Goal: Information Seeking & Learning: Learn about a topic

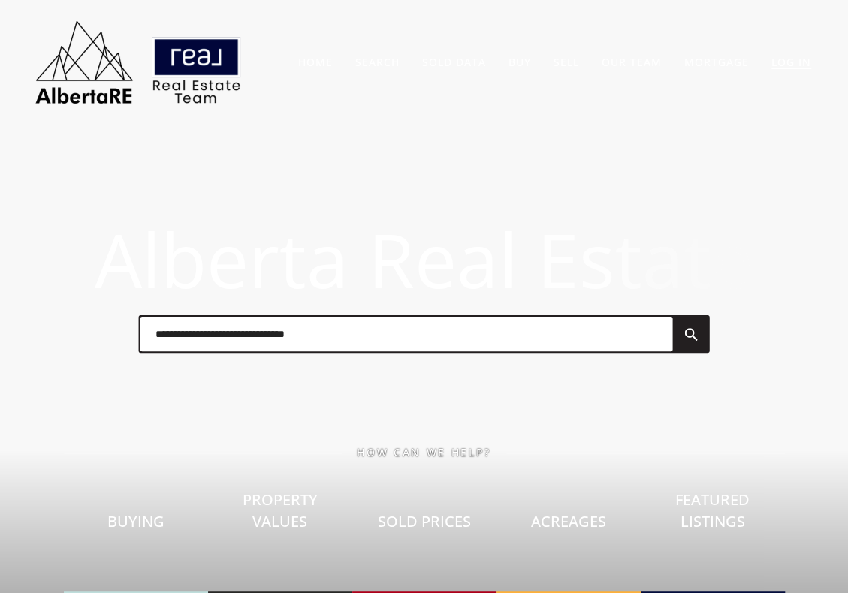
click at [788, 61] on link "Log In" at bounding box center [791, 62] width 40 height 14
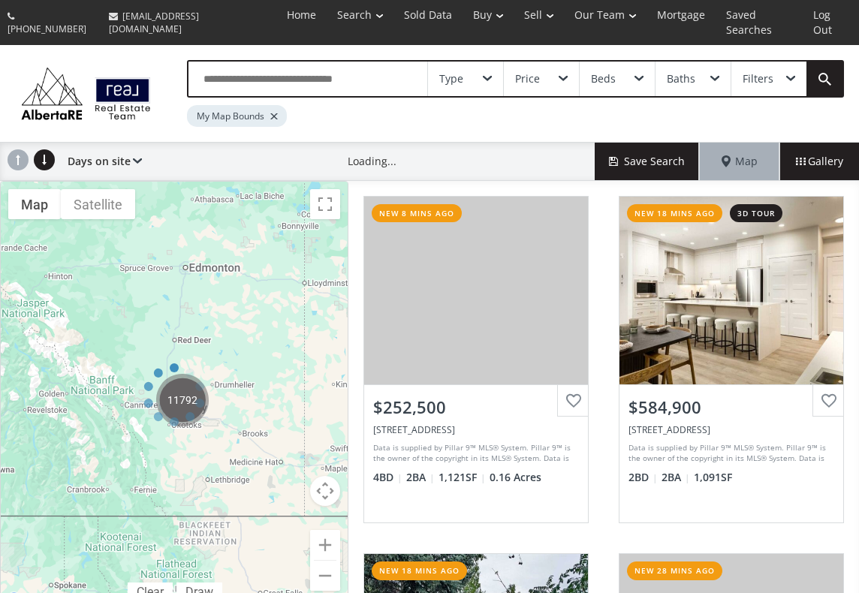
click at [496, 62] on div "Type" at bounding box center [465, 79] width 75 height 35
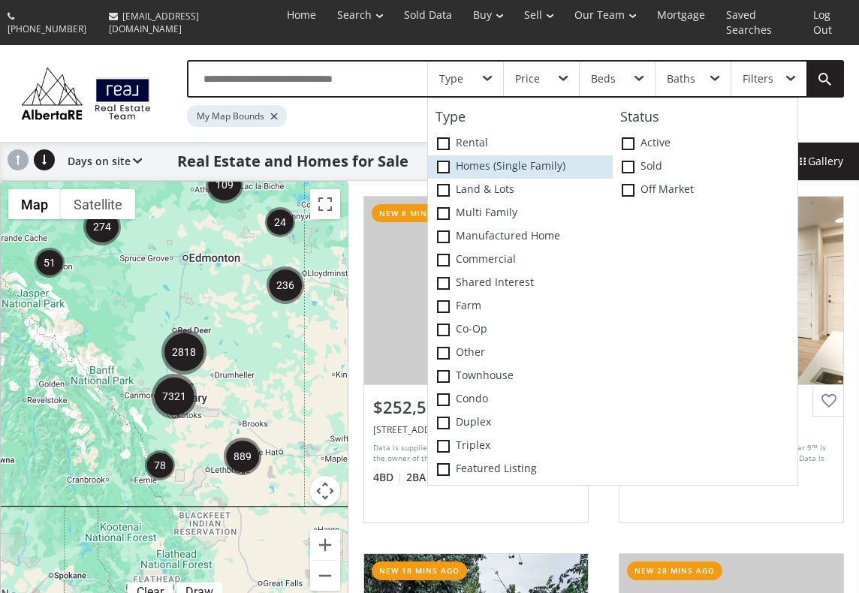
click at [499, 155] on label "Homes (Single Family)" at bounding box center [520, 166] width 185 height 23
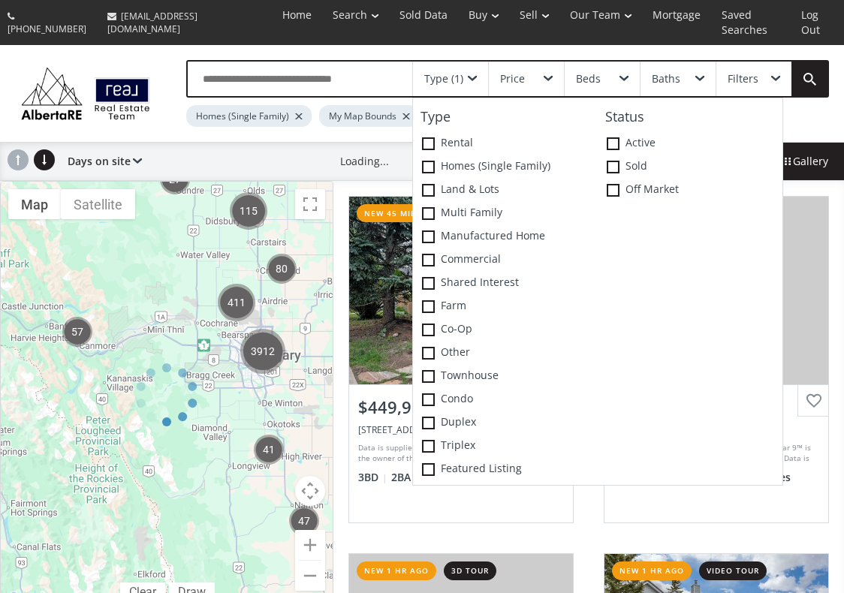
drag, startPoint x: 222, startPoint y: 363, endPoint x: 74, endPoint y: 266, distance: 177.4
click at [74, 266] on div at bounding box center [166, 395] width 333 height 429
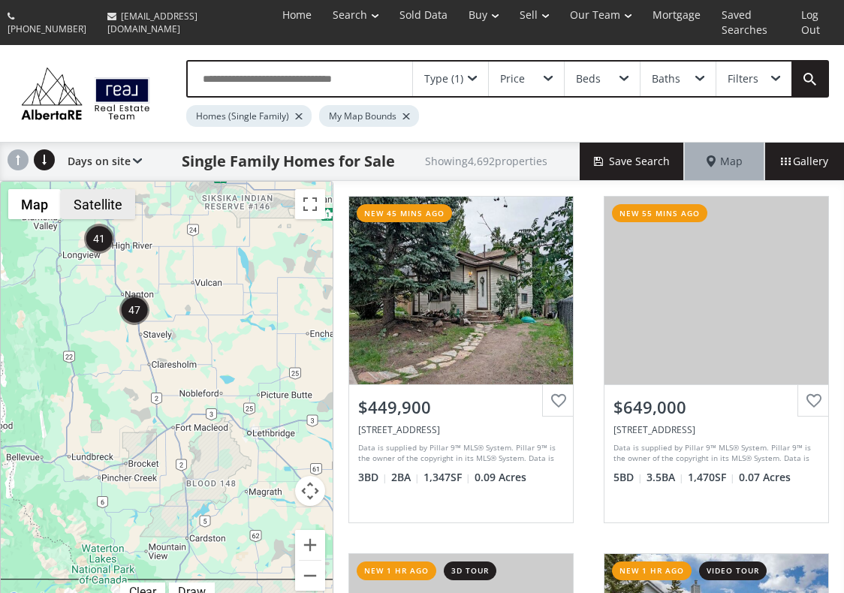
drag, startPoint x: 225, startPoint y: 375, endPoint x: 65, endPoint y: 176, distance: 255.4
click at [65, 182] on div "3912 411 47 80 57 115 27 41 To navigate, press the arrow keys. $1.89M $489K Map…" at bounding box center [167, 395] width 332 height 427
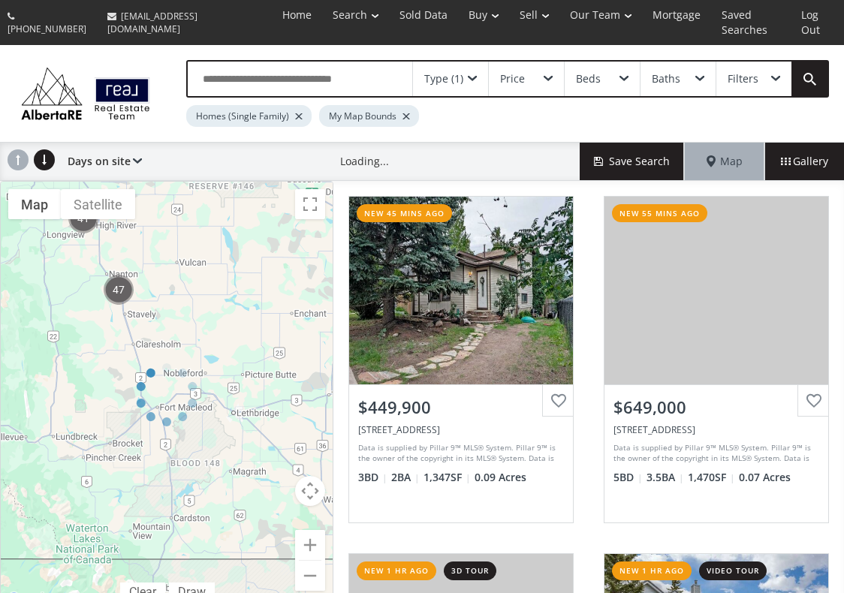
drag, startPoint x: 149, startPoint y: 391, endPoint x: 164, endPoint y: 376, distance: 21.2
click at [164, 376] on div at bounding box center [166, 395] width 333 height 429
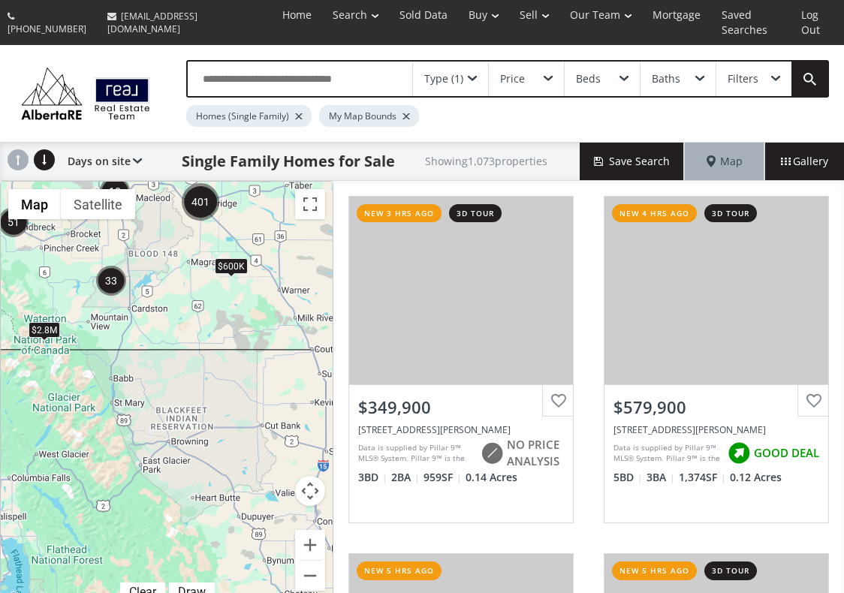
drag, startPoint x: 129, startPoint y: 393, endPoint x: 71, endPoint y: 138, distance: 261.0
click at [71, 138] on div "Type (1) Price Beds Baths Filters Homes (Single Family) My Map Bounds Days on s…" at bounding box center [422, 327] width 844 height 565
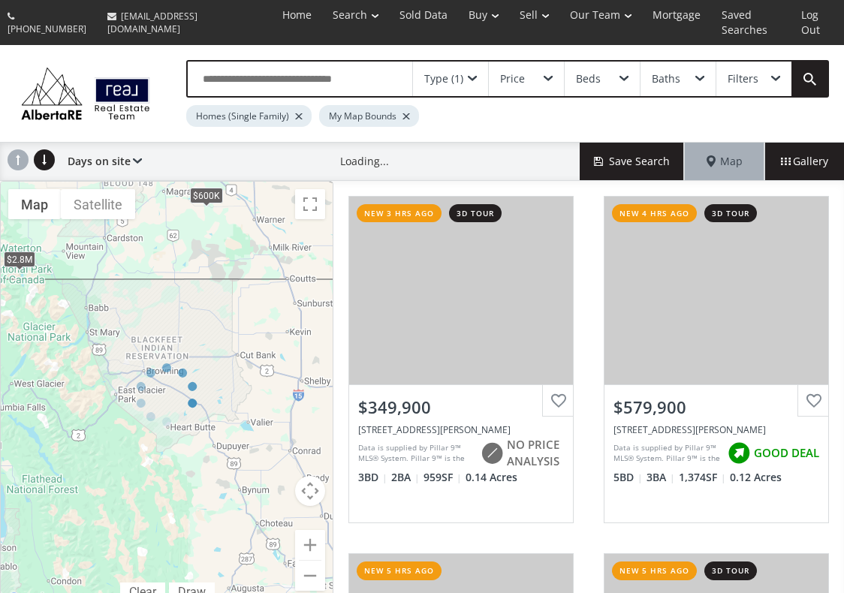
drag, startPoint x: 180, startPoint y: 367, endPoint x: 87, endPoint y: 225, distance: 170.4
click at [83, 208] on div at bounding box center [166, 395] width 333 height 429
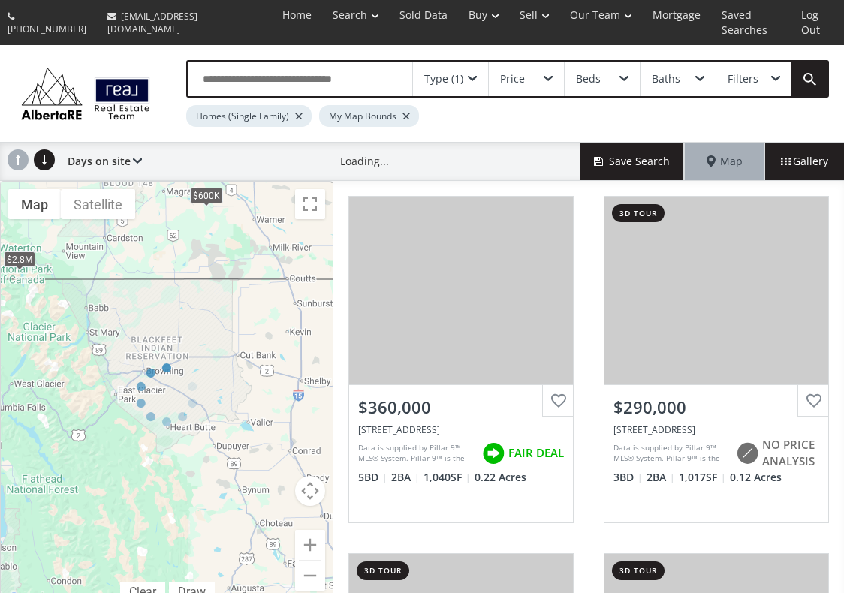
drag, startPoint x: 129, startPoint y: 249, endPoint x: 227, endPoint y: 375, distance: 159.5
click at [241, 404] on div at bounding box center [166, 395] width 333 height 429
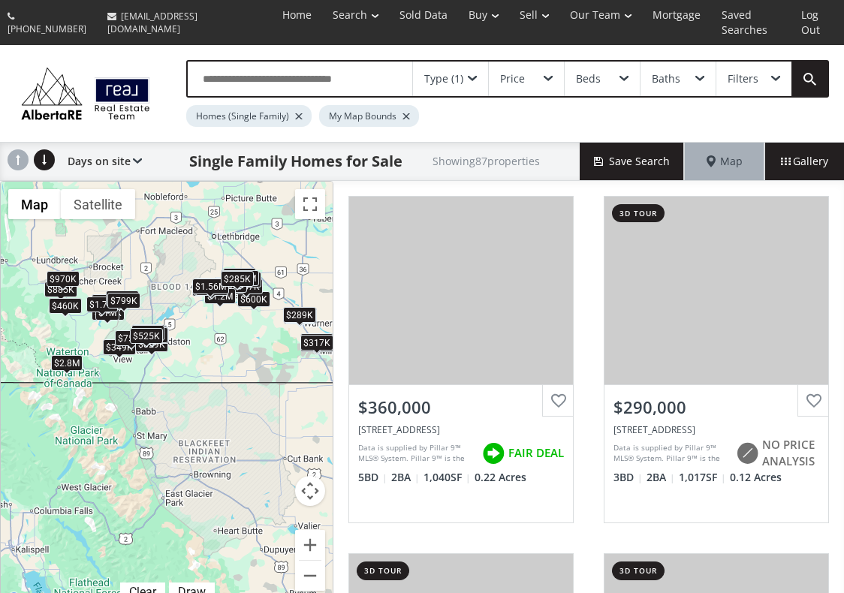
drag, startPoint x: 170, startPoint y: 238, endPoint x: 303, endPoint y: 473, distance: 270.0
click at [299, 462] on div "To navigate, press the arrow keys. $360K $290K $650K $665K $425K $600K $885K $6…" at bounding box center [167, 395] width 332 height 427
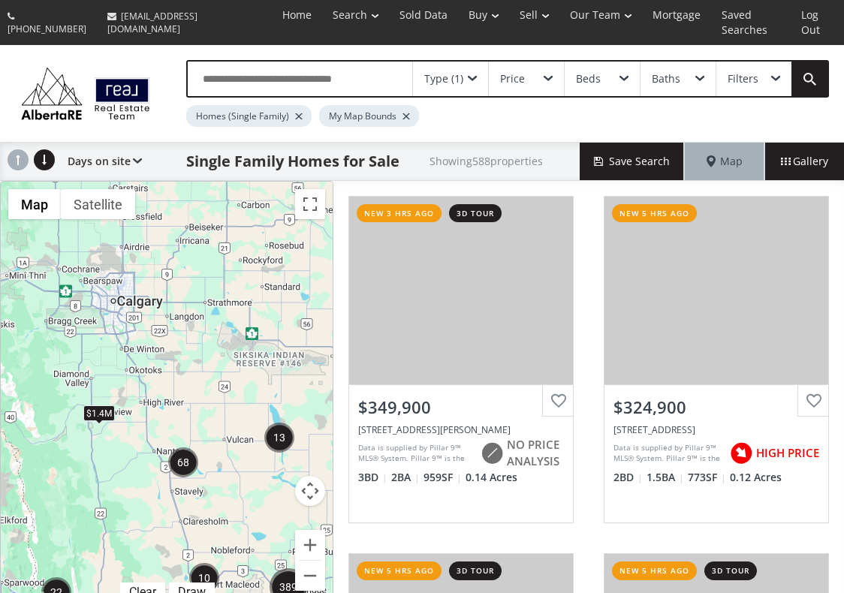
drag, startPoint x: 204, startPoint y: 351, endPoint x: 246, endPoint y: 570, distance: 223.1
click at [239, 571] on div "To navigate, press the arrow keys. $2.8M $1.4M" at bounding box center [167, 395] width 332 height 427
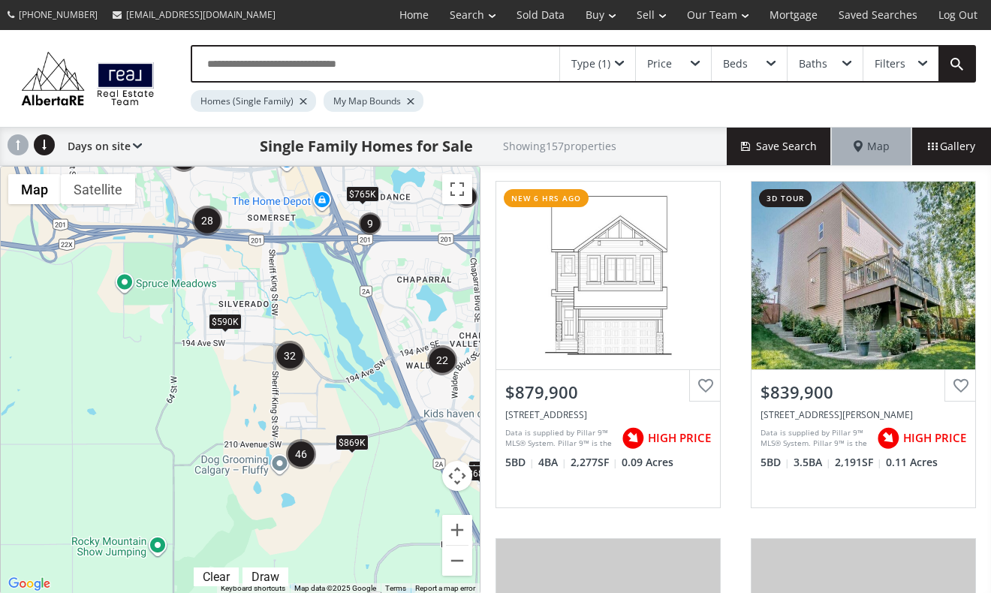
drag, startPoint x: 127, startPoint y: 375, endPoint x: 207, endPoint y: 360, distance: 81.6
click at [207, 360] on div "To navigate, press the arrow keys. $765K $590K $869K $635K $689K" at bounding box center [240, 380] width 479 height 427
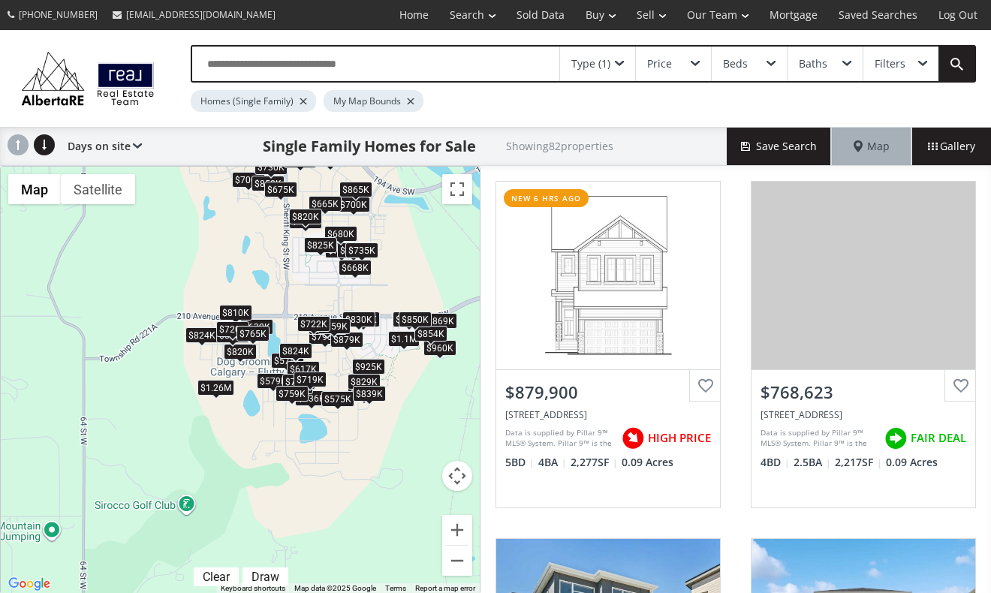
drag, startPoint x: 317, startPoint y: 443, endPoint x: 281, endPoint y: 264, distance: 183.0
click at [281, 264] on div "To navigate, press the arrow keys. $880K $769K+ $769K+ $820K $750K $819K $850K …" at bounding box center [240, 380] width 479 height 427
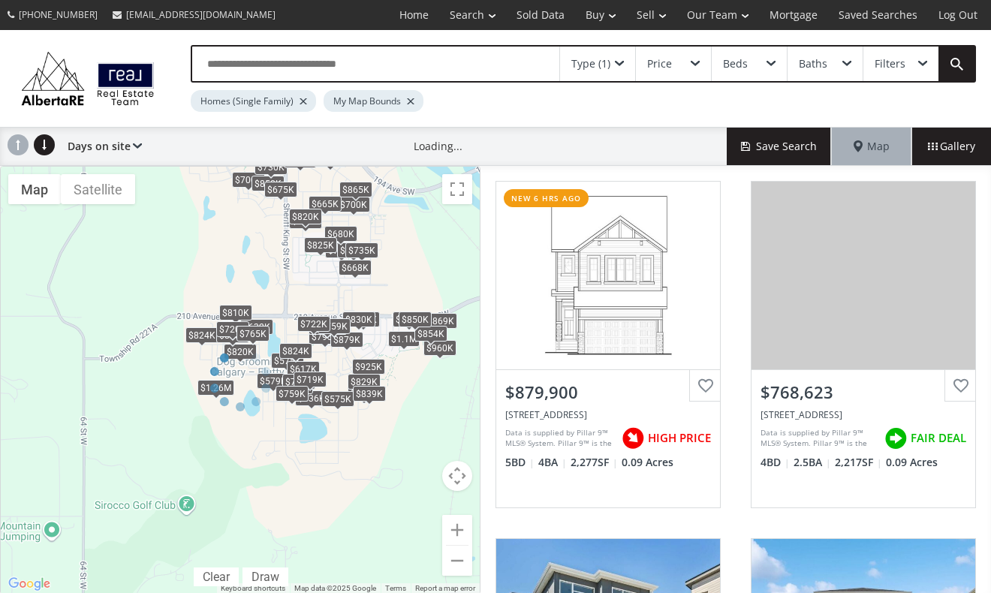
drag, startPoint x: 245, startPoint y: 254, endPoint x: 284, endPoint y: 407, distance: 158.1
click at [284, 407] on div at bounding box center [240, 380] width 481 height 429
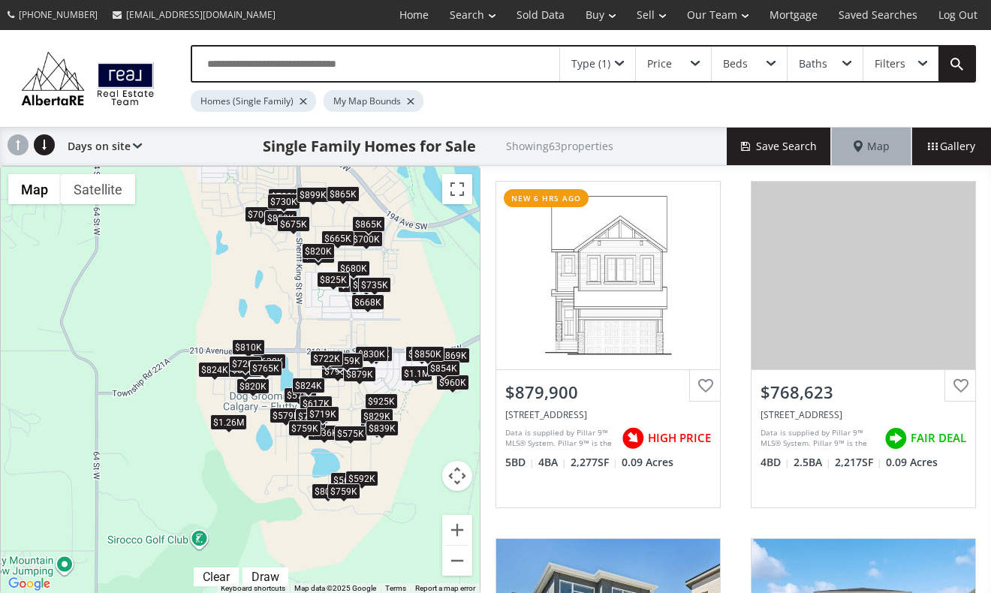
drag, startPoint x: 262, startPoint y: 267, endPoint x: 275, endPoint y: 306, distance: 40.4
click at [275, 306] on div "To navigate, press the arrow keys. $880K $769K+ $769K+ $820K $750K $700K $750K …" at bounding box center [240, 380] width 479 height 427
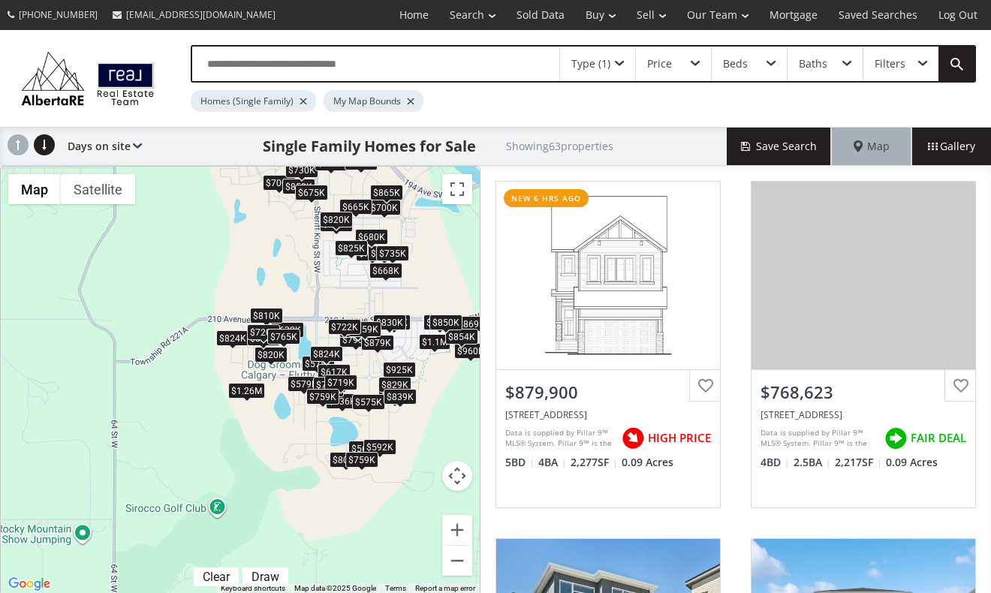
drag, startPoint x: 269, startPoint y: 227, endPoint x: 287, endPoint y: 303, distance: 78.7
click at [287, 303] on div "← Move left → Move right ↑ Move up ↓ Move down + Zoom in - Zoom out Home Jump l…" at bounding box center [240, 380] width 481 height 429
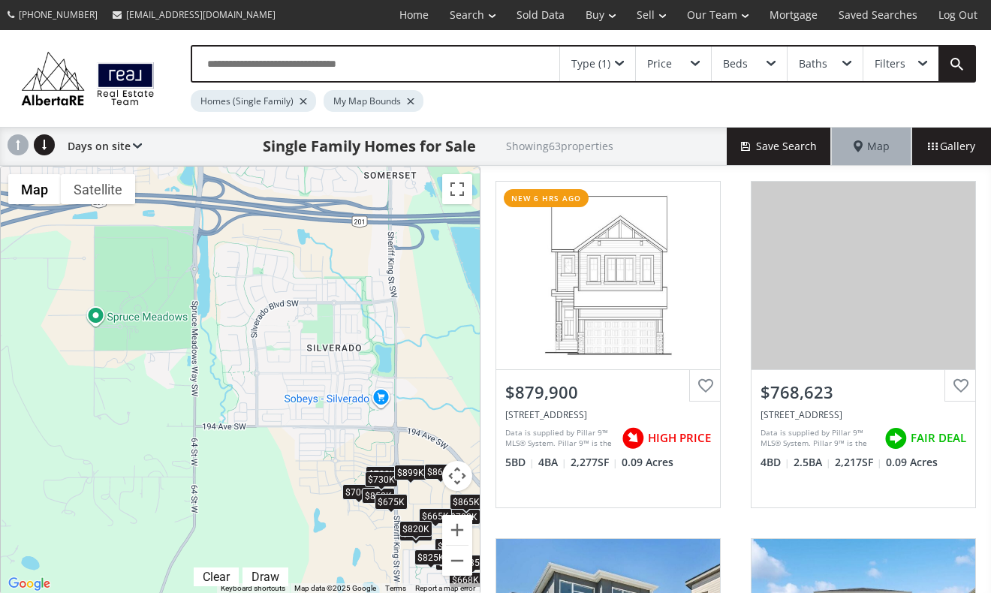
drag, startPoint x: 275, startPoint y: 258, endPoint x: 339, endPoint y: 550, distance: 298.4
click at [355, 579] on div "To navigate, press the arrow keys. $880K $769K+ $769K+ $820K $750K $700K $750K …" at bounding box center [240, 380] width 479 height 427
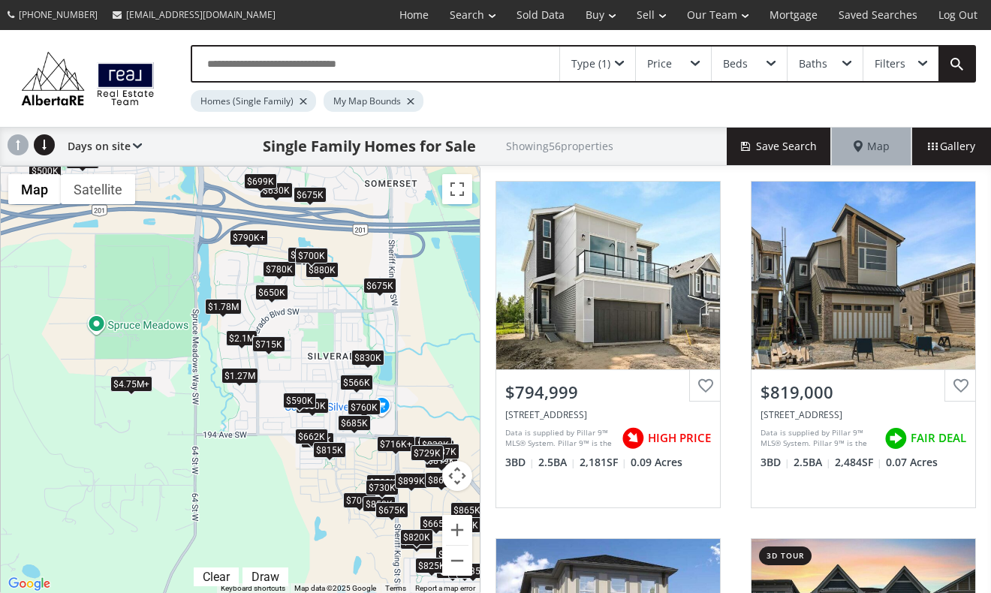
click at [190, 268] on div "← Move left → Move right ↑ Move up ↓ Move down + Zoom in - Zoom out Home Jump l…" at bounding box center [240, 380] width 481 height 429
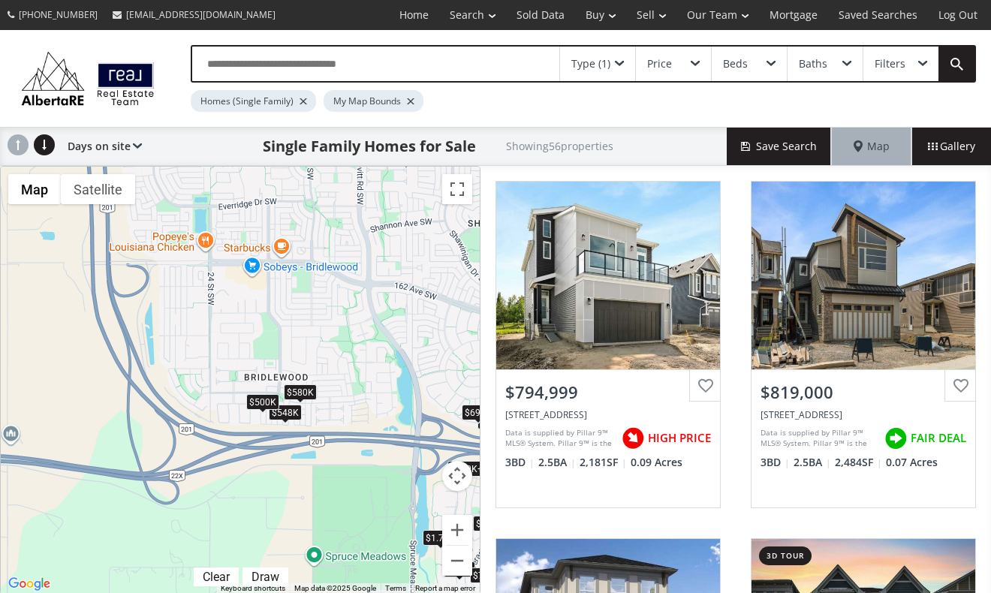
drag, startPoint x: 176, startPoint y: 253, endPoint x: 370, endPoint y: 502, distance: 316.2
click at [371, 502] on div "To navigate, press the arrow keys. $790K+ $819K $819K $850K $700K $600K $880K $…" at bounding box center [240, 380] width 479 height 427
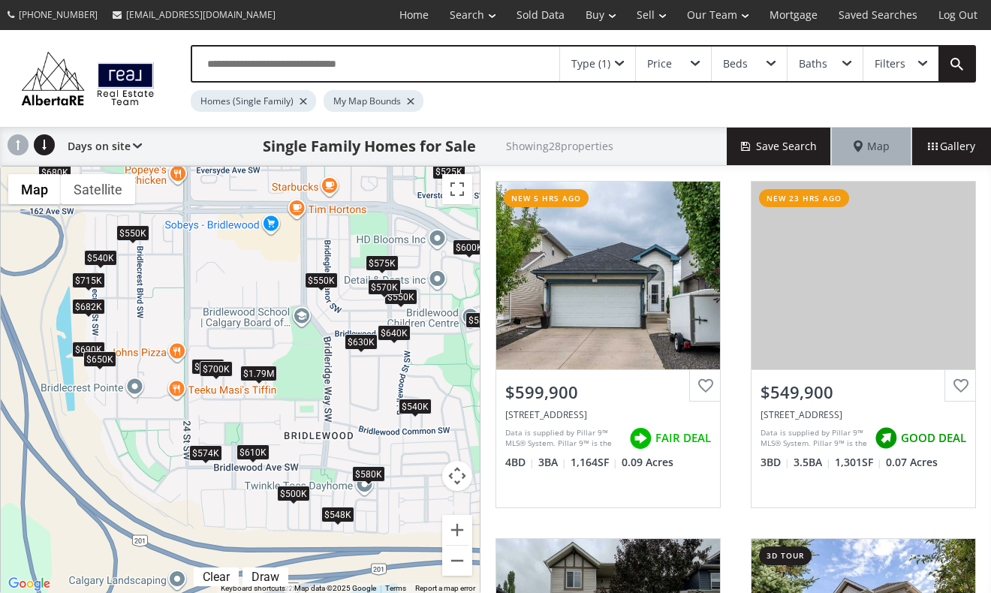
drag, startPoint x: 164, startPoint y: 324, endPoint x: 188, endPoint y: 294, distance: 37.9
click at [188, 294] on div "To navigate, press the arrow keys. $600K $550K $525K $580K $575K $540K $1.79M $…" at bounding box center [240, 380] width 479 height 427
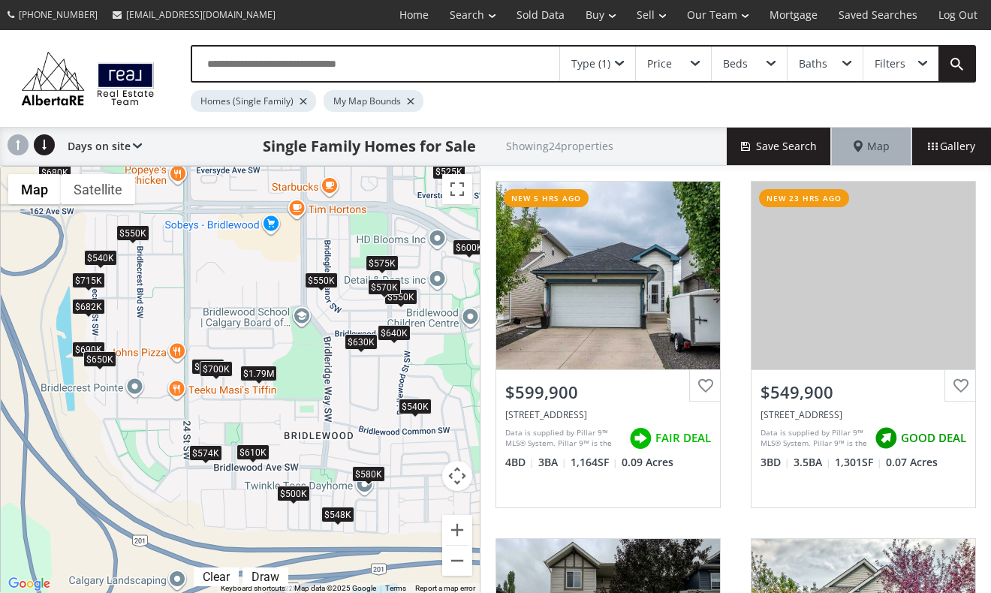
click at [86, 303] on div "$682K" at bounding box center [88, 307] width 33 height 16
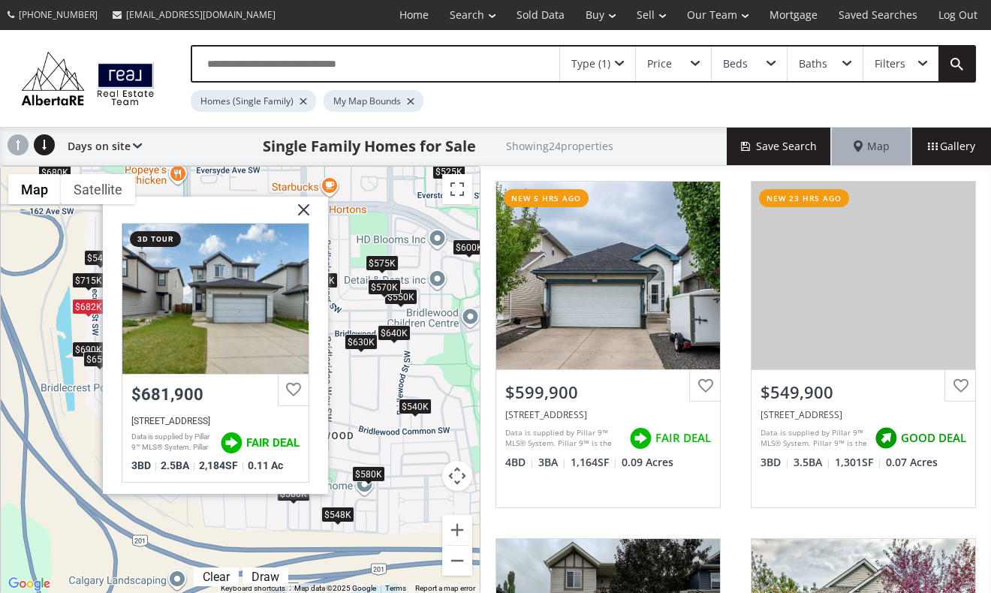
click at [92, 280] on div "$715K" at bounding box center [88, 281] width 33 height 16
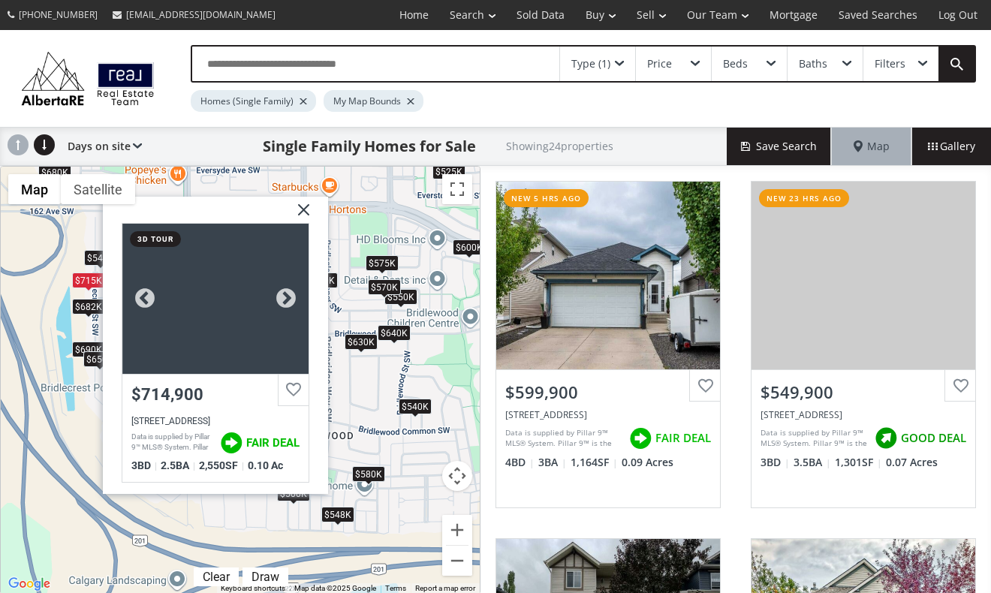
click at [217, 277] on div at bounding box center [215, 299] width 187 height 150
click at [304, 203] on img at bounding box center [298, 216] width 38 height 38
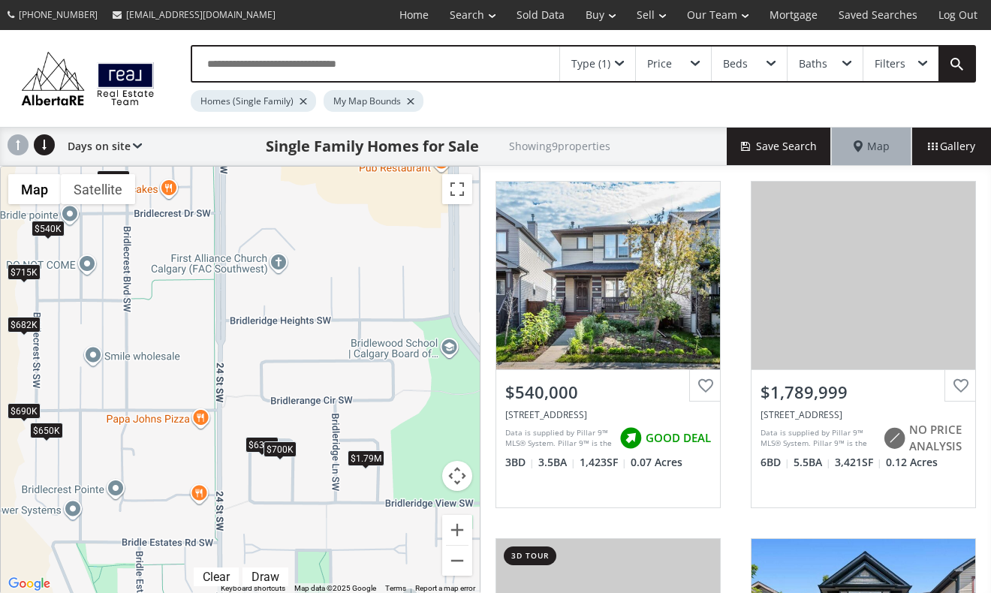
drag, startPoint x: 62, startPoint y: 290, endPoint x: 236, endPoint y: 291, distance: 173.5
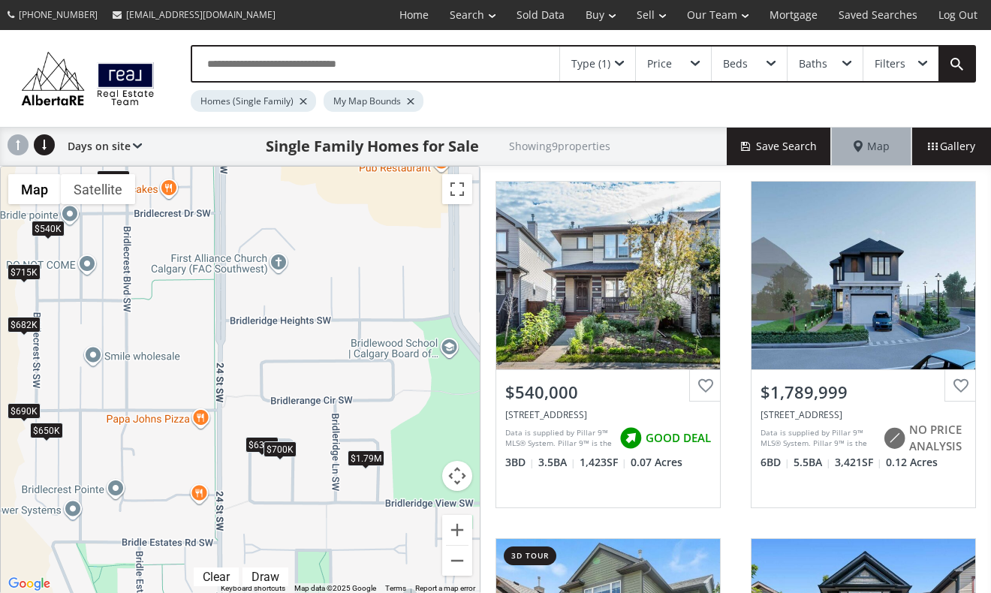
click at [236, 291] on div "← Move left → Move right ↑ Move up ↓ Move down + Zoom in - Zoom out Home Jump l…" at bounding box center [240, 380] width 481 height 429
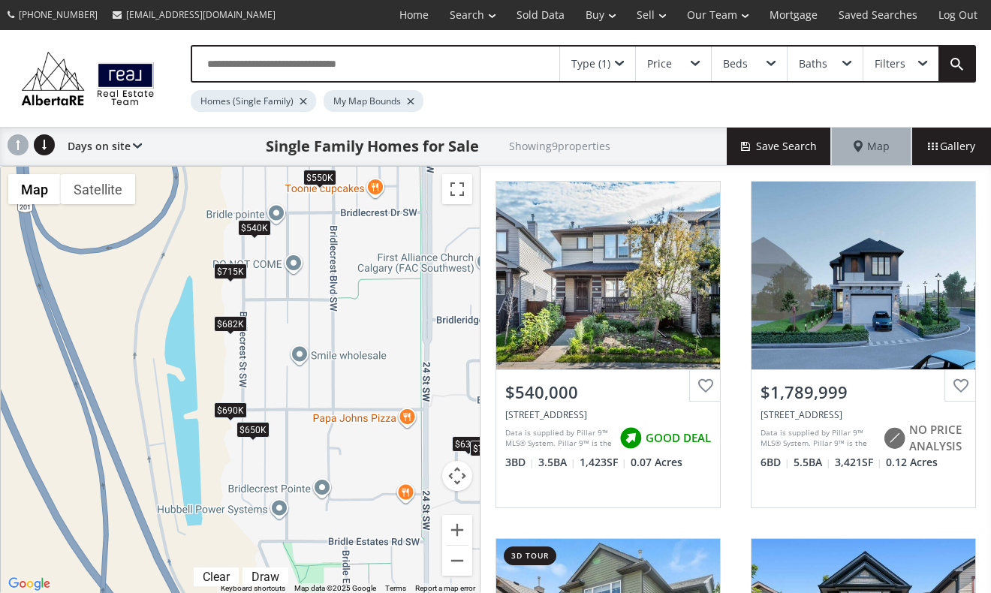
drag, startPoint x: 105, startPoint y: 279, endPoint x: 313, endPoint y: 279, distance: 208.0
click at [313, 279] on div "To navigate, press the arrow keys. $540K $1.79M $690K $630K $550K $650K $715K $…" at bounding box center [240, 380] width 479 height 427
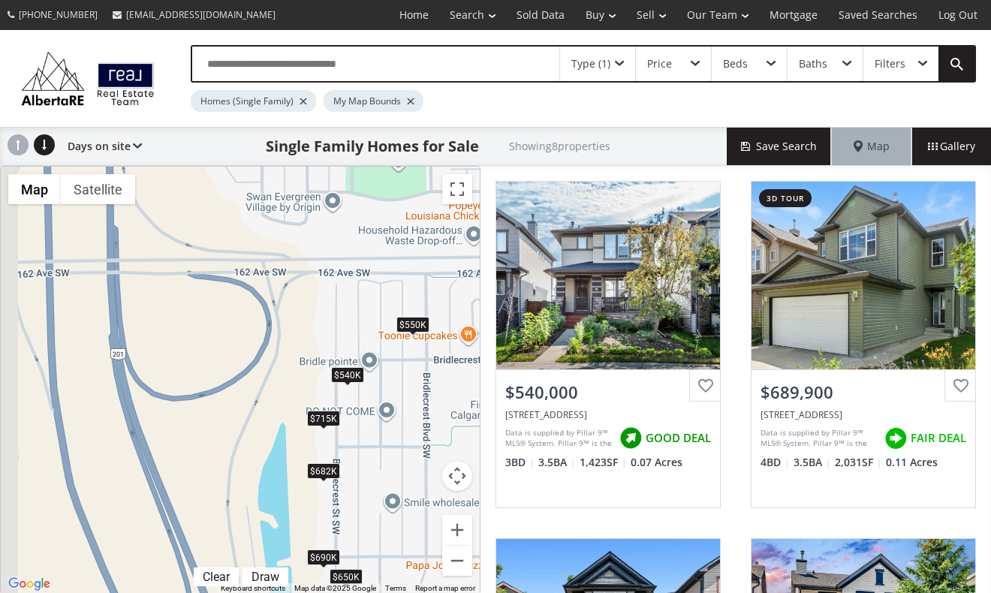
drag, startPoint x: 123, startPoint y: 273, endPoint x: 215, endPoint y: 439, distance: 190.2
click at [258, 421] on div "To navigate, press the arrow keys. $540K $690K $630K $550K $650K $715K $682K $7…" at bounding box center [240, 380] width 479 height 427
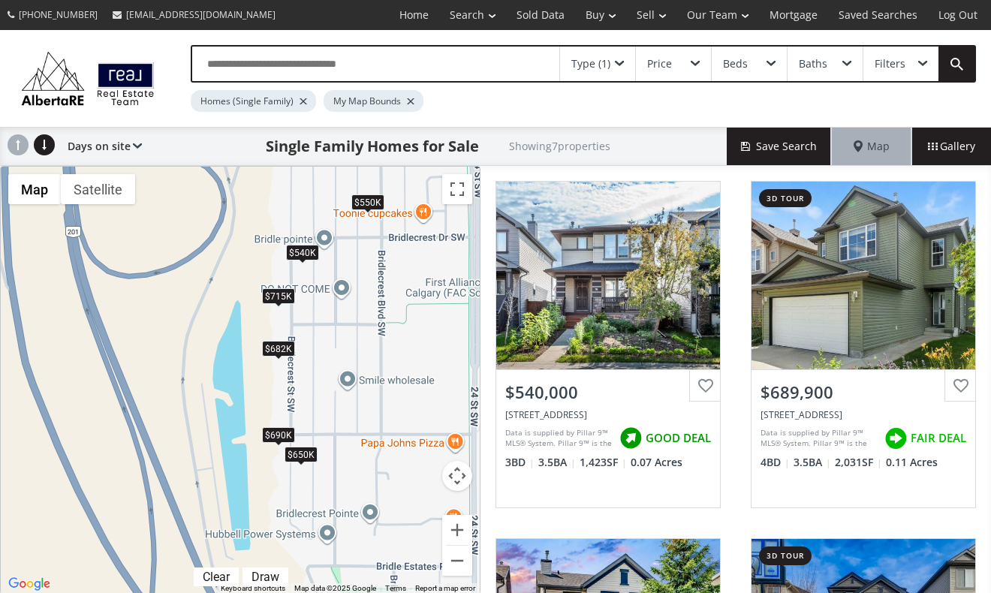
drag, startPoint x: 266, startPoint y: 390, endPoint x: 251, endPoint y: 298, distance: 93.6
click at [251, 298] on div "To navigate, press the arrow keys. $540K $690K $550K $650K $680K $715K $682K" at bounding box center [240, 380] width 479 height 427
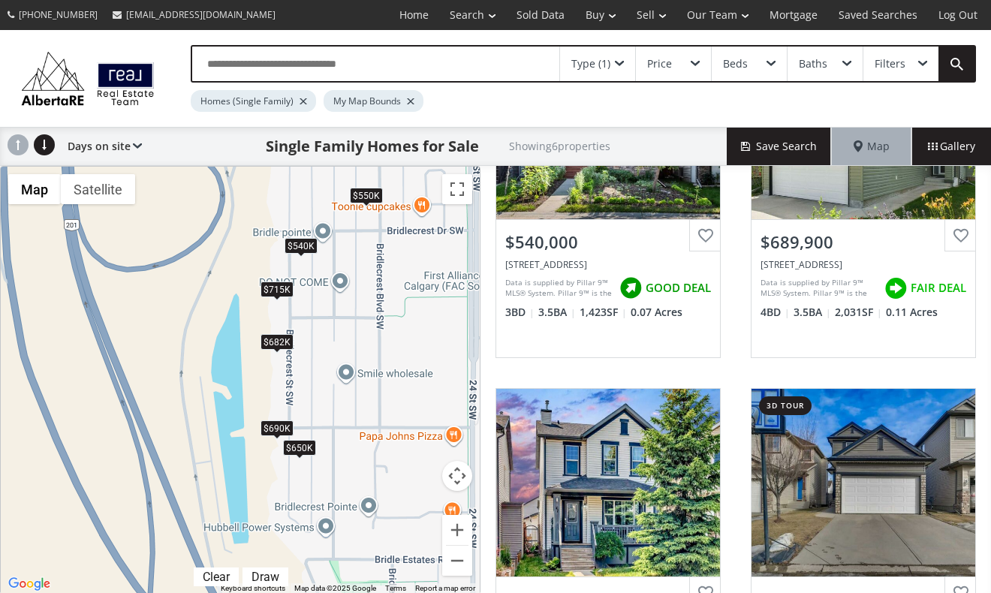
scroll to position [142, 0]
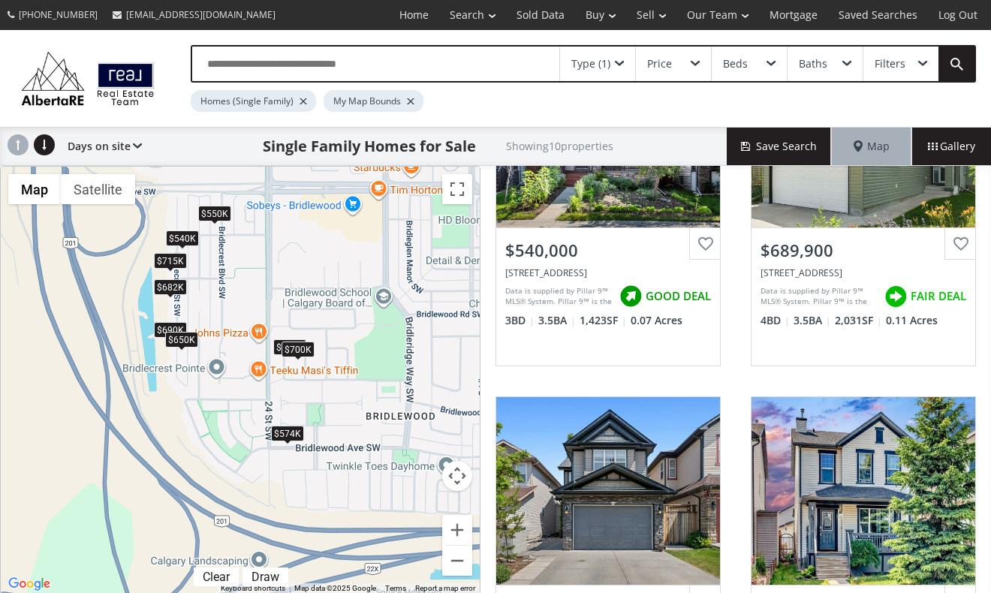
drag, startPoint x: 411, startPoint y: 270, endPoint x: 262, endPoint y: 252, distance: 150.6
click at [262, 252] on div "To navigate, press the arrow keys. $540K $690K $630K $550K $650K $574K $680K $7…" at bounding box center [240, 380] width 479 height 427
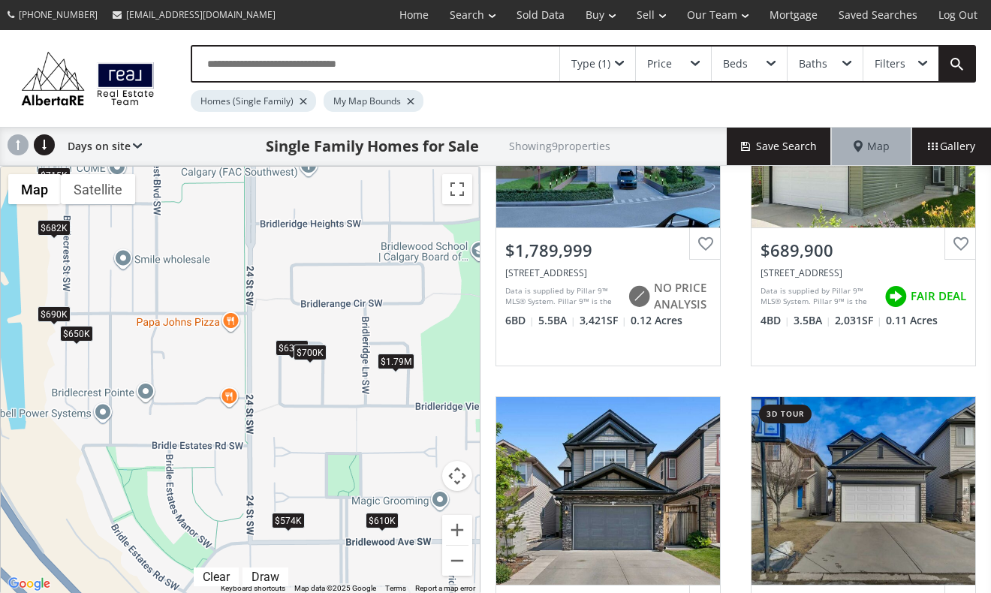
click at [312, 351] on div "$700K" at bounding box center [310, 353] width 33 height 16
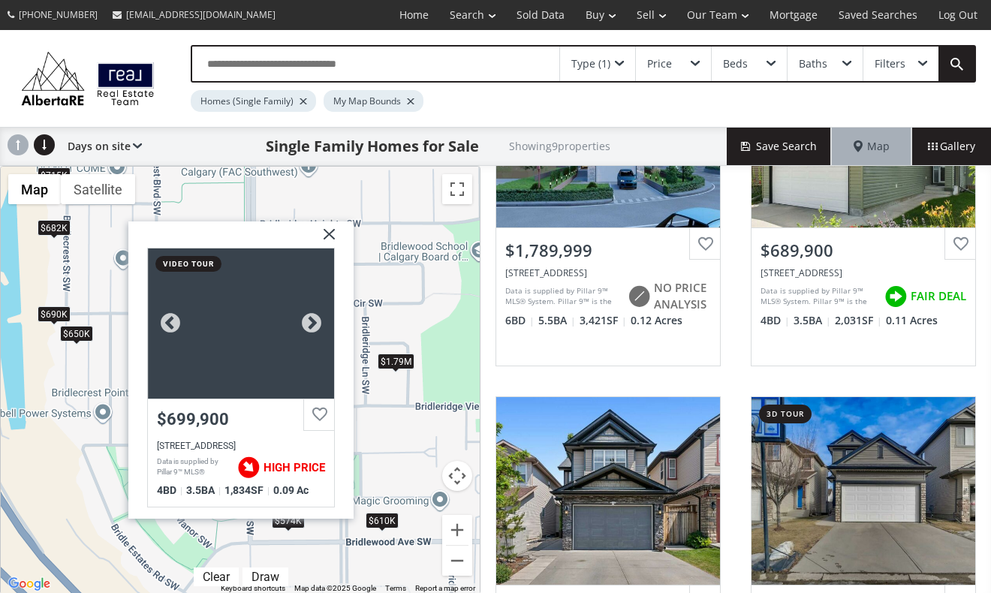
click at [246, 290] on div at bounding box center [241, 324] width 187 height 150
click at [329, 238] on img at bounding box center [324, 241] width 38 height 38
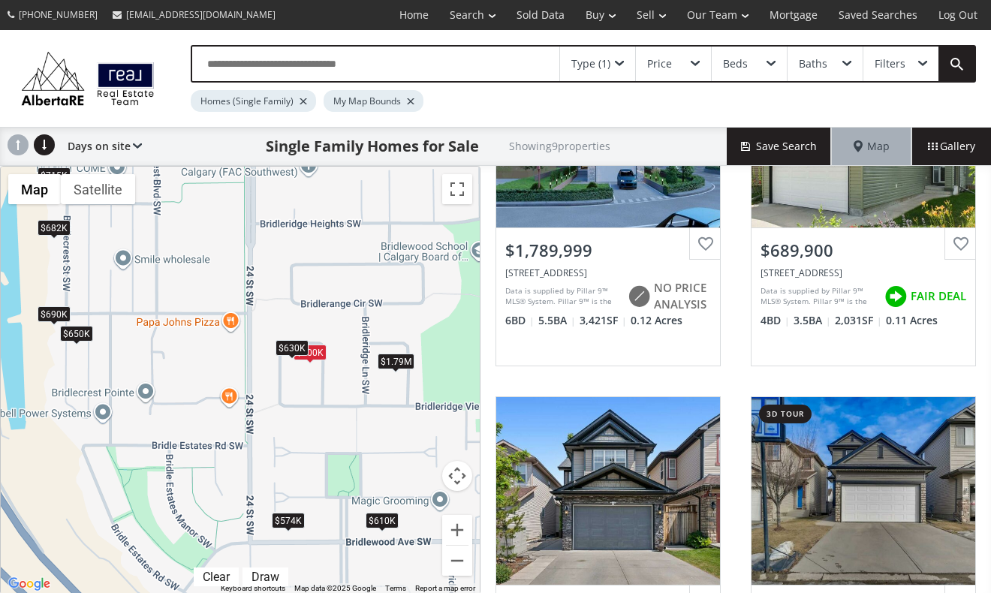
click at [288, 346] on div "$630K" at bounding box center [292, 349] width 33 height 16
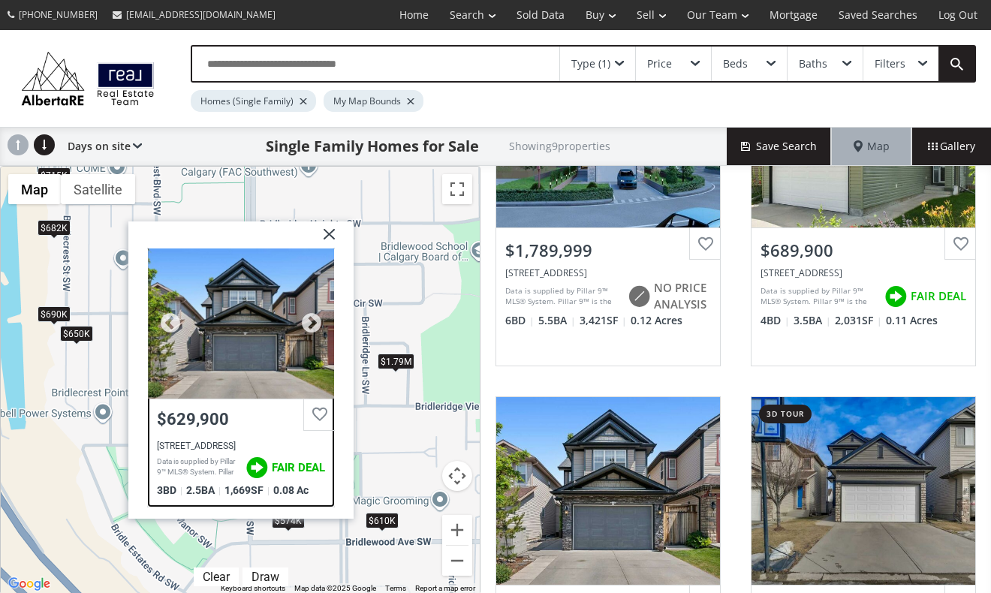
click at [234, 324] on div at bounding box center [241, 324] width 187 height 150
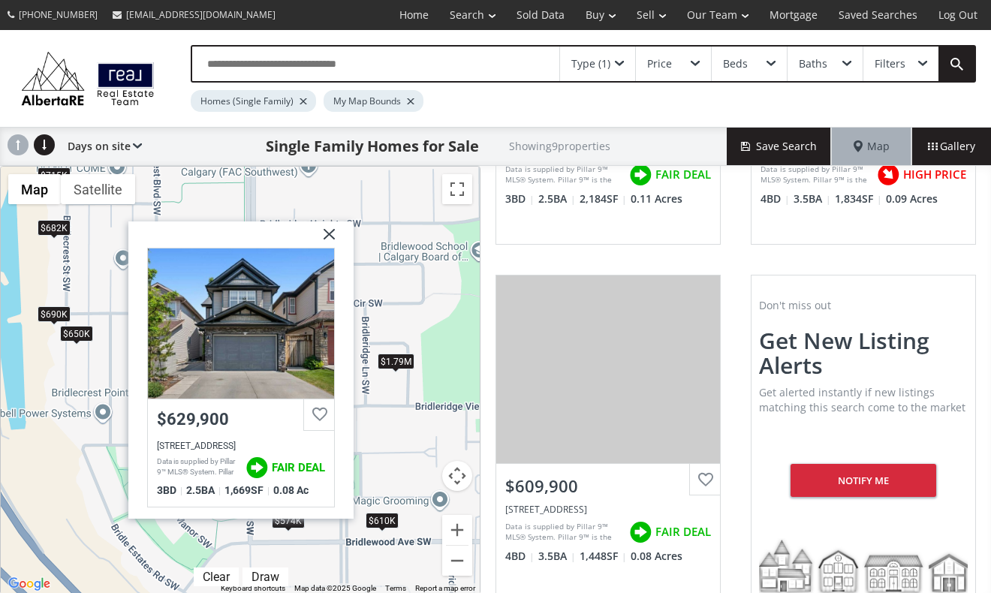
scroll to position [1356, 0]
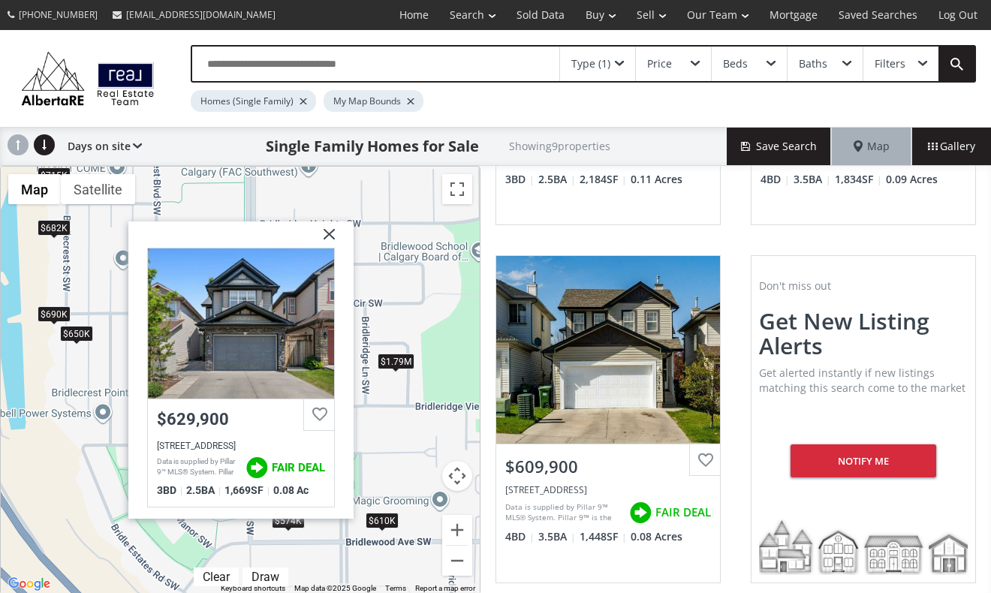
click at [330, 232] on img at bounding box center [324, 241] width 38 height 38
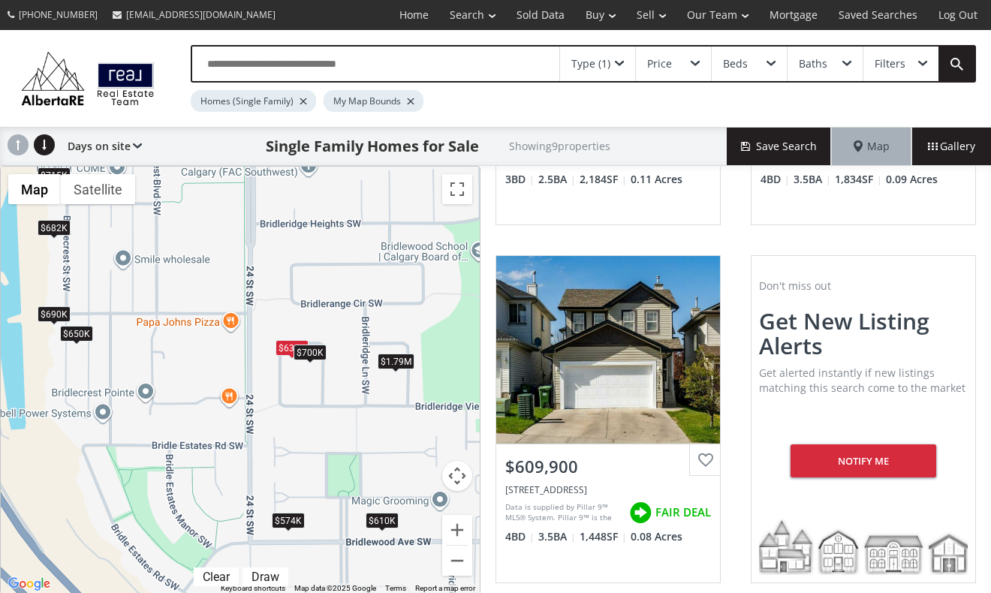
click at [402, 360] on div "$1.79M" at bounding box center [396, 362] width 37 height 16
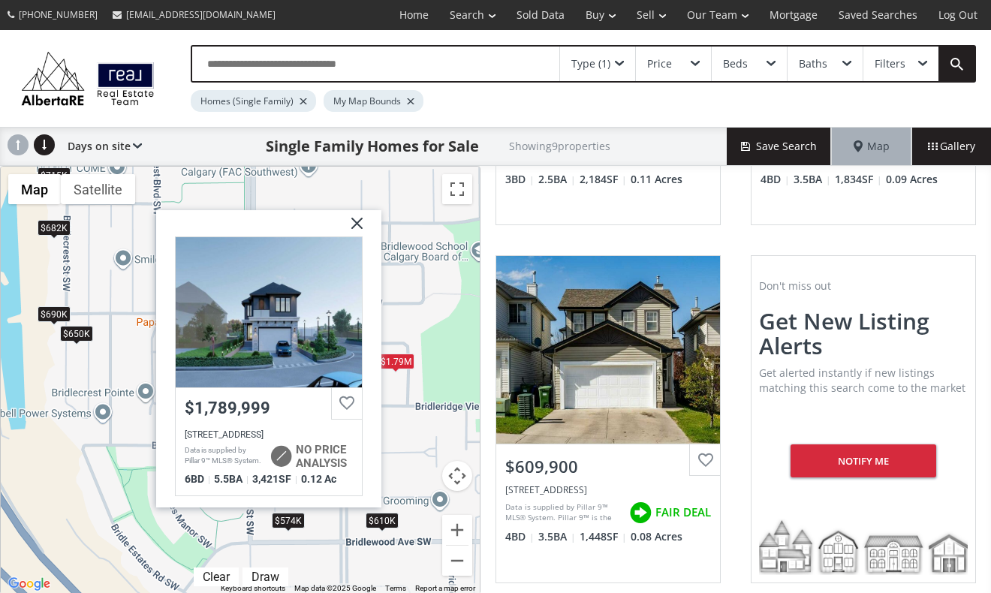
click at [458, 300] on div "To navigate, press the arrow keys. $1.79M $690K $630K $650K $574K $715K $682K $…" at bounding box center [240, 380] width 479 height 427
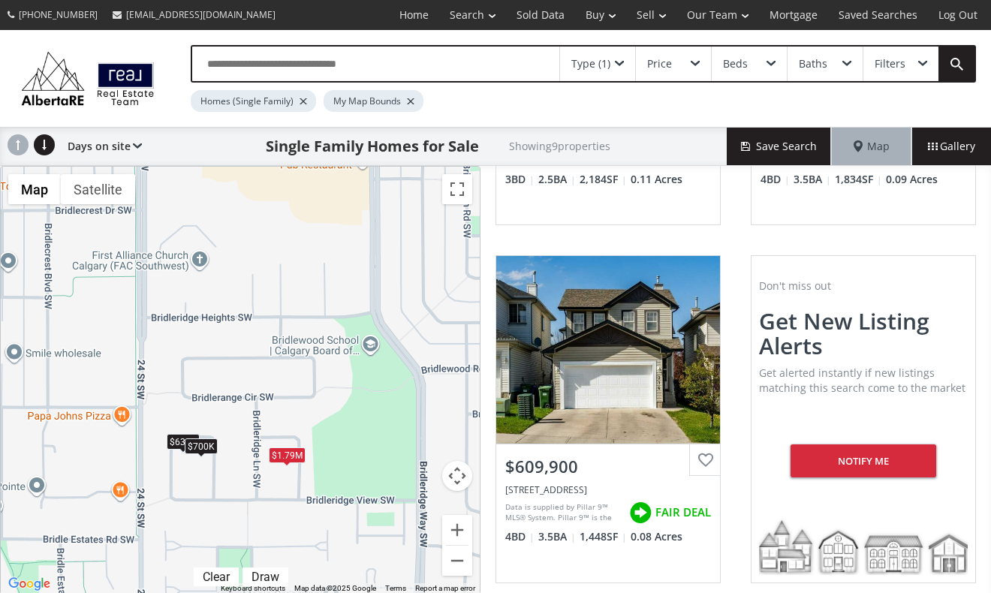
drag, startPoint x: 445, startPoint y: 291, endPoint x: 334, endPoint y: 386, distance: 145.9
click at [334, 386] on div "To navigate, press the arrow keys. $1.79M $690K $630K $650K $574K $715K $682K $…" at bounding box center [240, 380] width 479 height 427
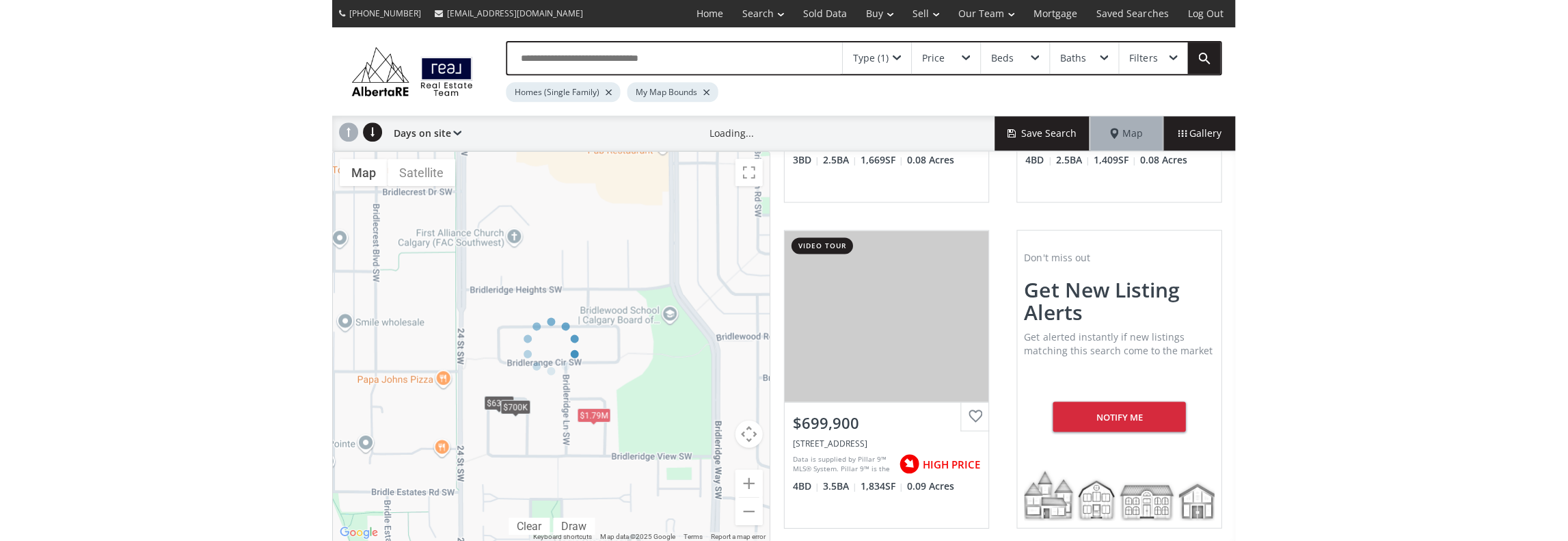
scroll to position [585, 0]
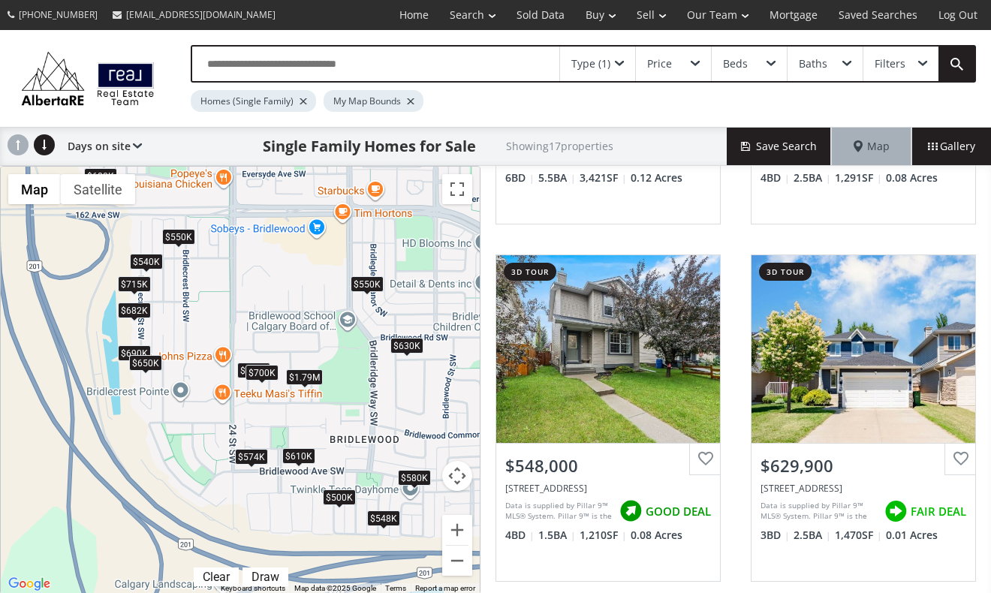
drag, startPoint x: 410, startPoint y: 243, endPoint x: 348, endPoint y: 249, distance: 61.9
click at [348, 249] on div "To navigate, press the arrow keys. $550K $540K $1.79M $580K $548K $630K $690K $…" at bounding box center [240, 380] width 479 height 427
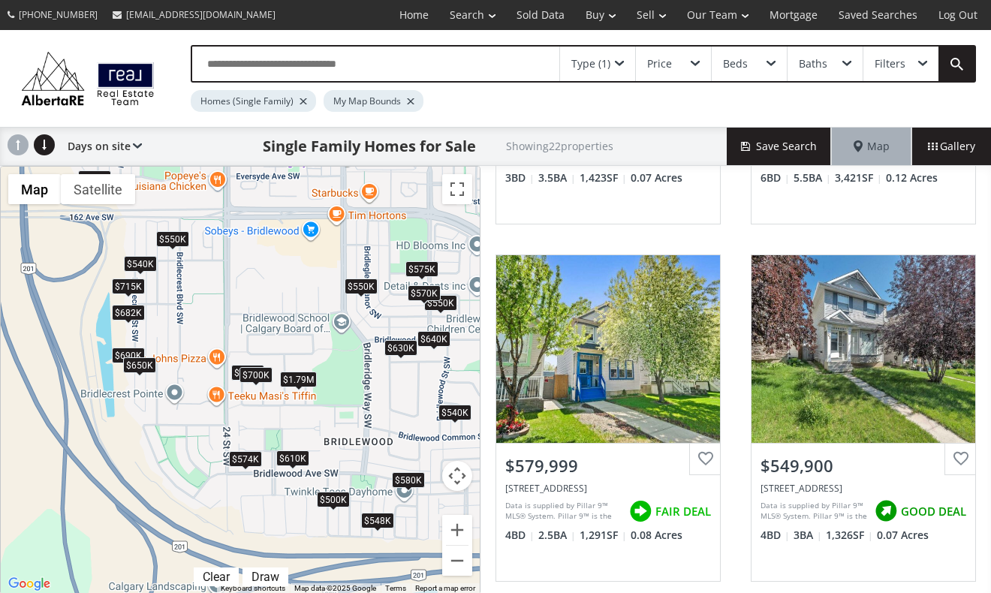
click at [399, 346] on div "$630K" at bounding box center [400, 348] width 33 height 16
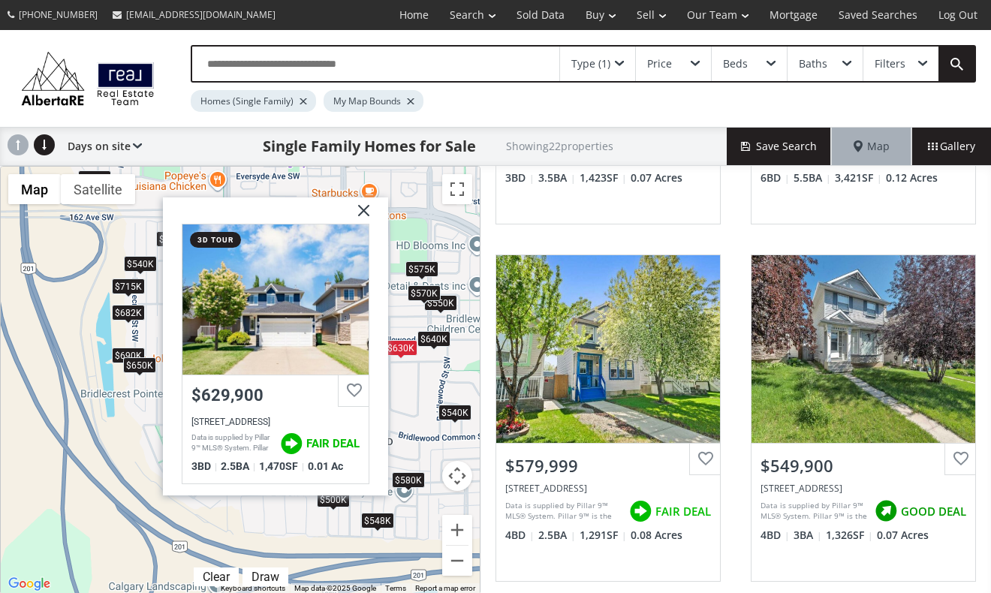
click at [439, 337] on div "$640K" at bounding box center [433, 340] width 33 height 16
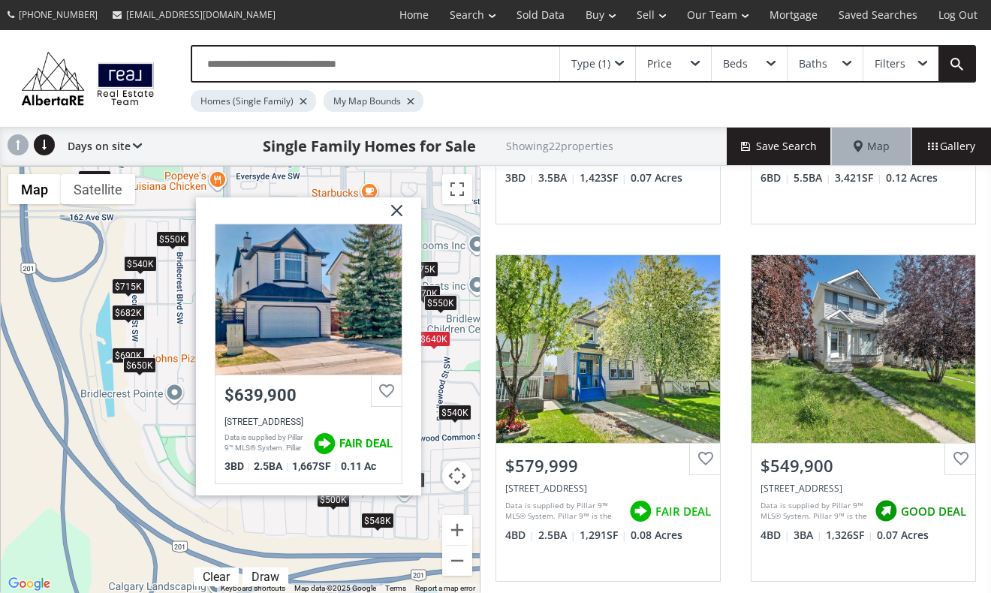
click at [440, 301] on div "$550K" at bounding box center [440, 304] width 33 height 16
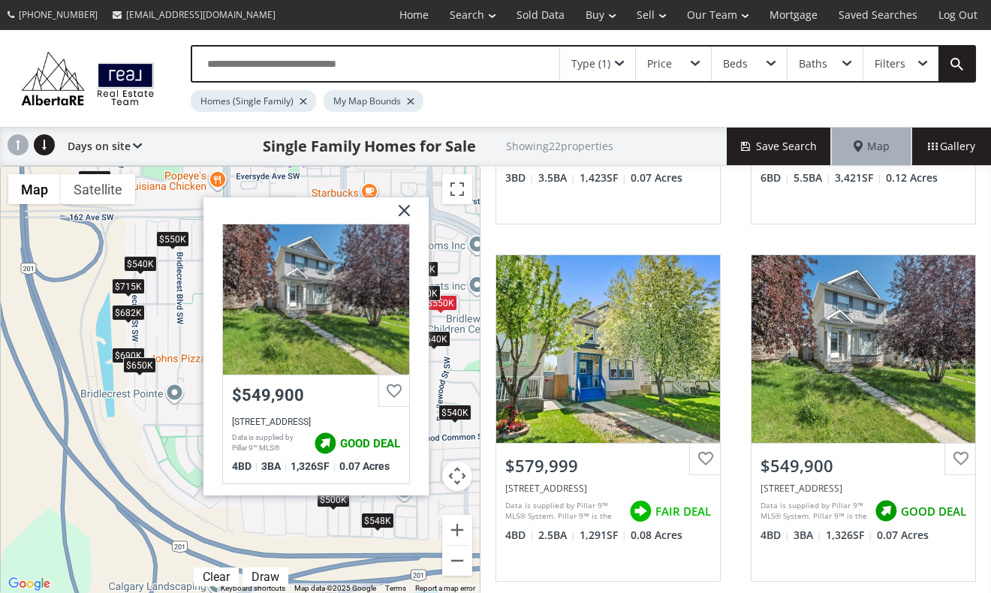
click at [433, 288] on div "$570K" at bounding box center [424, 293] width 33 height 16
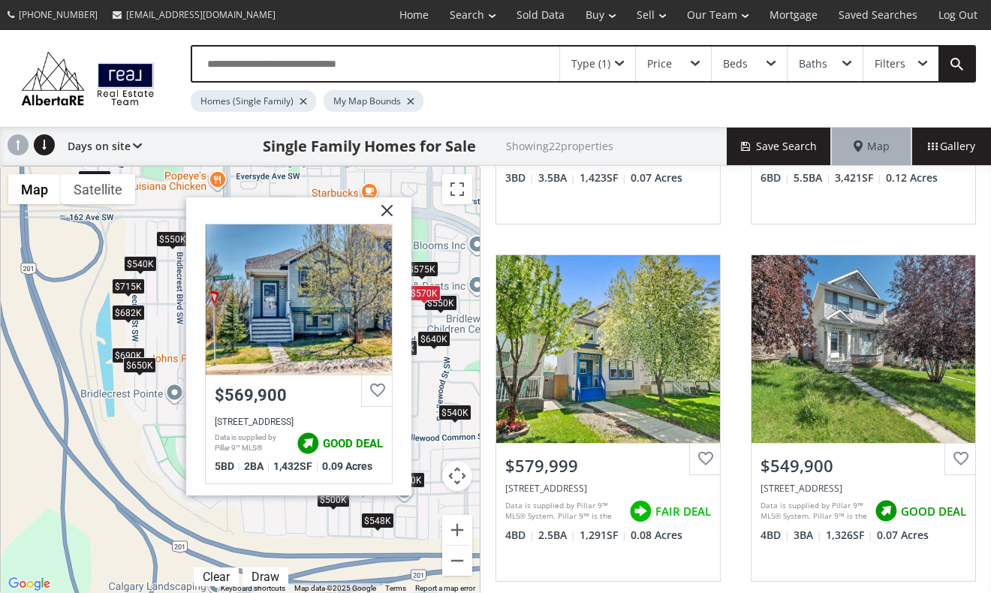
click at [425, 262] on div "$575K" at bounding box center [421, 270] width 33 height 16
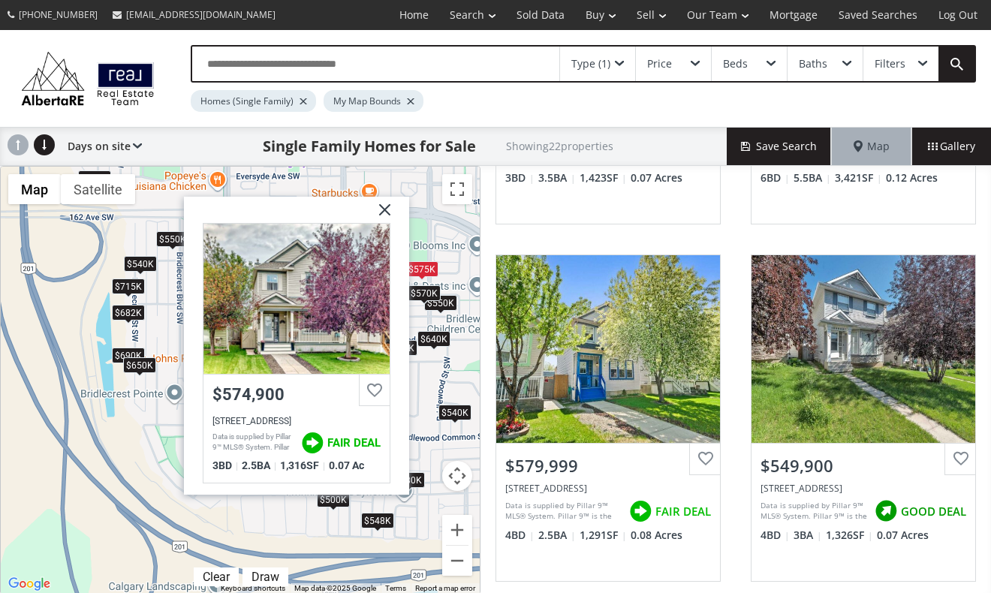
click at [446, 409] on div "$540K" at bounding box center [455, 413] width 33 height 16
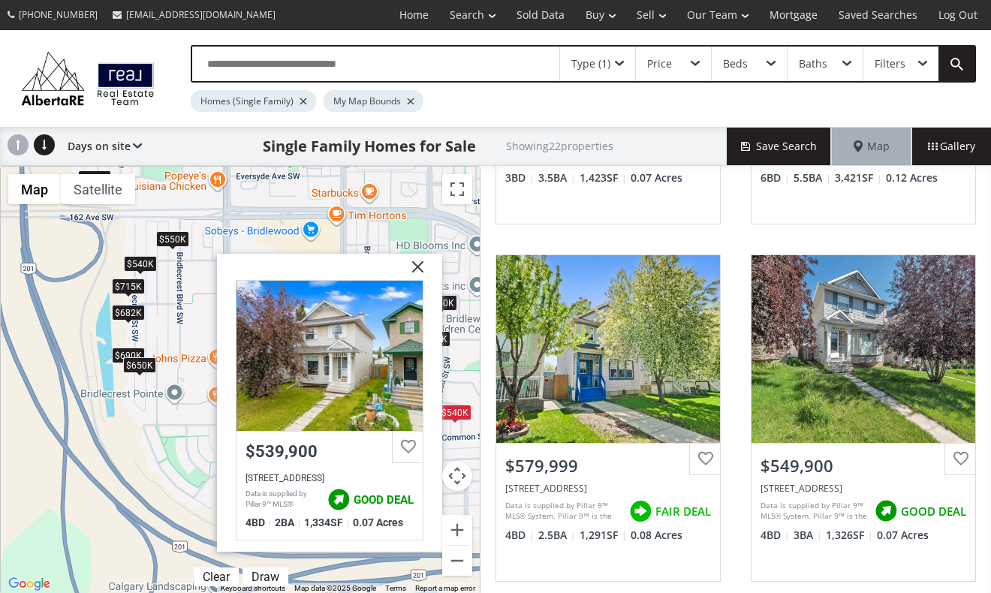
click at [456, 270] on div "To navigate, press the arrow keys. $550K $575K $540K $1.79M $580K $550K $548K $…" at bounding box center [240, 380] width 479 height 427
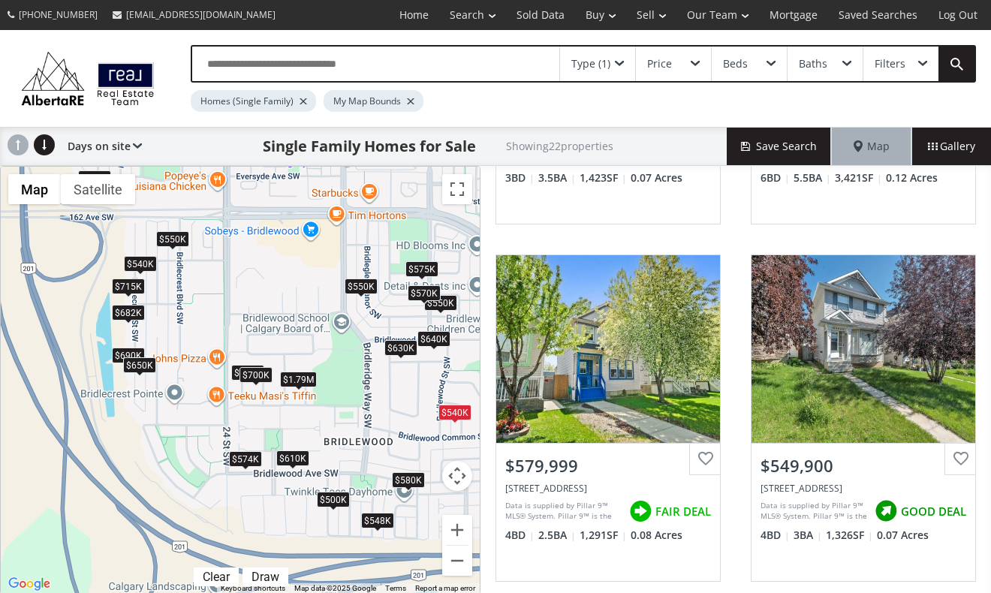
click at [398, 477] on div "$580K" at bounding box center [408, 480] width 33 height 16
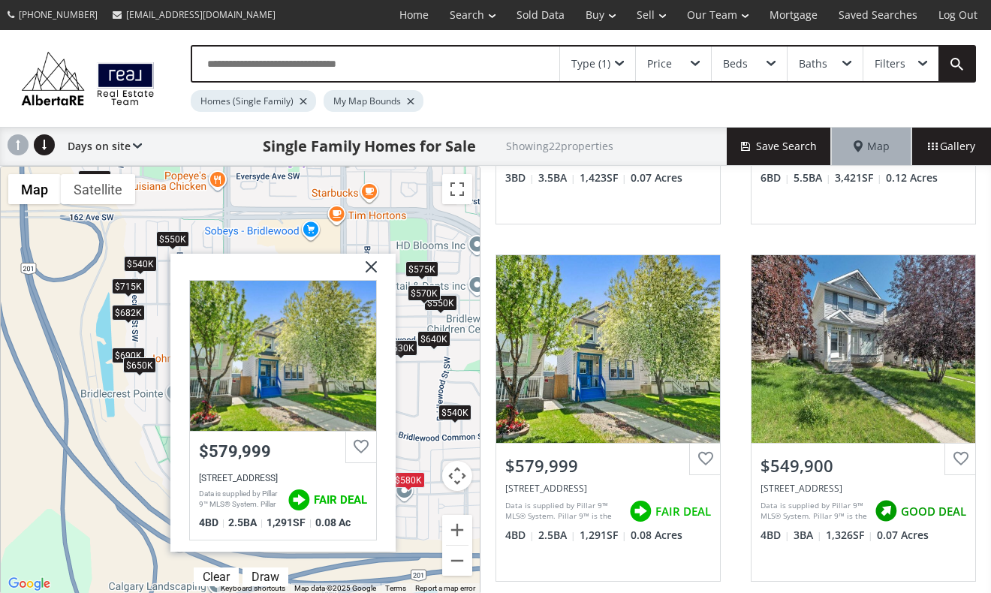
click at [424, 509] on div "To navigate, press the arrow keys. $550K $575K $540K $1.79M $580K $550K $548K $…" at bounding box center [240, 380] width 479 height 427
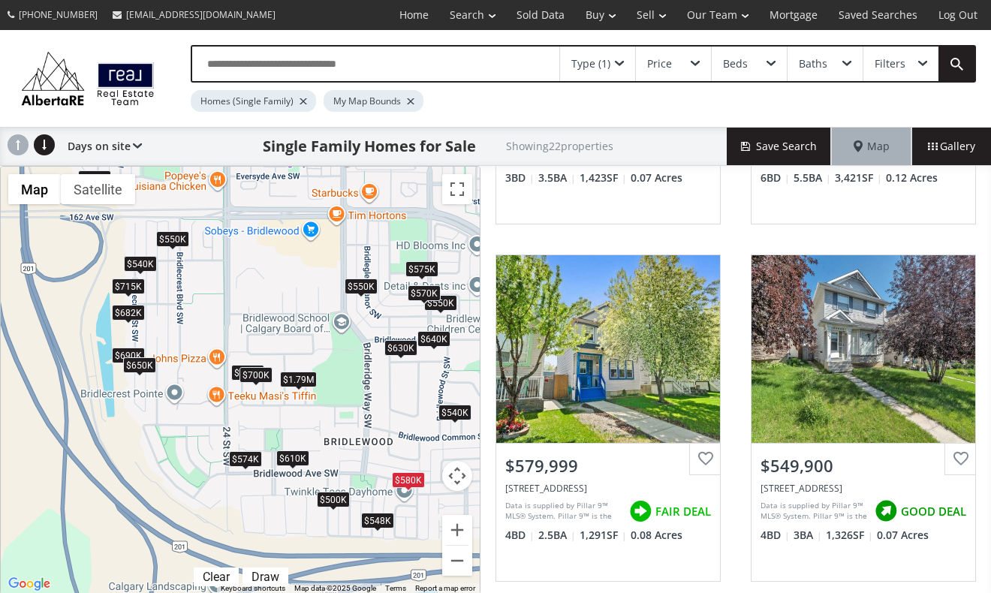
click at [378, 529] on span at bounding box center [378, 532] width 6 height 6
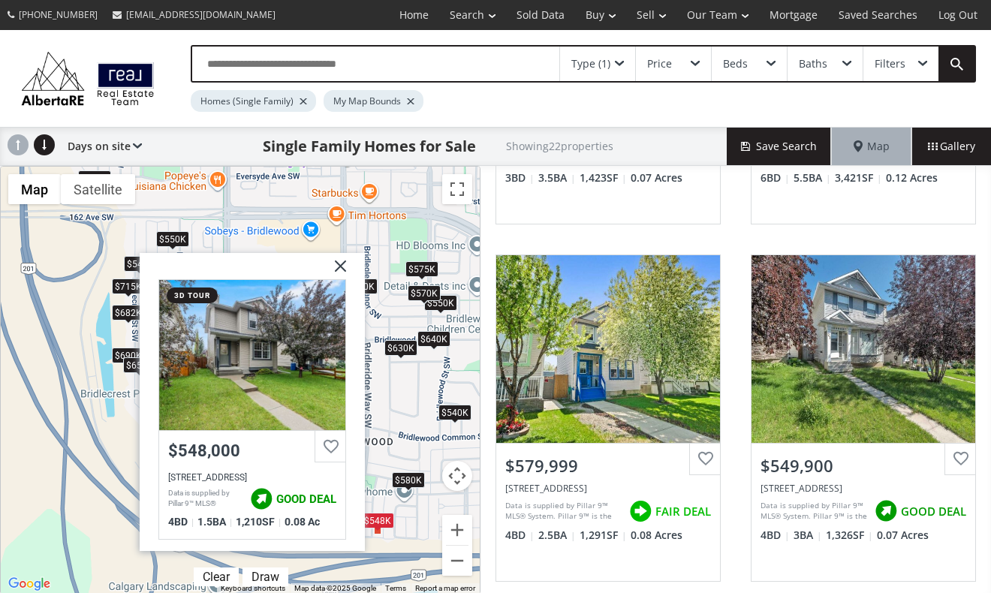
click at [417, 507] on div "To navigate, press the arrow keys. $550K $575K $540K $1.79M $580K $550K $548K $…" at bounding box center [240, 380] width 479 height 427
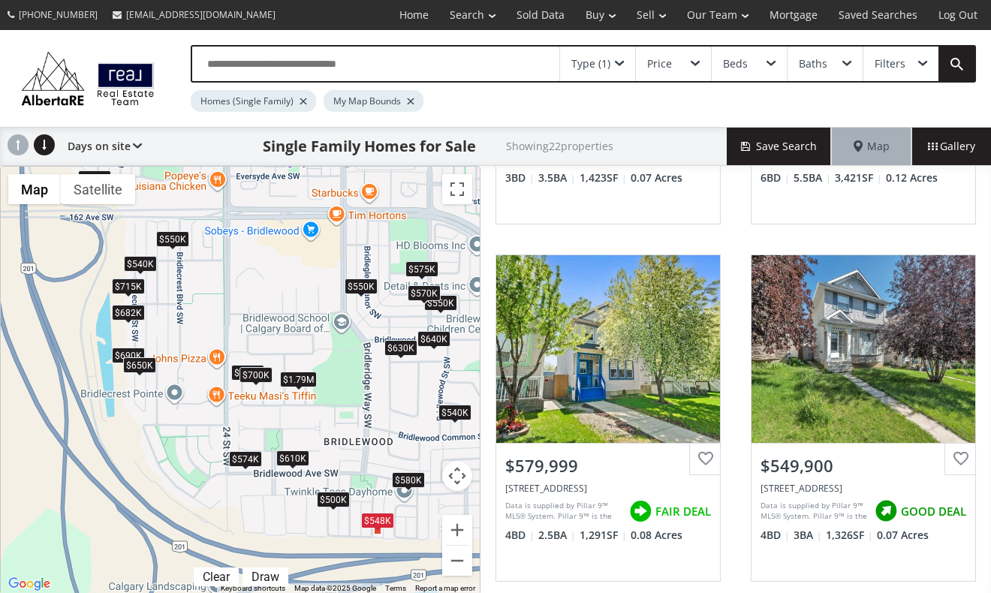
click at [294, 455] on div "$610K" at bounding box center [292, 459] width 33 height 16
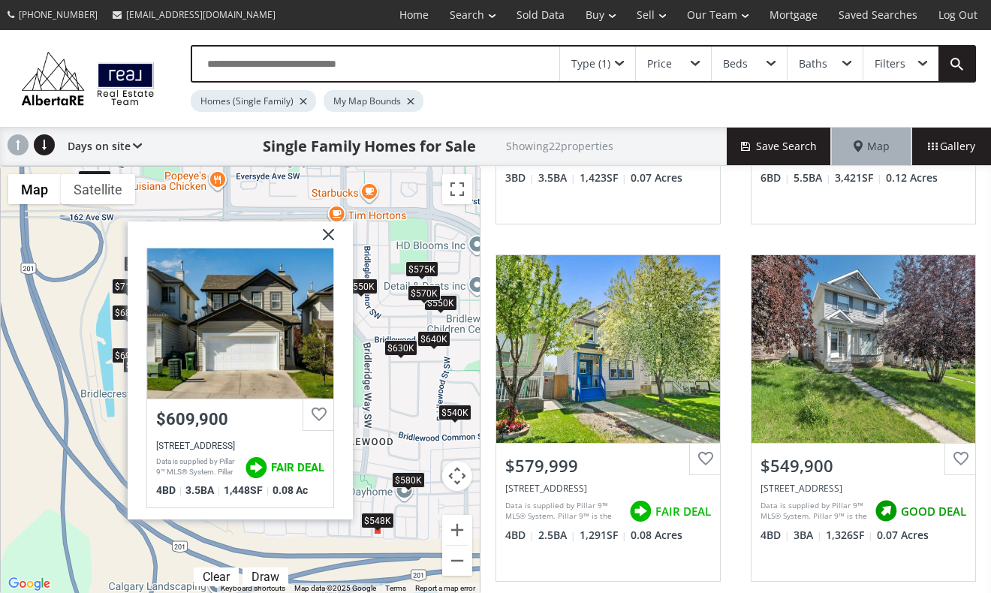
click at [365, 401] on div "To navigate, press the arrow keys. $550K $575K $540K $1.79M $580K $550K $548K $…" at bounding box center [240, 380] width 479 height 427
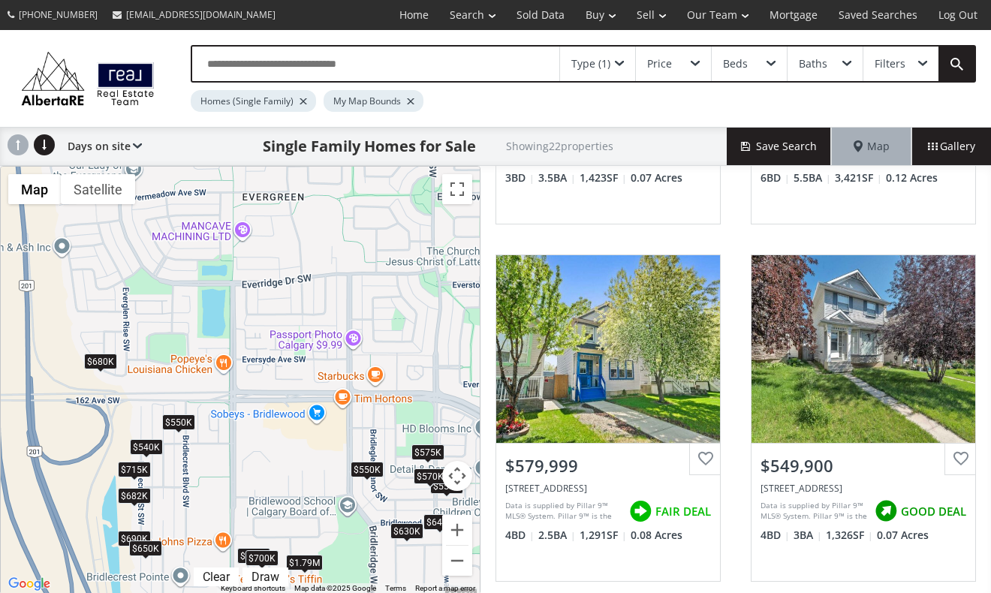
drag, startPoint x: 374, startPoint y: 340, endPoint x: 385, endPoint y: 532, distance: 192.6
click at [384, 532] on div "To navigate, press the arrow keys. $550K $575K $540K $1.79M $580K $550K $548K $…" at bounding box center [240, 380] width 479 height 427
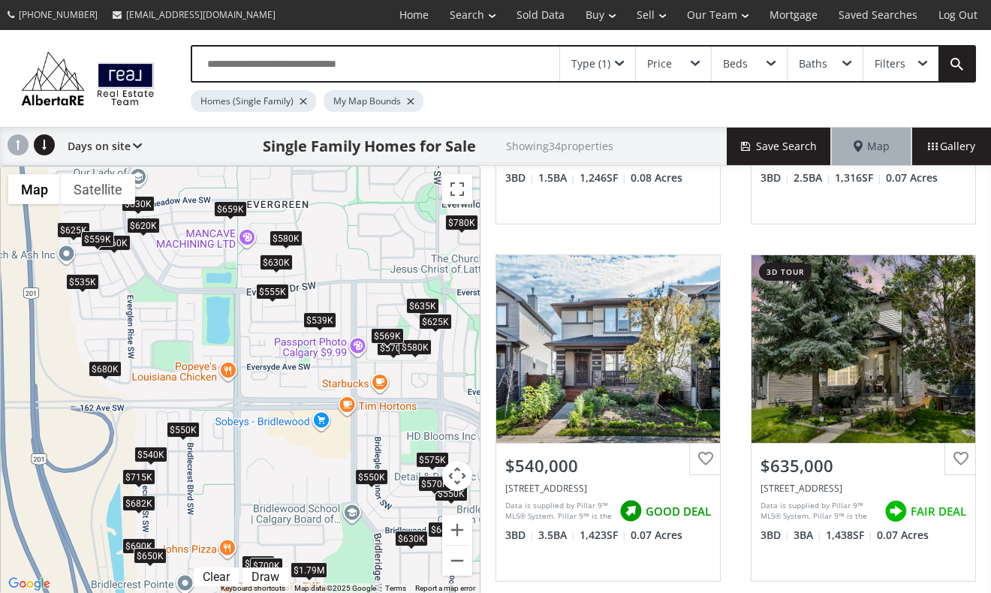
click at [102, 364] on div "$680K" at bounding box center [105, 370] width 33 height 16
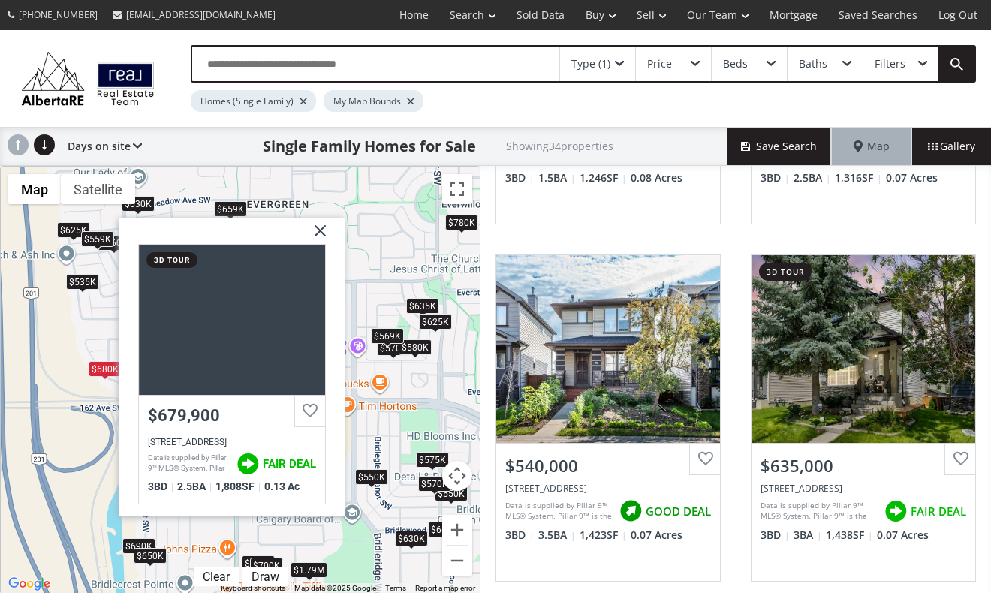
click at [365, 283] on div "To navigate, press the arrow keys. $570K $550K $580K $575K $540K $635K $630K $6…" at bounding box center [240, 380] width 479 height 427
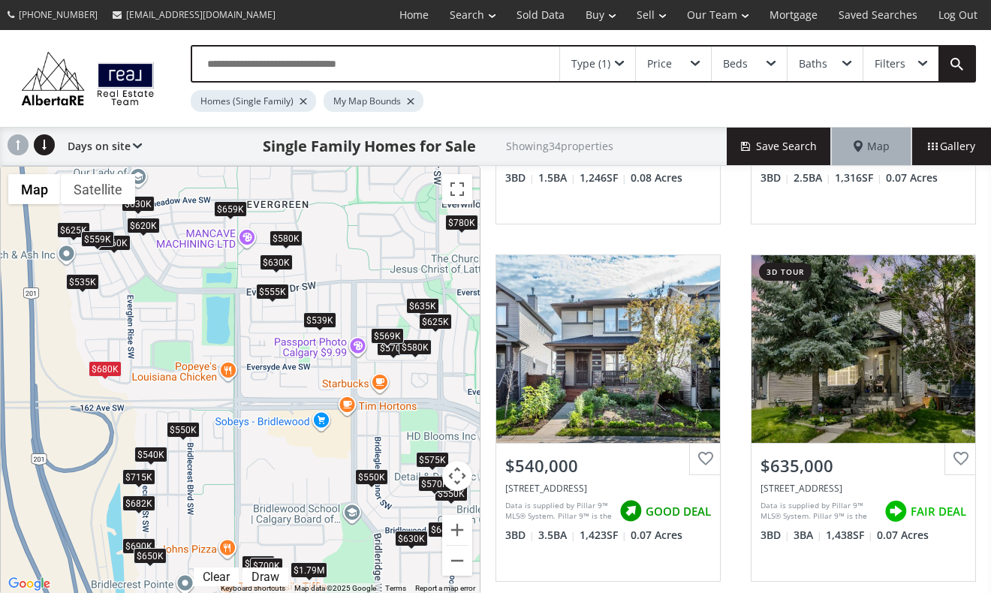
click at [275, 262] on div "$630K" at bounding box center [276, 263] width 33 height 16
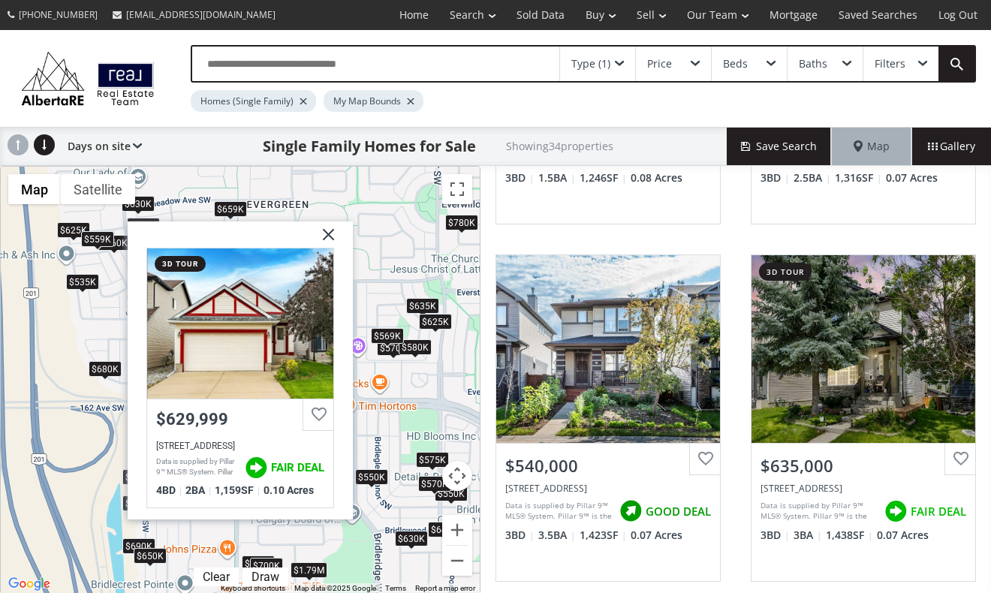
click at [366, 261] on div "To navigate, press the arrow keys. $570K $550K $580K $575K $540K $635K $630K $6…" at bounding box center [240, 380] width 479 height 427
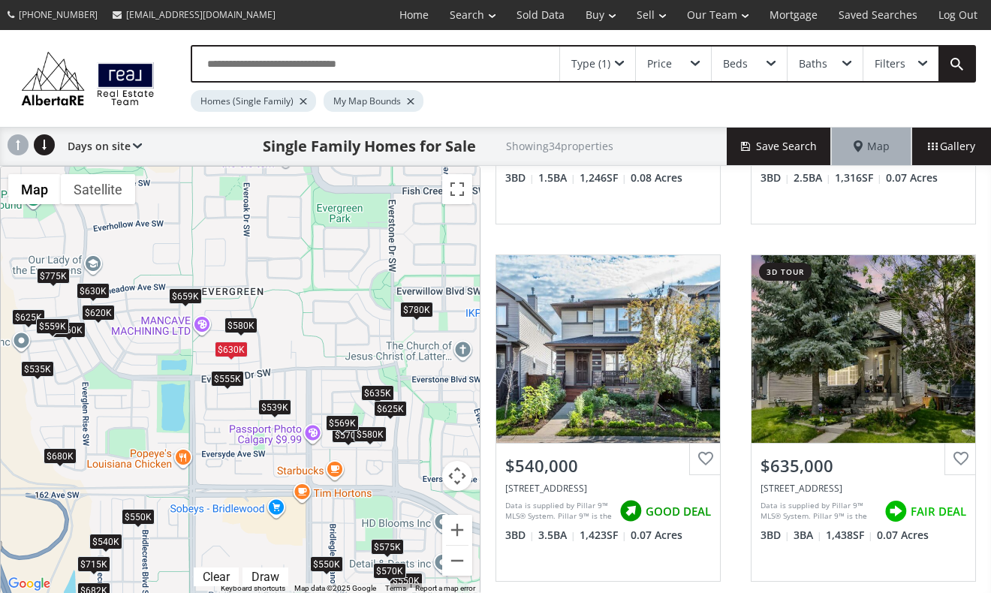
drag, startPoint x: 449, startPoint y: 265, endPoint x: 404, endPoint y: 354, distance: 99.4
click at [404, 354] on div "To navigate, press the arrow keys. $570K $550K $580K $575K $540K $635K $630K $6…" at bounding box center [240, 380] width 479 height 427
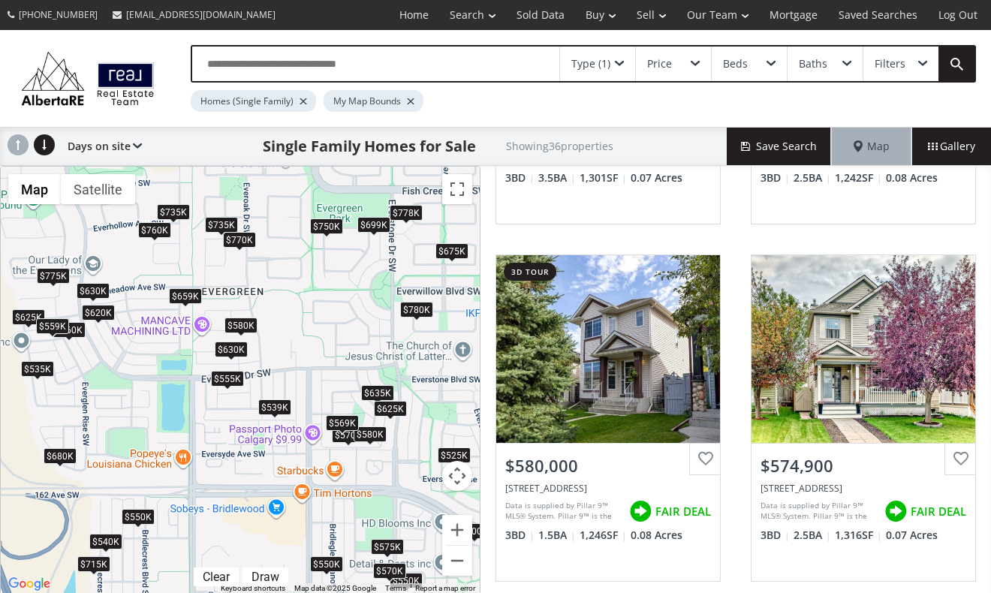
click at [419, 306] on div "$780K" at bounding box center [416, 311] width 33 height 16
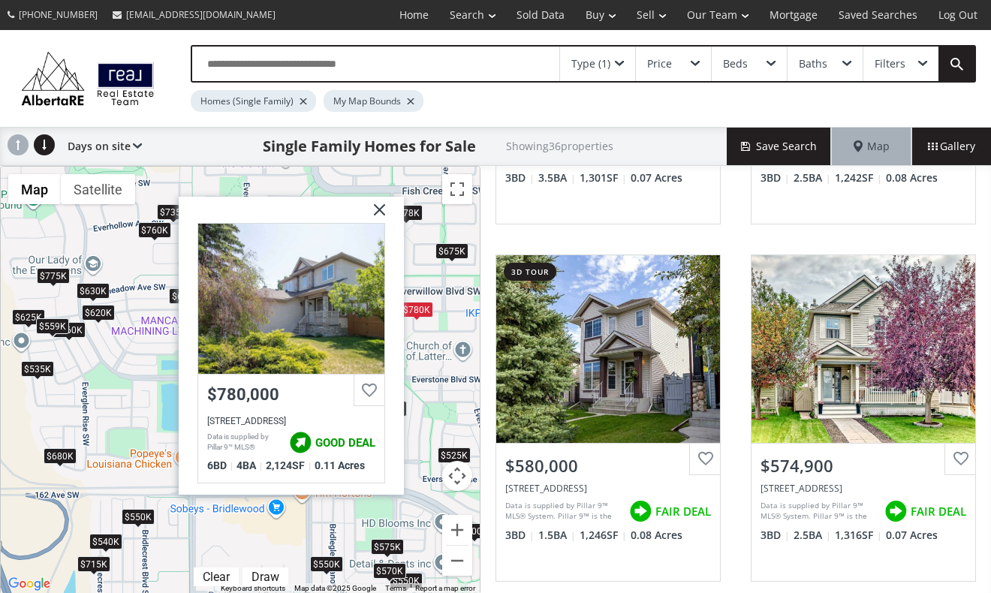
click at [381, 206] on img at bounding box center [374, 216] width 38 height 38
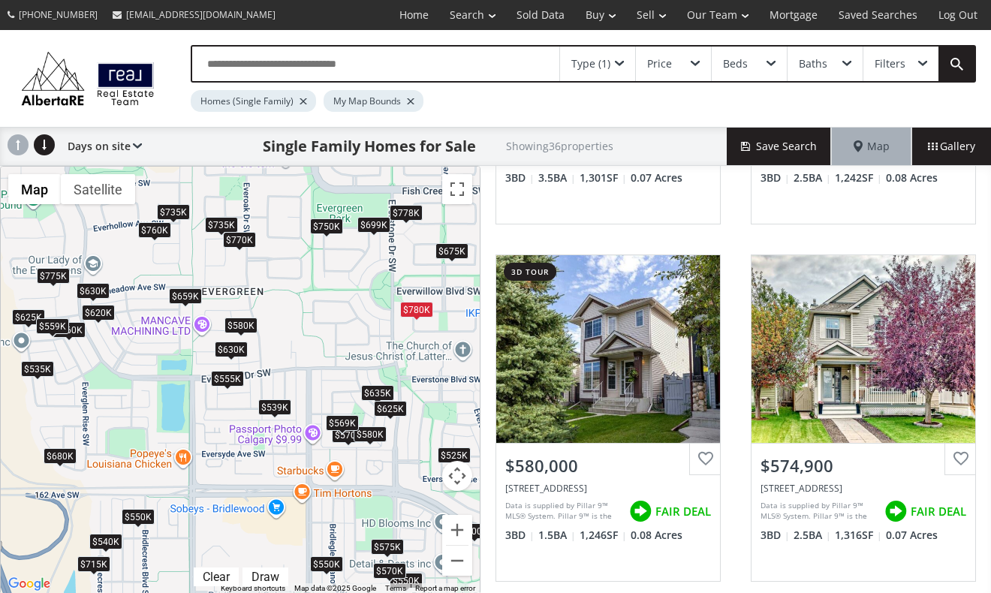
click at [420, 309] on div "$780K" at bounding box center [416, 311] width 33 height 16
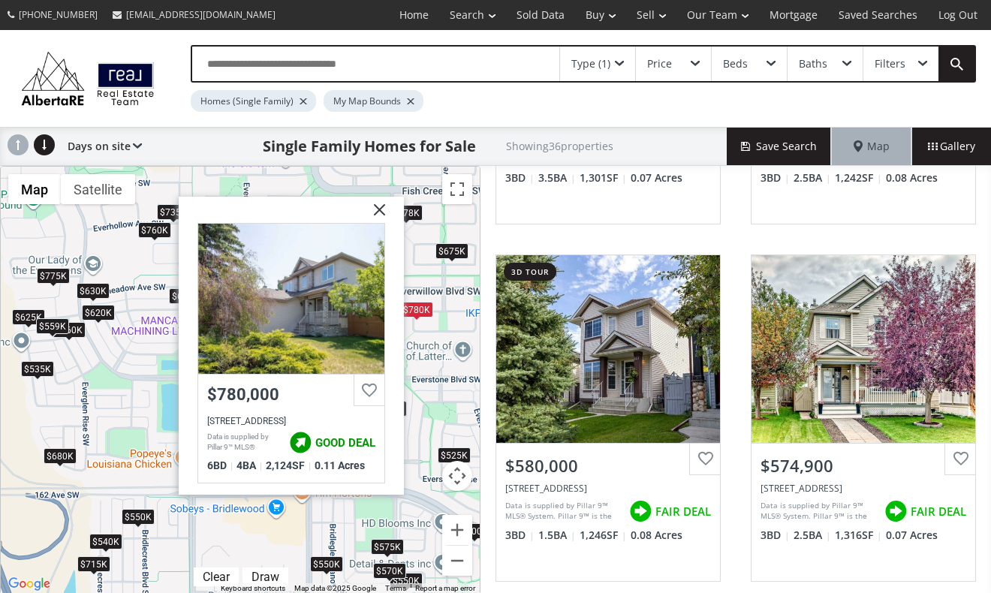
click at [375, 208] on img at bounding box center [374, 216] width 38 height 38
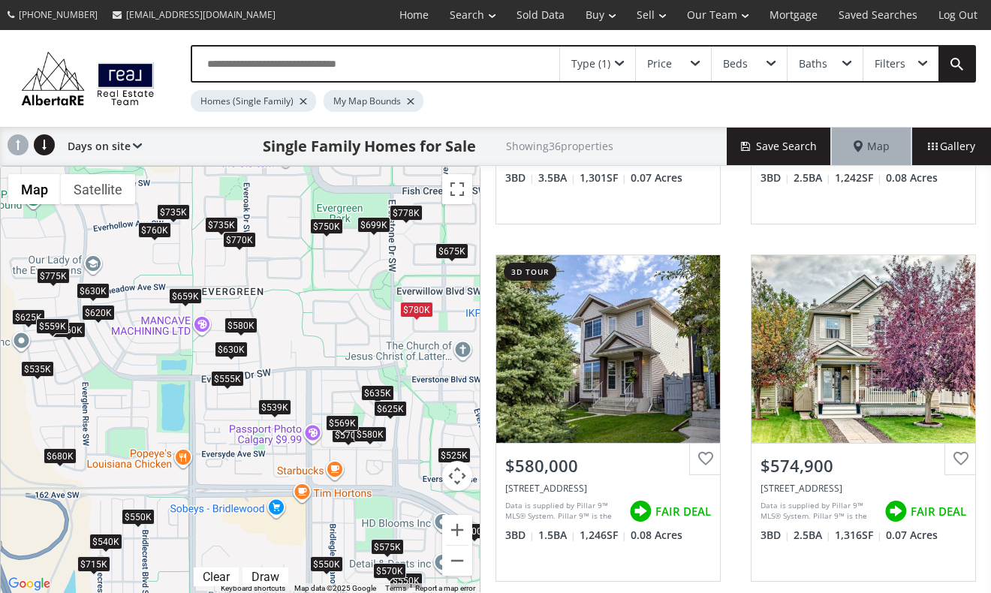
click at [412, 215] on div "$778K" at bounding box center [406, 213] width 33 height 16
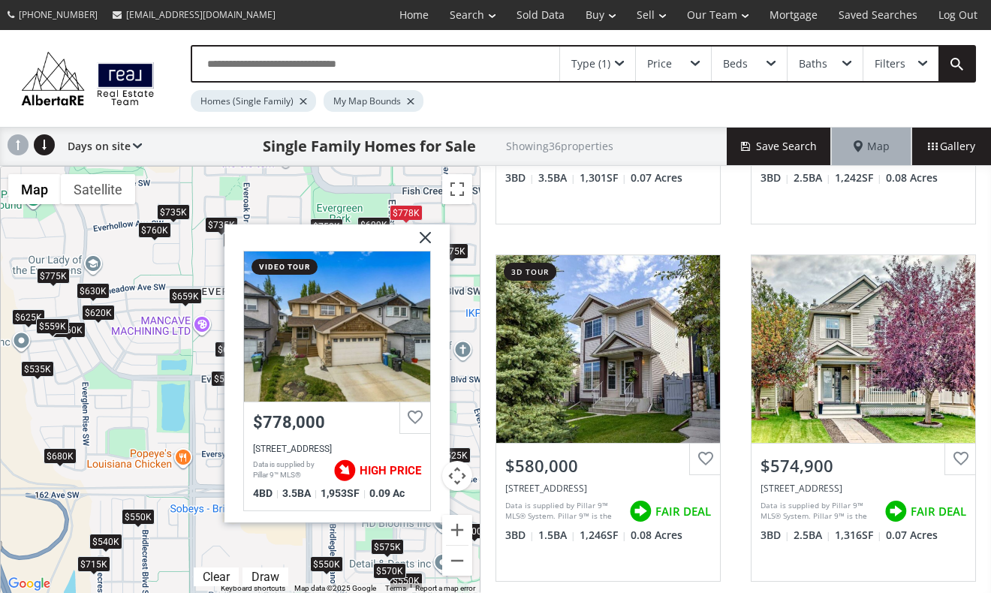
click at [424, 235] on img at bounding box center [420, 244] width 38 height 38
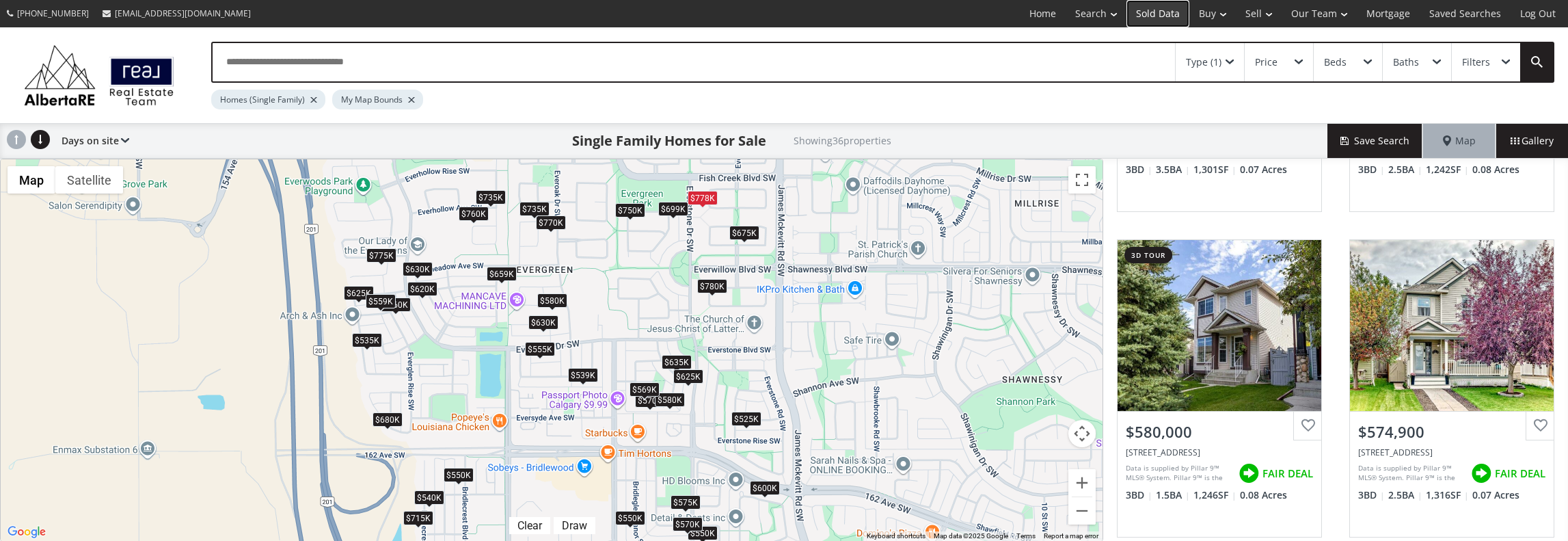
click at [781, 11] on link "Sold Data" at bounding box center [1157, 14] width 63 height 27
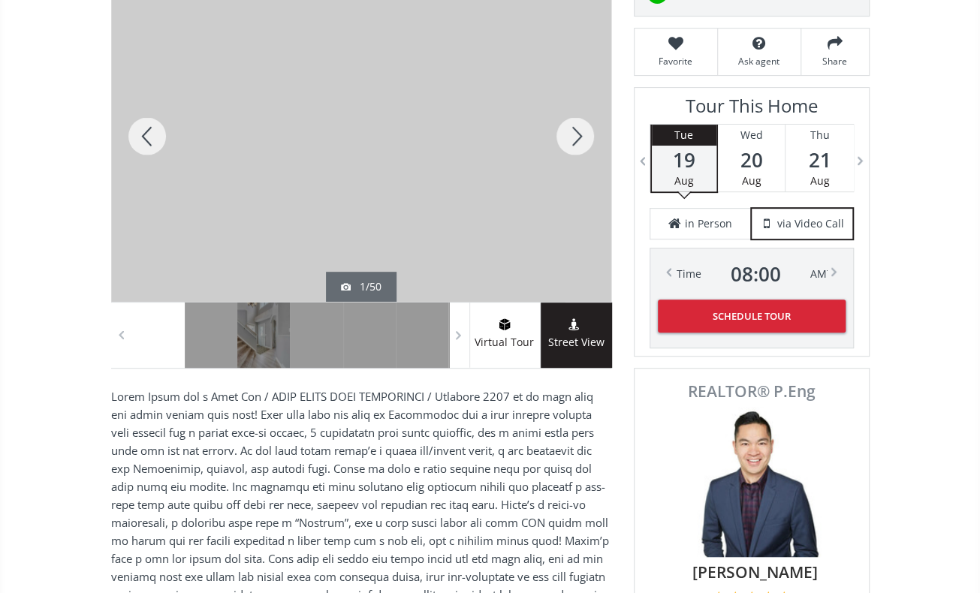
click at [496, 164] on div at bounding box center [361, 136] width 500 height 331
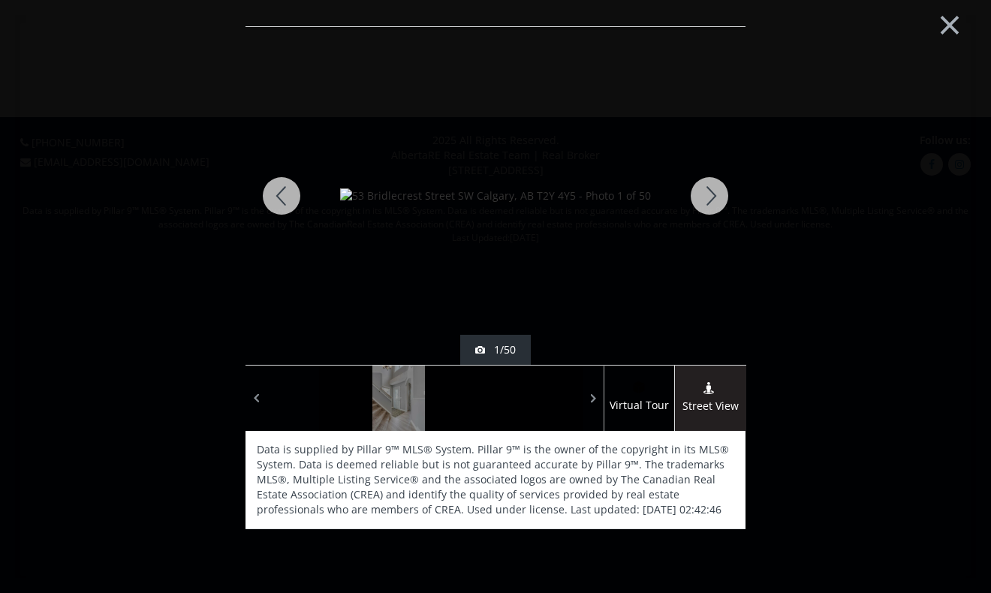
click at [719, 200] on div at bounding box center [710, 196] width 72 height 338
click at [716, 194] on div at bounding box center [710, 196] width 72 height 338
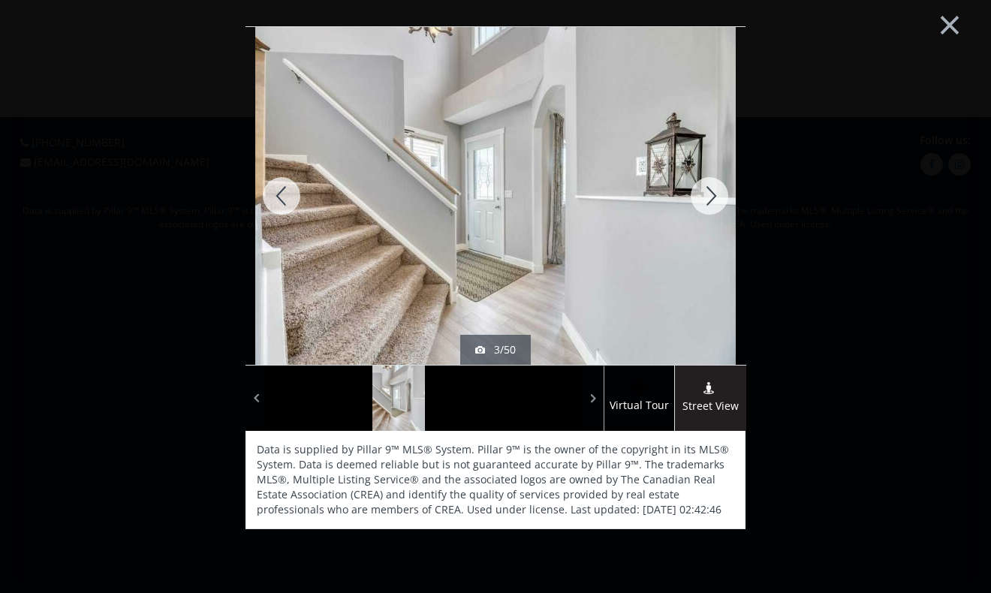
click at [708, 188] on div at bounding box center [710, 196] width 72 height 338
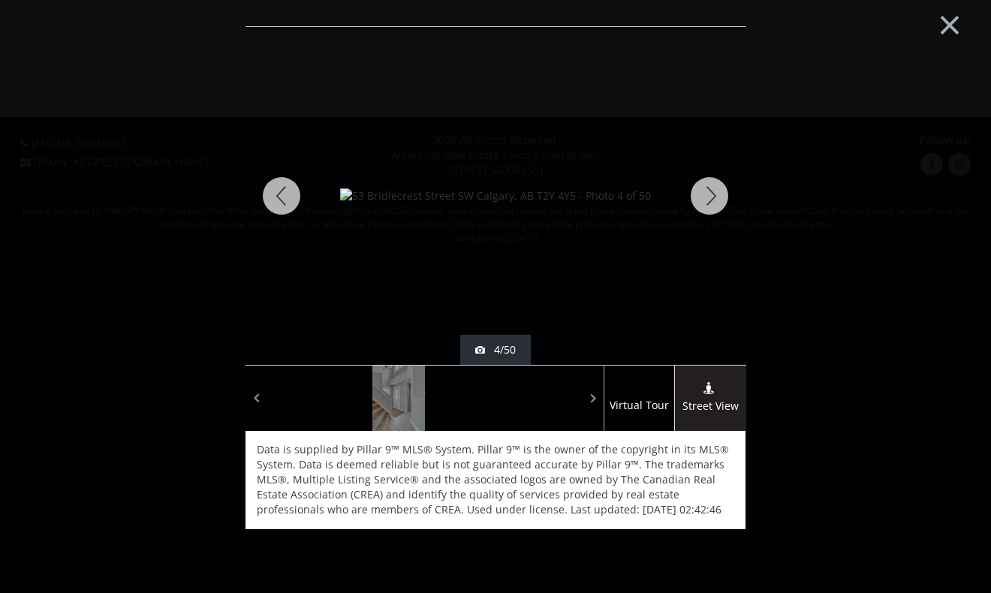
click at [708, 188] on div at bounding box center [710, 196] width 72 height 338
click at [713, 190] on div at bounding box center [710, 196] width 72 height 338
click at [713, 191] on div at bounding box center [710, 196] width 72 height 338
click at [713, 193] on div at bounding box center [710, 196] width 72 height 338
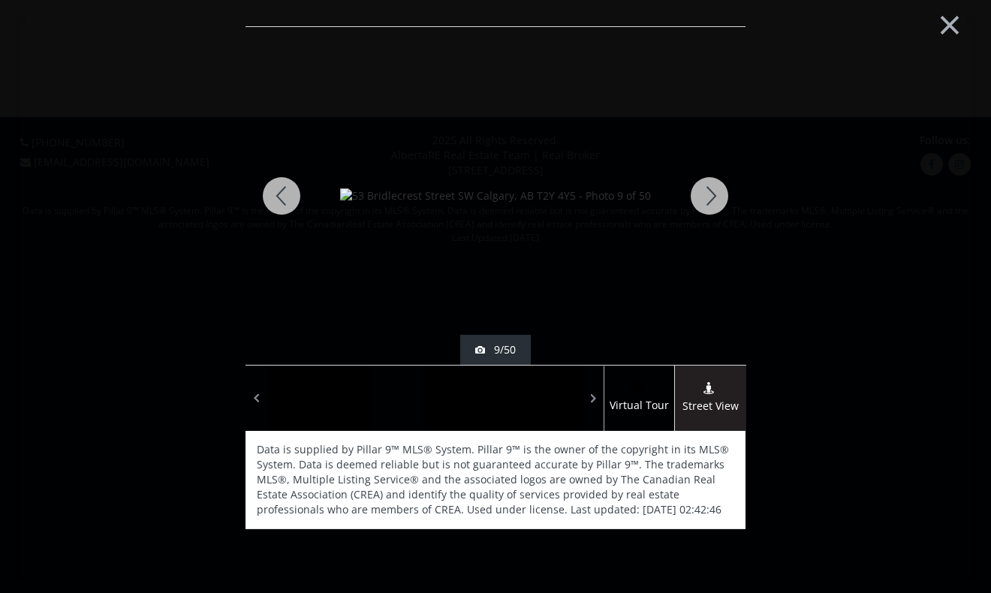
click at [713, 194] on div at bounding box center [710, 196] width 72 height 338
click at [701, 188] on div at bounding box center [710, 196] width 72 height 338
click at [707, 188] on div at bounding box center [710, 196] width 72 height 338
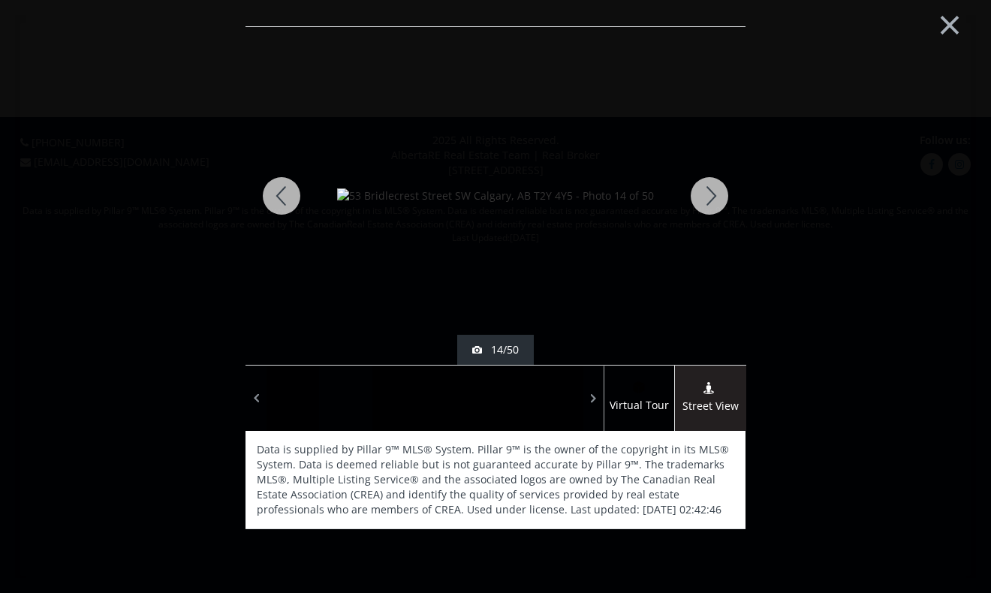
click at [717, 188] on div at bounding box center [710, 196] width 72 height 338
click at [719, 196] on div at bounding box center [710, 196] width 72 height 338
click at [709, 194] on div at bounding box center [710, 196] width 72 height 338
click at [710, 194] on div at bounding box center [710, 196] width 72 height 338
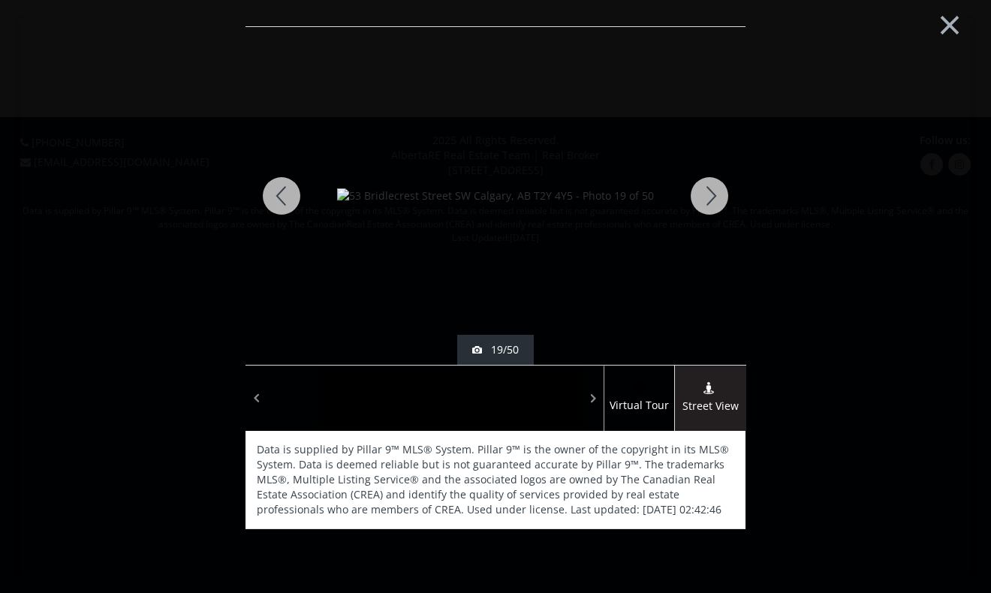
click at [281, 185] on div at bounding box center [282, 196] width 72 height 338
click at [709, 200] on div at bounding box center [710, 196] width 72 height 338
click at [710, 199] on div at bounding box center [710, 196] width 72 height 338
click at [713, 197] on div at bounding box center [710, 196] width 72 height 338
click at [713, 195] on div at bounding box center [710, 196] width 72 height 338
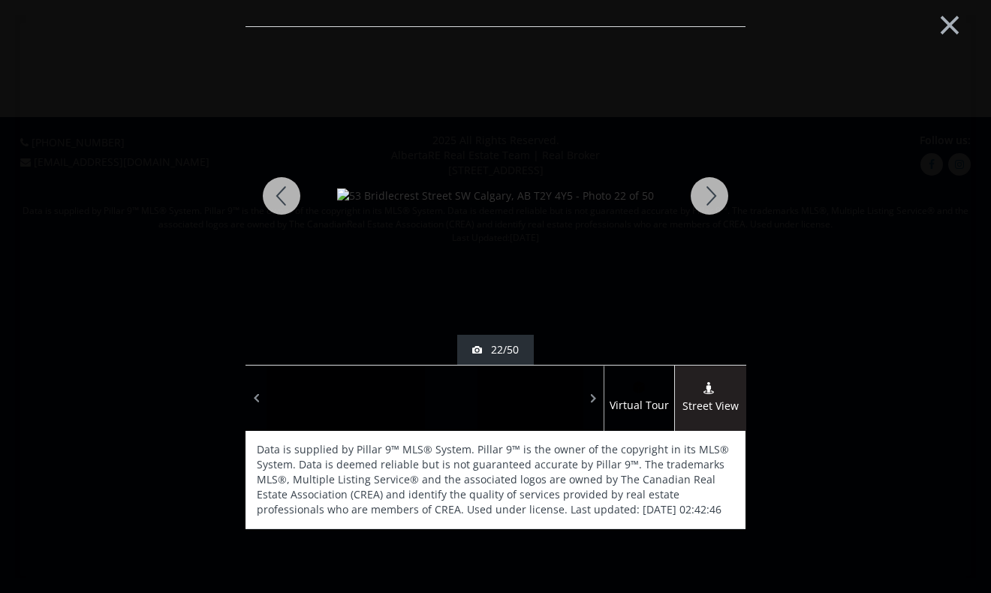
click at [716, 191] on div at bounding box center [710, 196] width 72 height 338
click at [699, 185] on div at bounding box center [710, 196] width 72 height 338
click at [701, 185] on div at bounding box center [710, 196] width 72 height 338
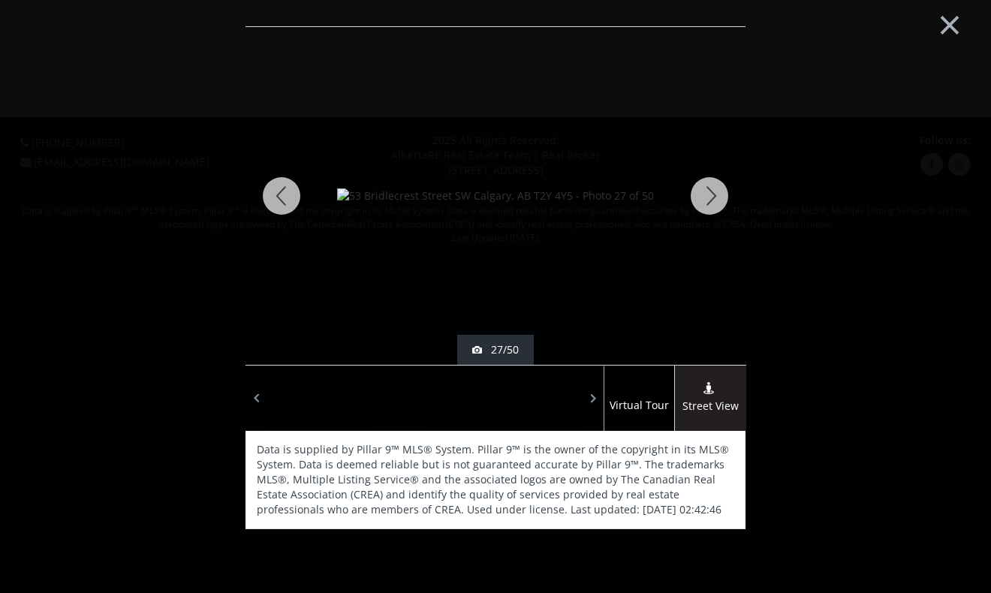
click at [701, 185] on div at bounding box center [710, 196] width 72 height 338
click at [709, 186] on div at bounding box center [710, 196] width 72 height 338
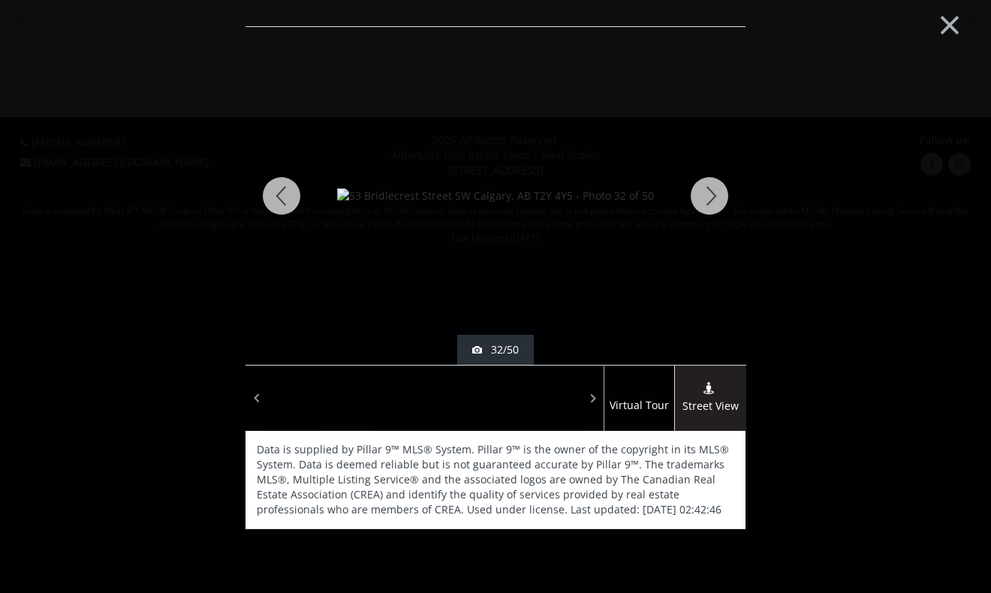
click at [709, 186] on div at bounding box center [710, 196] width 72 height 338
click at [709, 183] on div at bounding box center [710, 196] width 72 height 338
click at [943, 23] on button "×" at bounding box center [950, 23] width 83 height 62
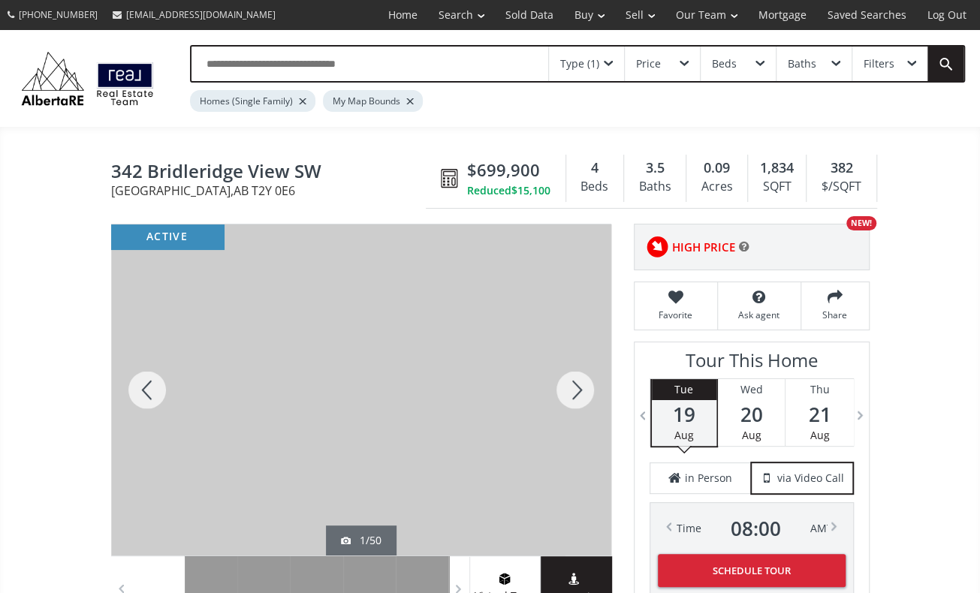
scroll to position [250, 0]
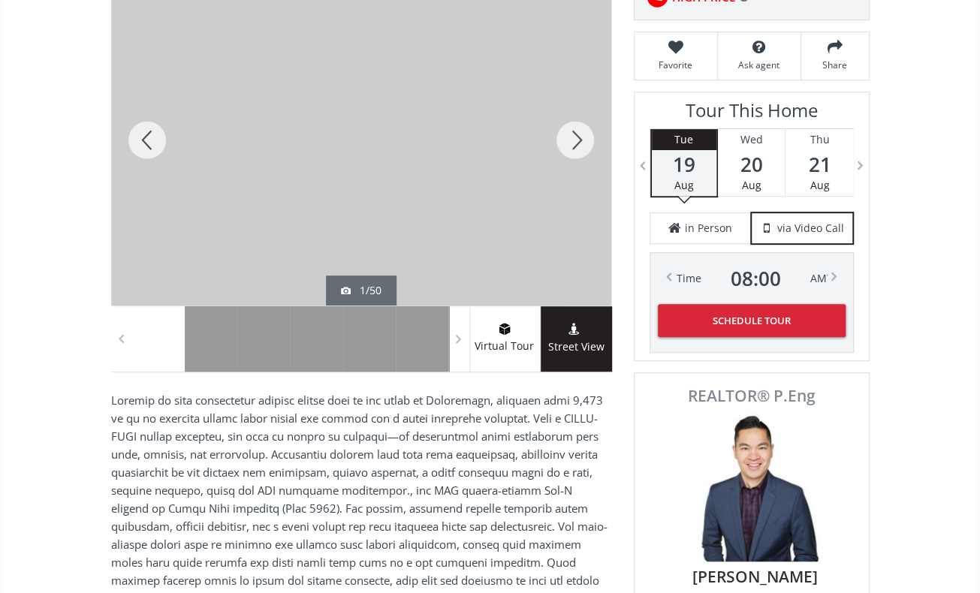
click at [574, 139] on div at bounding box center [575, 139] width 72 height 331
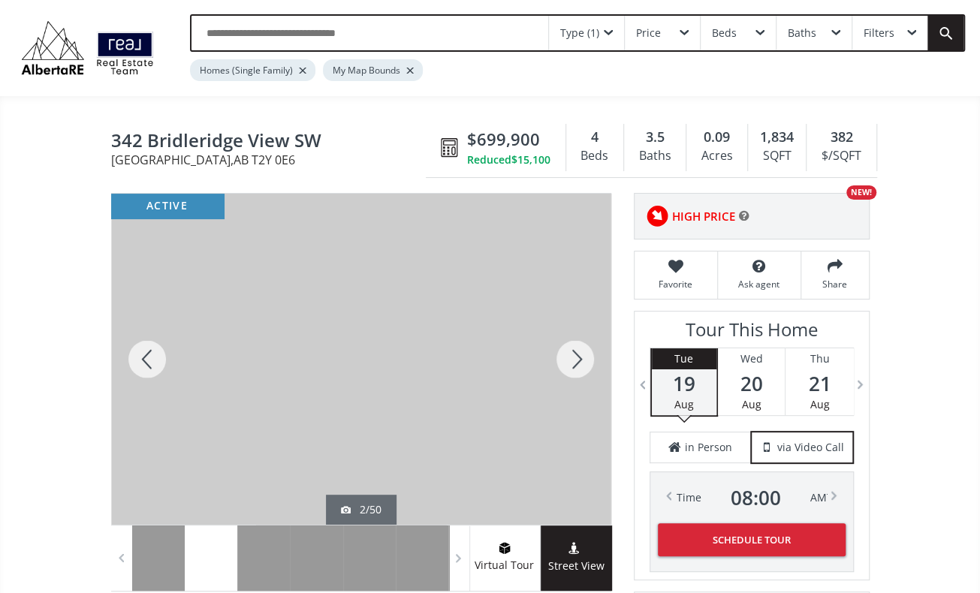
scroll to position [0, 0]
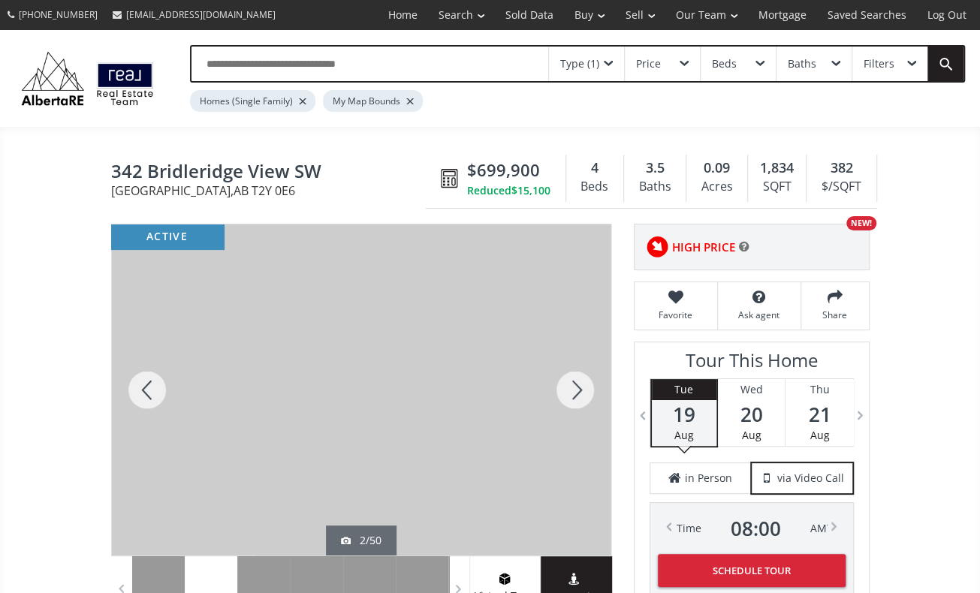
click at [580, 374] on div at bounding box center [575, 390] width 72 height 331
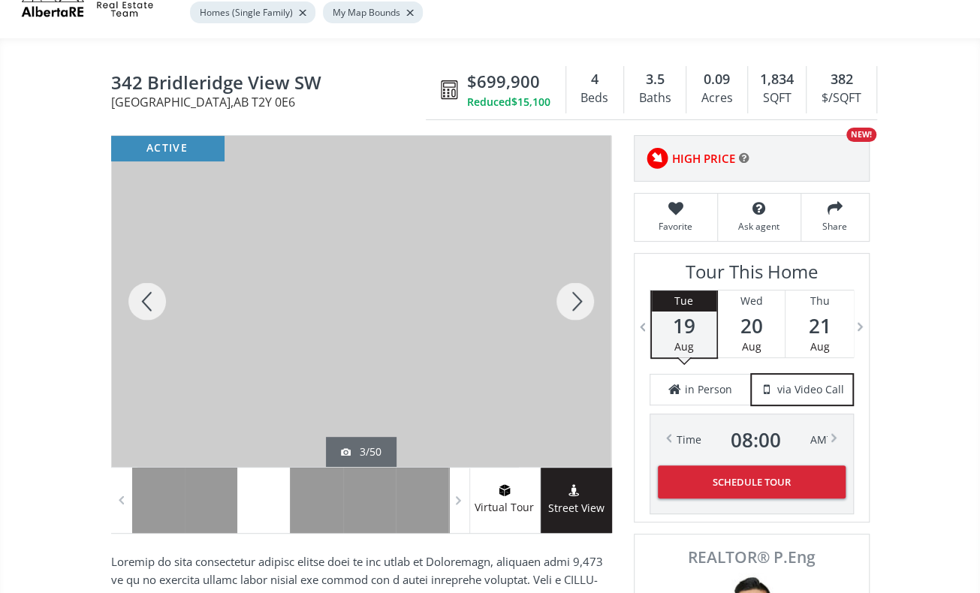
scroll to position [105, 0]
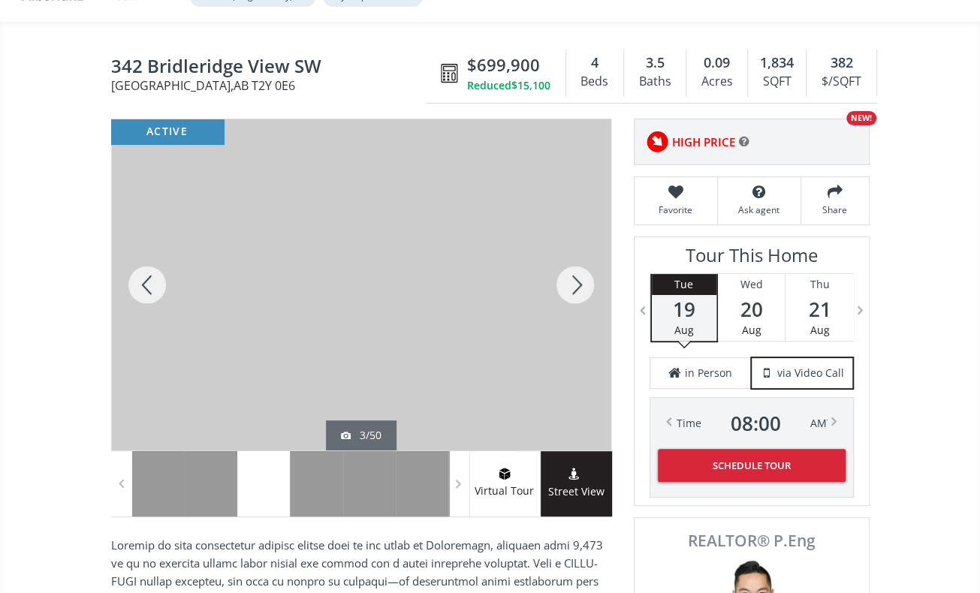
click at [586, 274] on div at bounding box center [575, 284] width 72 height 331
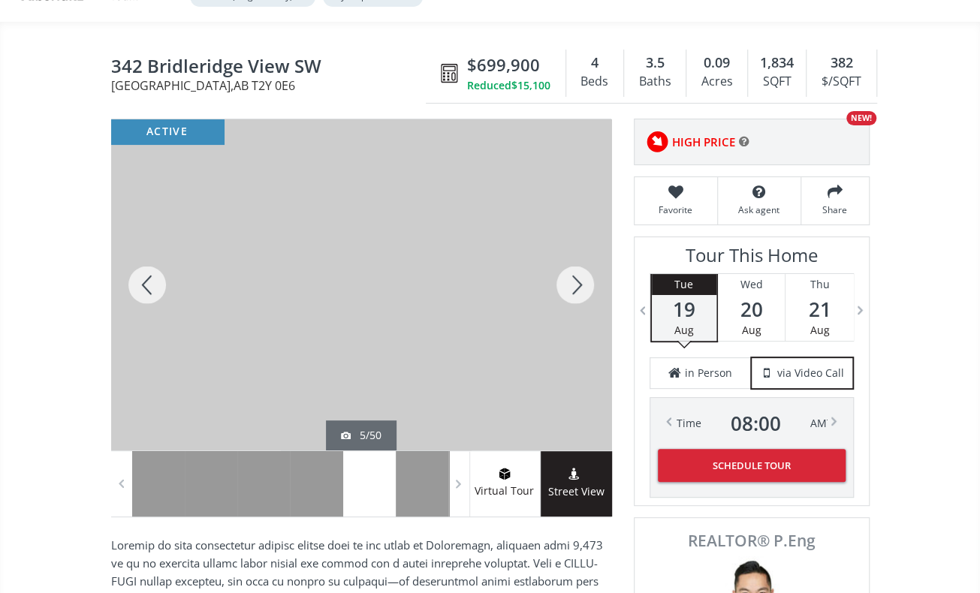
click at [581, 273] on div at bounding box center [575, 284] width 72 height 331
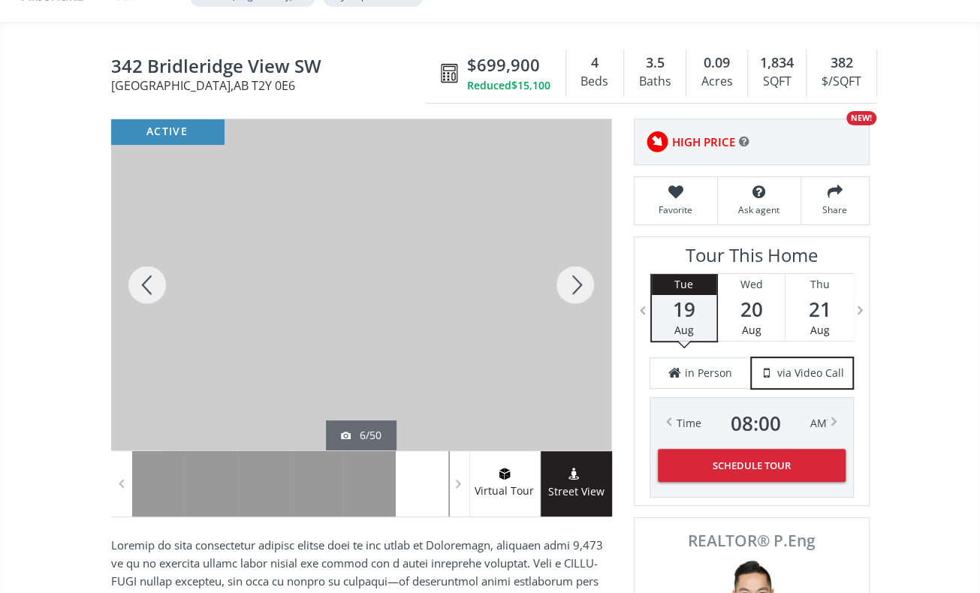
click at [574, 279] on div at bounding box center [575, 284] width 72 height 331
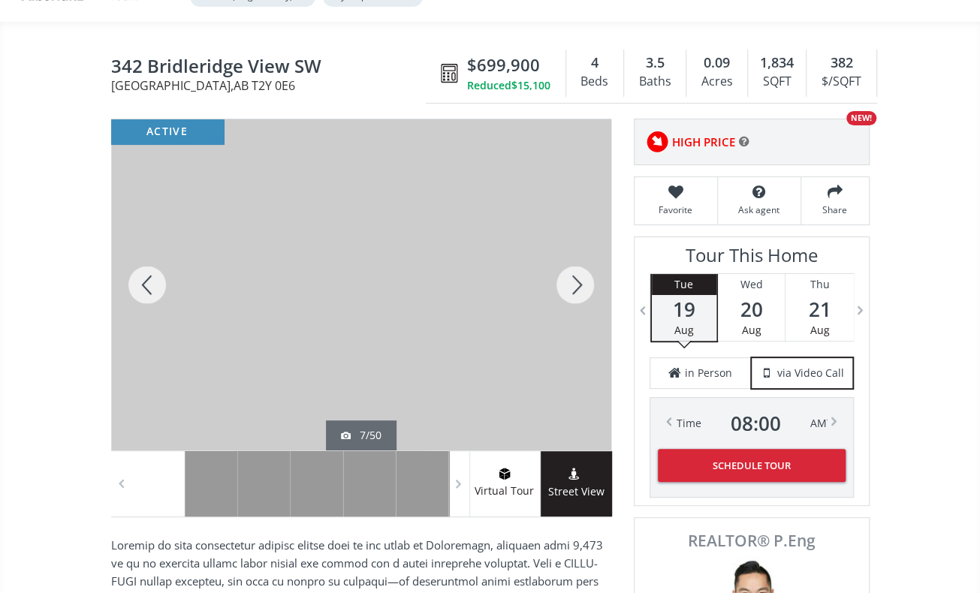
click at [574, 279] on div at bounding box center [575, 284] width 72 height 331
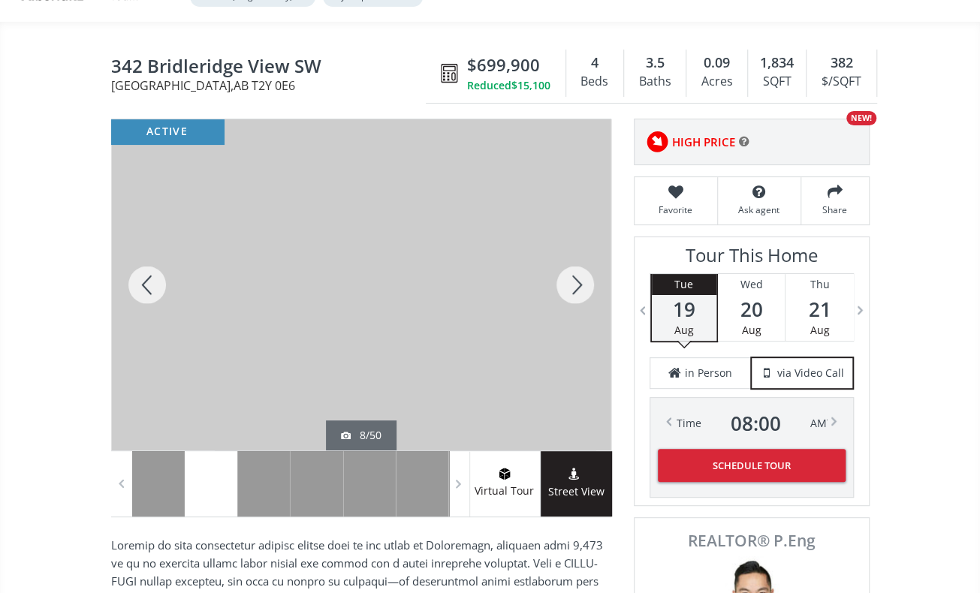
click at [574, 279] on div at bounding box center [575, 284] width 72 height 331
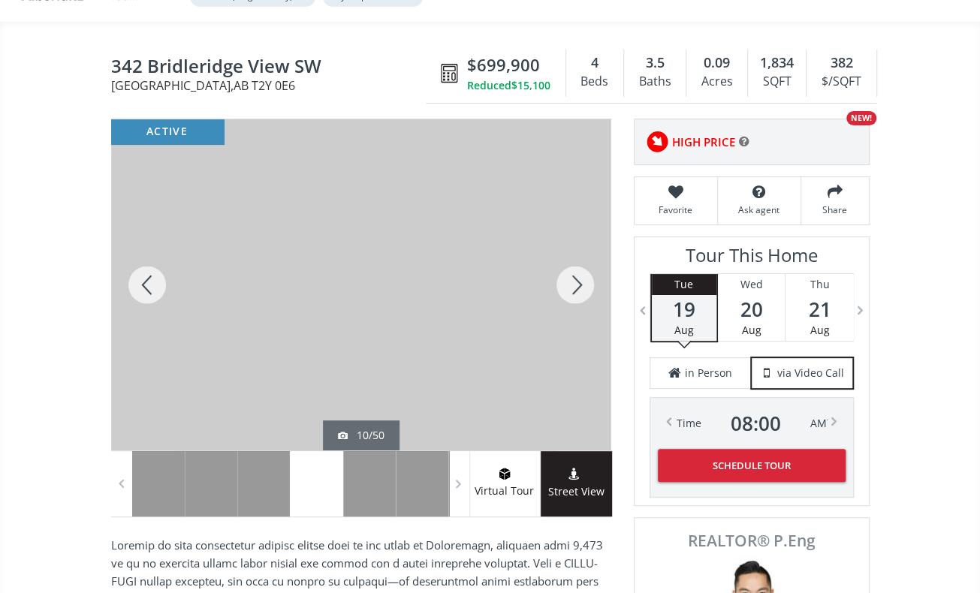
click at [574, 279] on div at bounding box center [575, 284] width 72 height 331
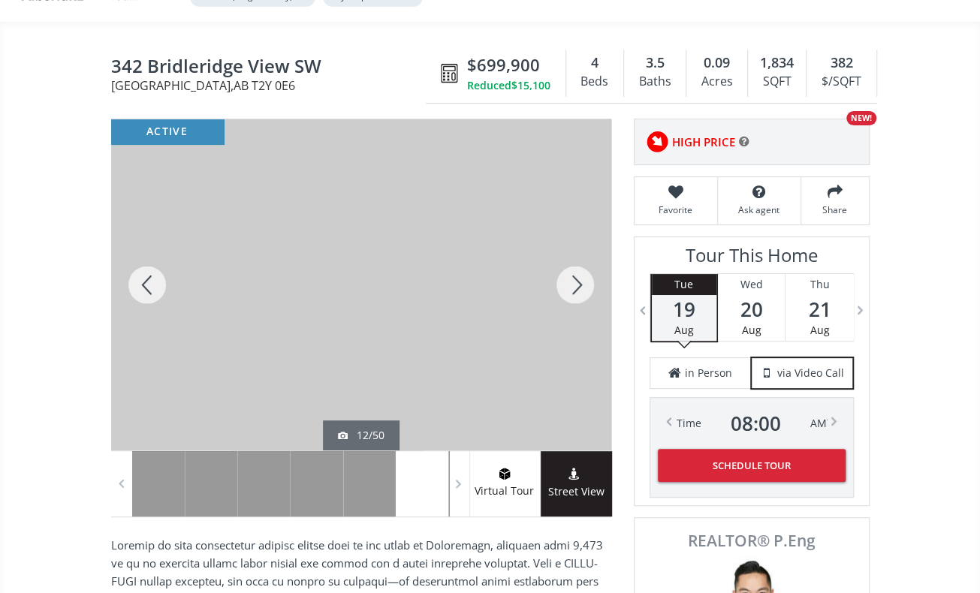
click at [574, 279] on div at bounding box center [575, 284] width 72 height 331
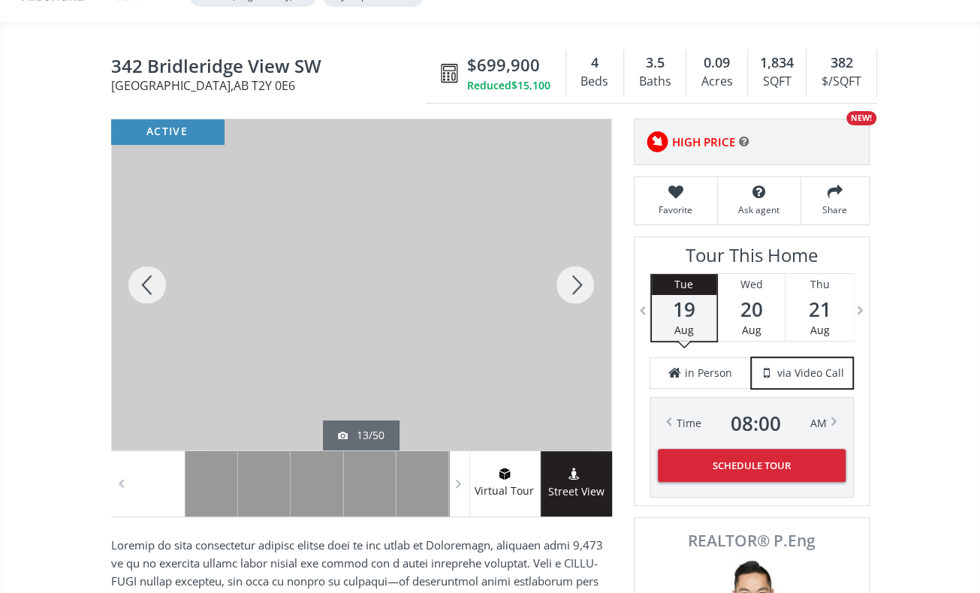
click at [574, 279] on div at bounding box center [575, 284] width 72 height 331
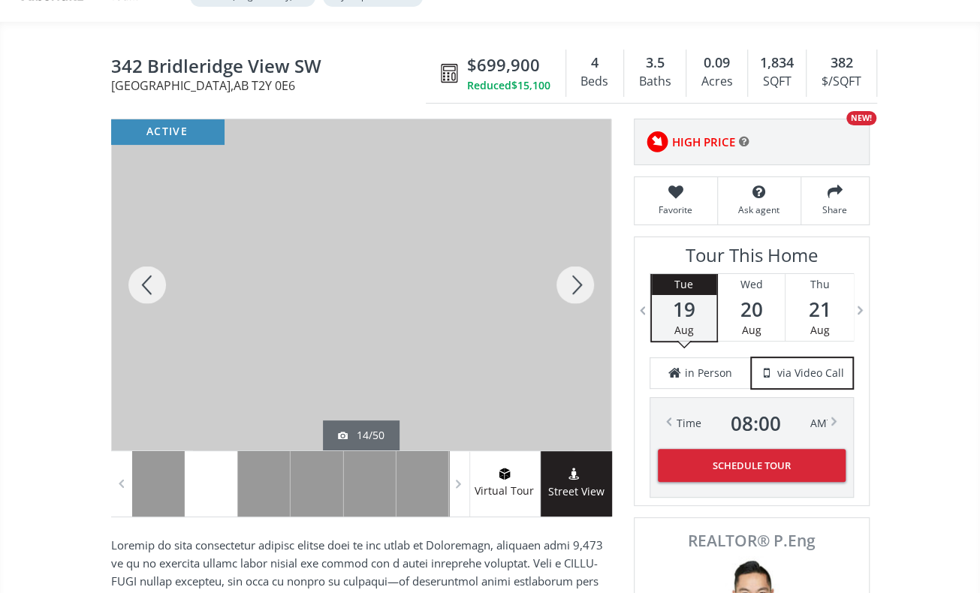
click at [574, 279] on div at bounding box center [575, 284] width 72 height 331
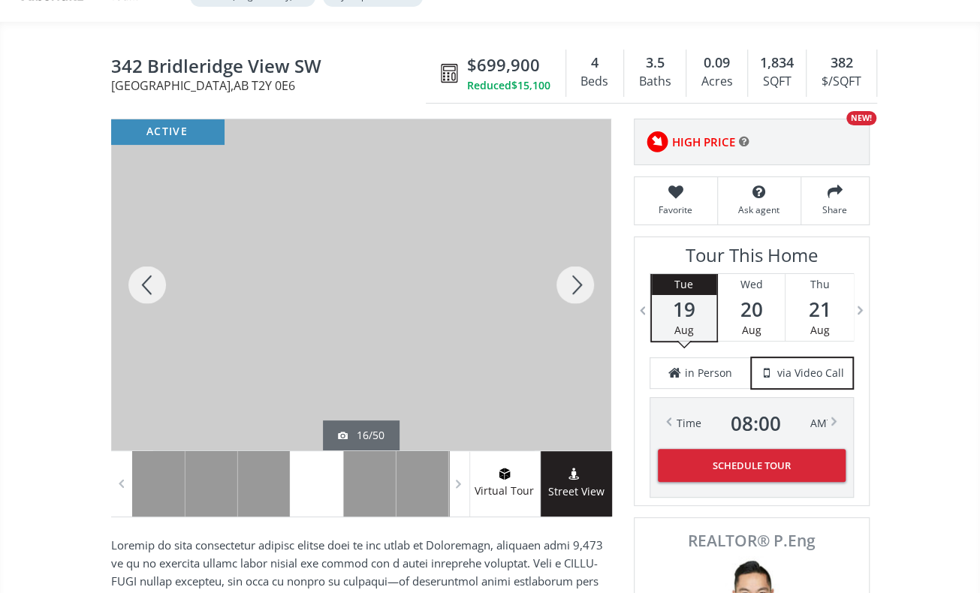
click at [574, 279] on div at bounding box center [575, 284] width 72 height 331
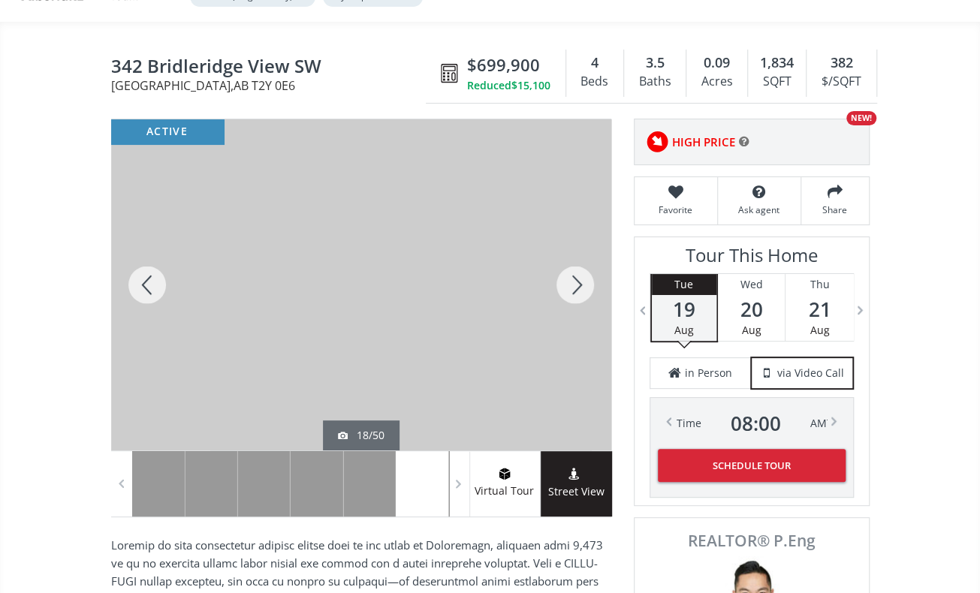
click at [572, 277] on div at bounding box center [575, 284] width 72 height 331
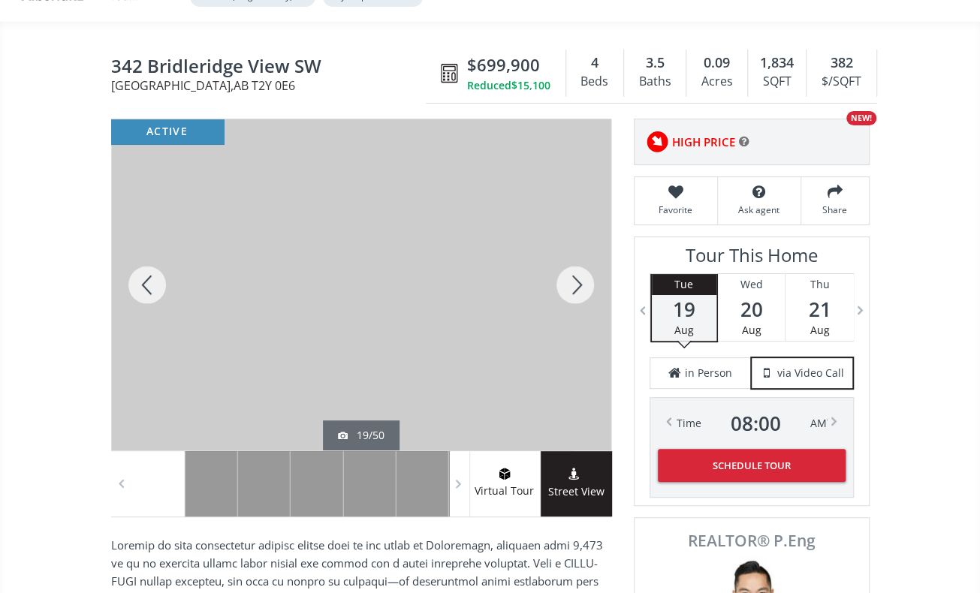
click at [572, 277] on div at bounding box center [575, 284] width 72 height 331
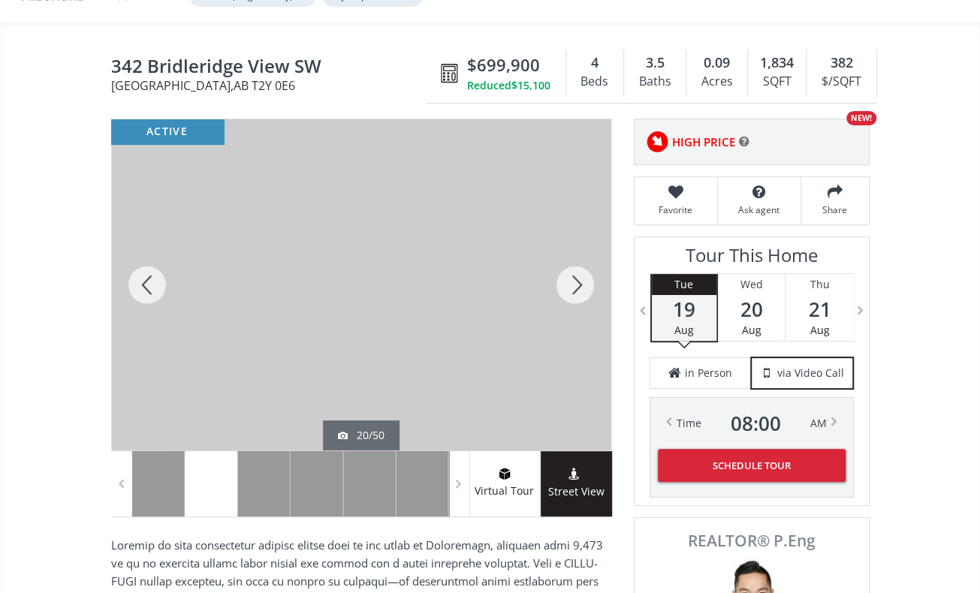
click at [572, 277] on div at bounding box center [575, 284] width 72 height 331
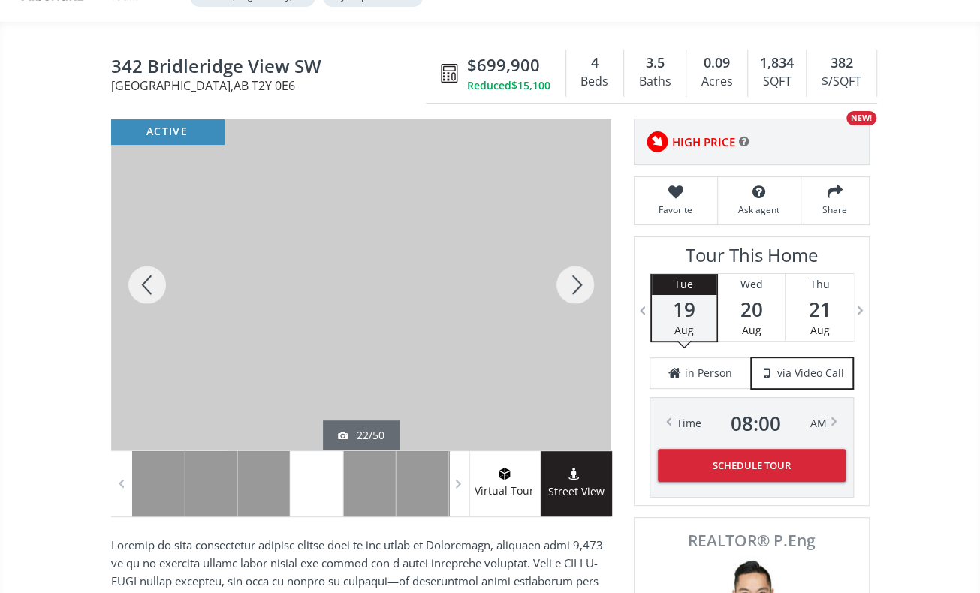
click at [572, 277] on div at bounding box center [575, 284] width 72 height 331
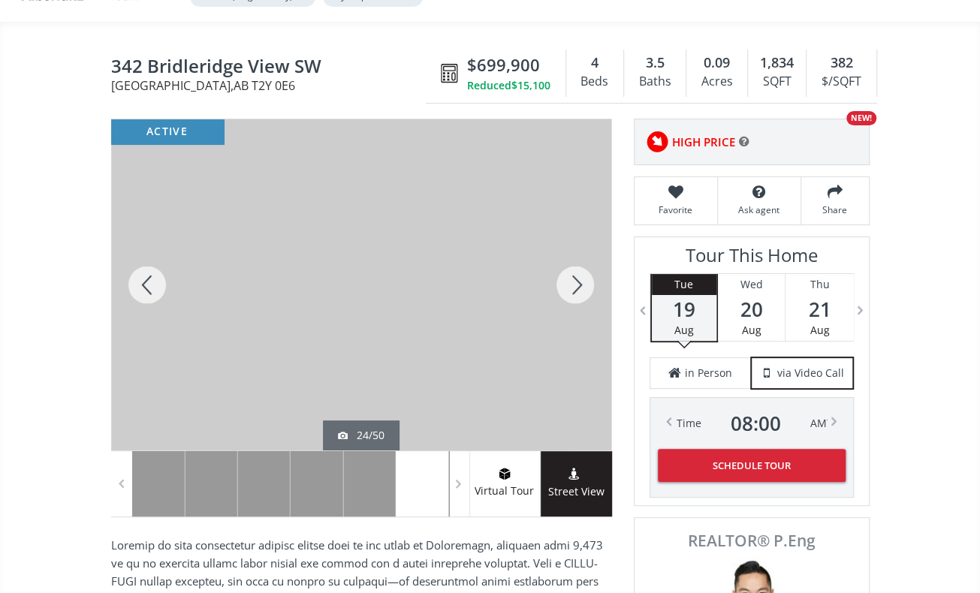
click at [572, 277] on div at bounding box center [575, 284] width 72 height 331
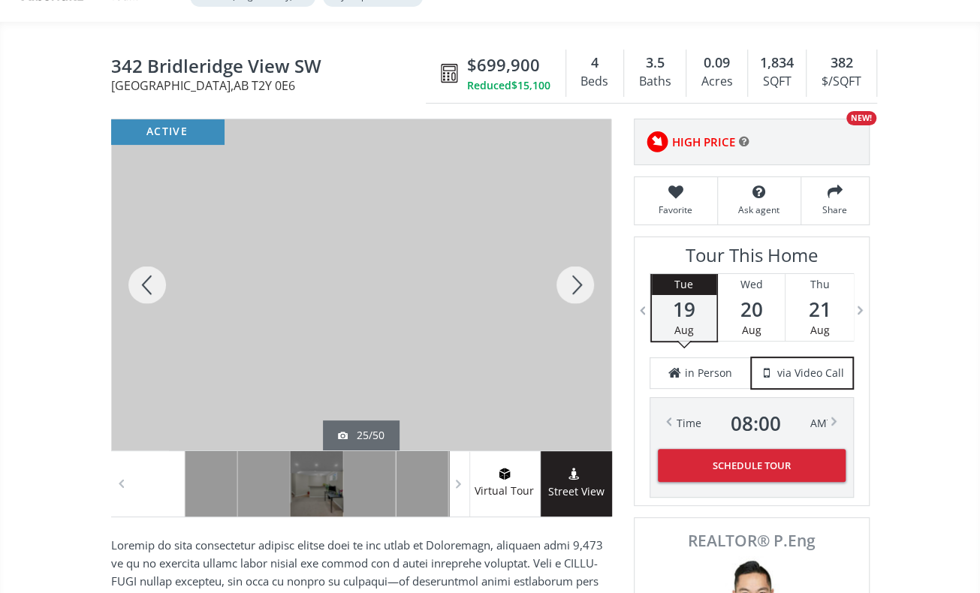
click at [572, 277] on div at bounding box center [575, 284] width 72 height 331
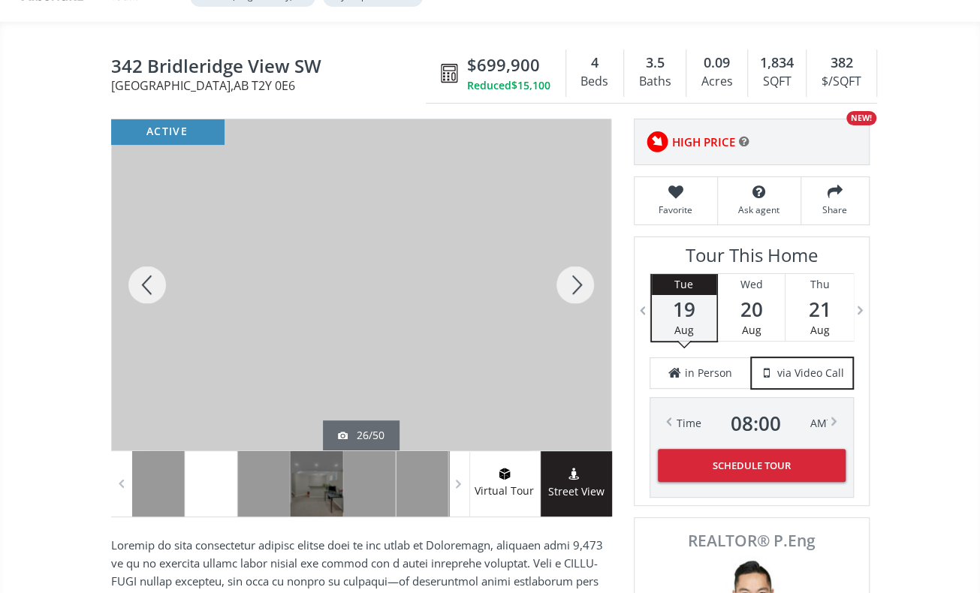
click at [573, 276] on div at bounding box center [575, 284] width 72 height 331
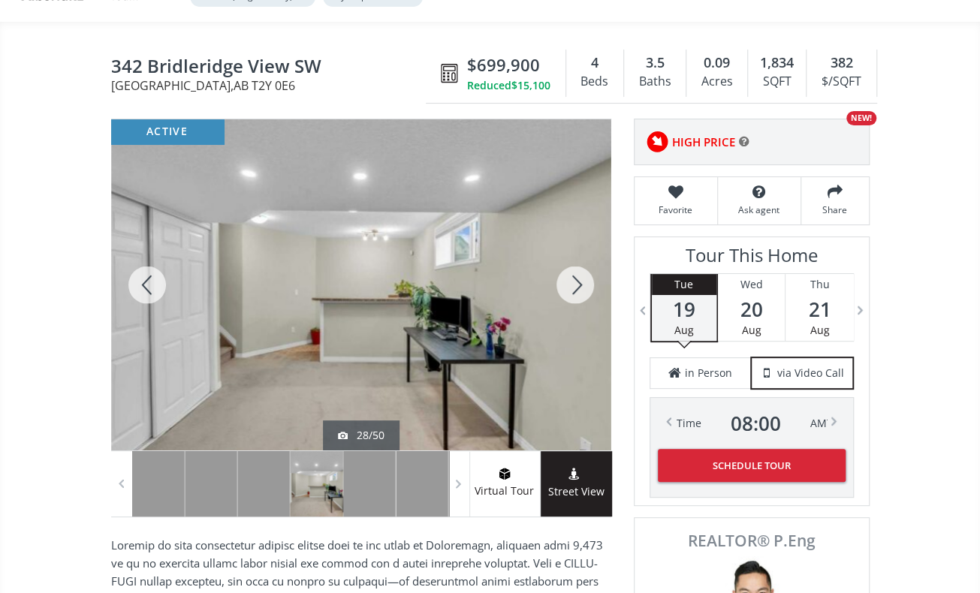
click at [573, 276] on div at bounding box center [575, 284] width 72 height 331
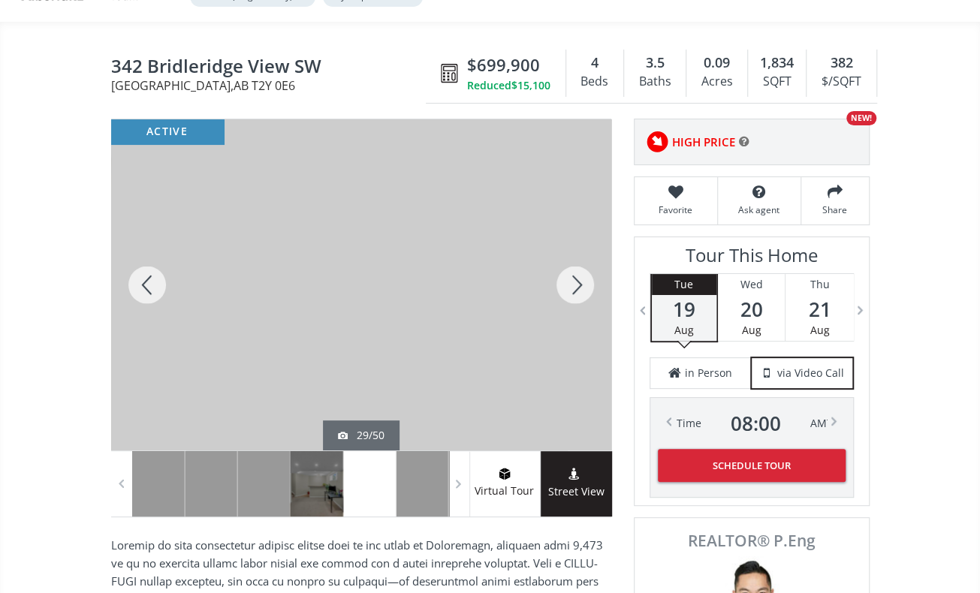
click at [573, 276] on div at bounding box center [575, 284] width 72 height 331
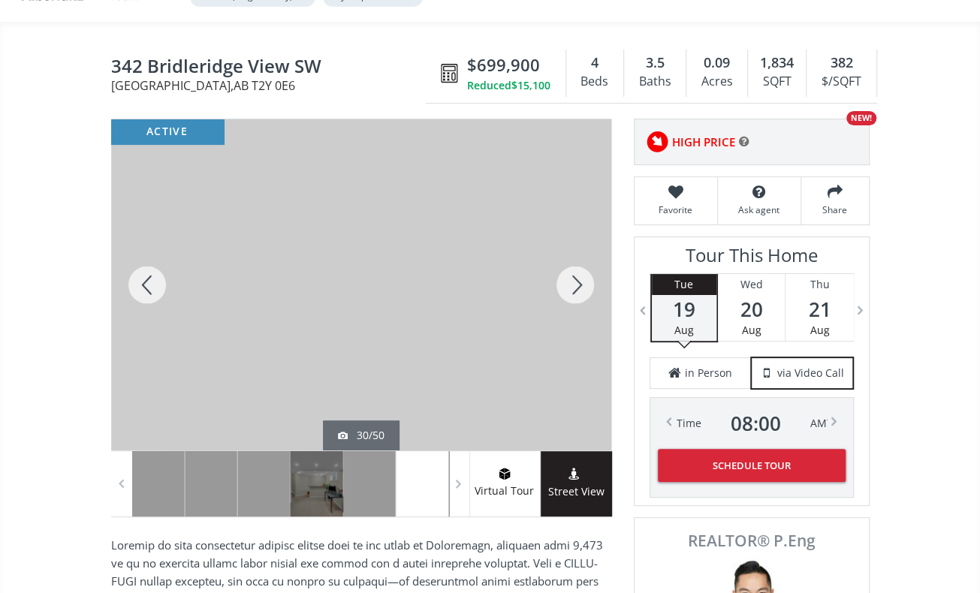
click at [573, 276] on div at bounding box center [575, 284] width 72 height 331
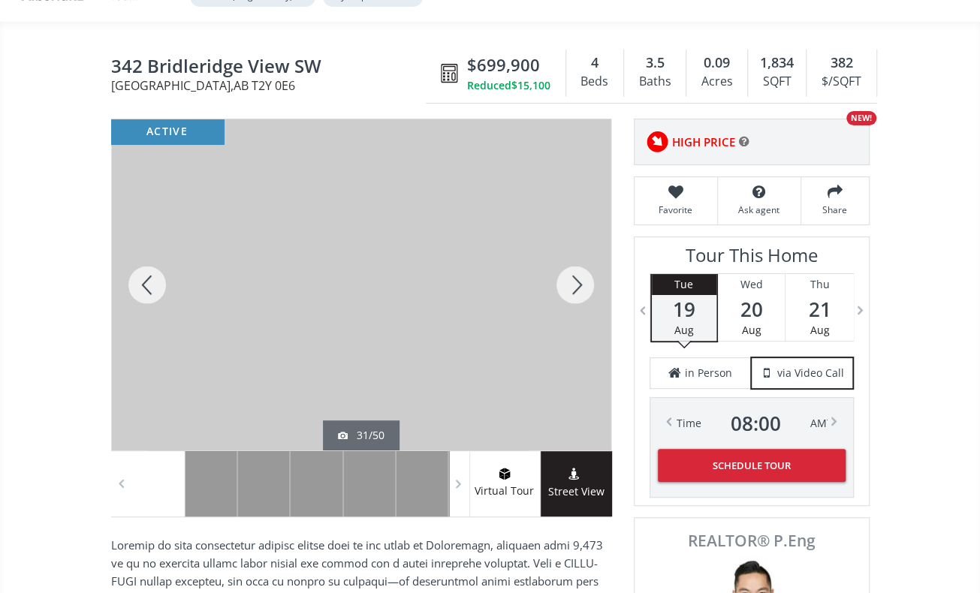
click at [573, 276] on div at bounding box center [575, 284] width 72 height 331
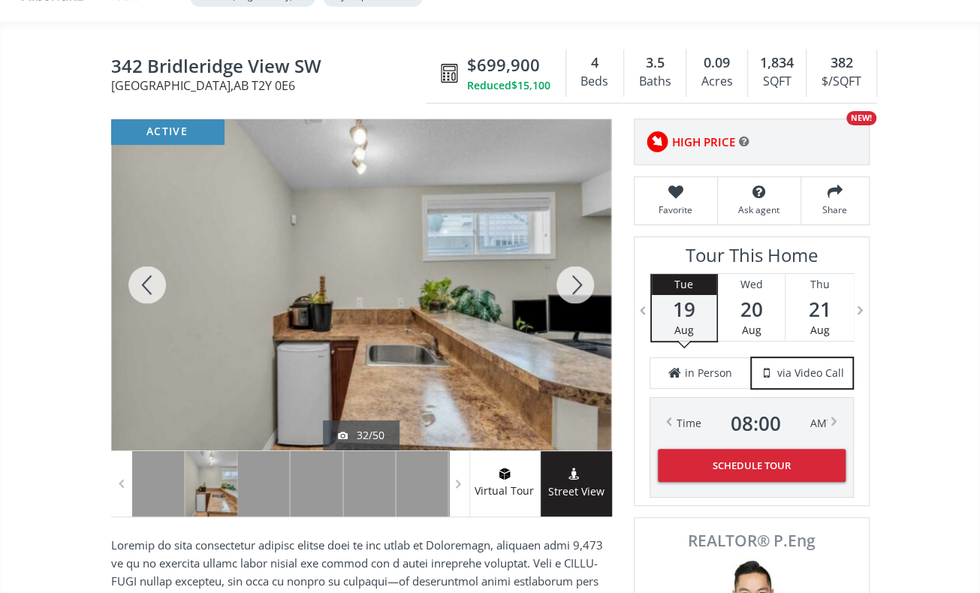
click at [573, 276] on div at bounding box center [575, 284] width 72 height 331
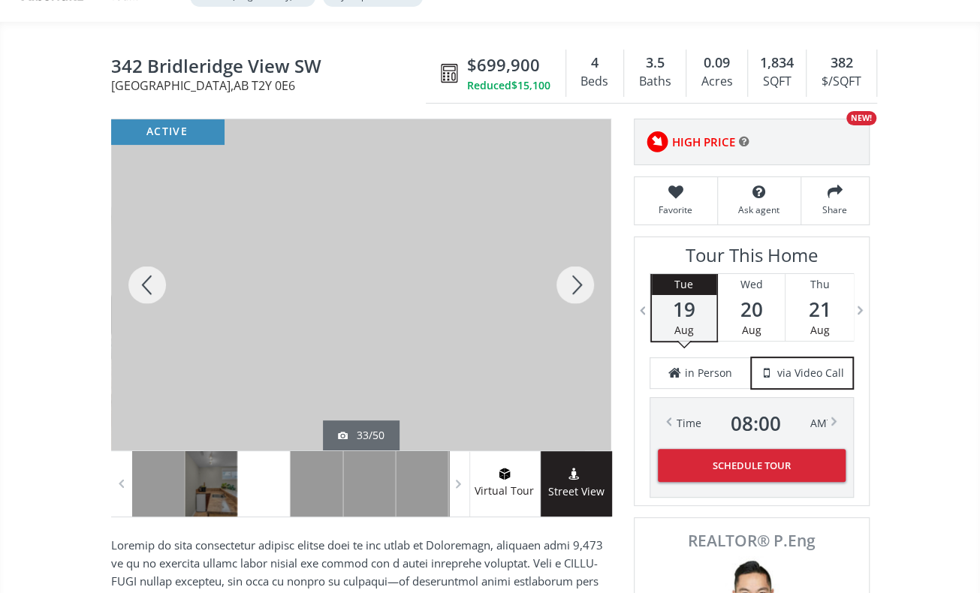
click at [573, 276] on div at bounding box center [575, 284] width 72 height 331
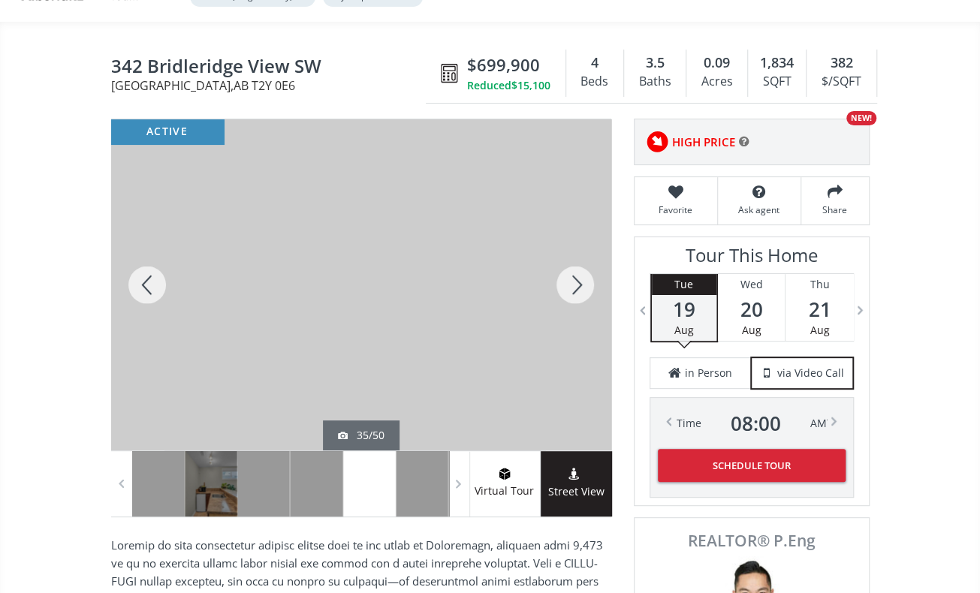
click at [573, 276] on div at bounding box center [575, 284] width 72 height 331
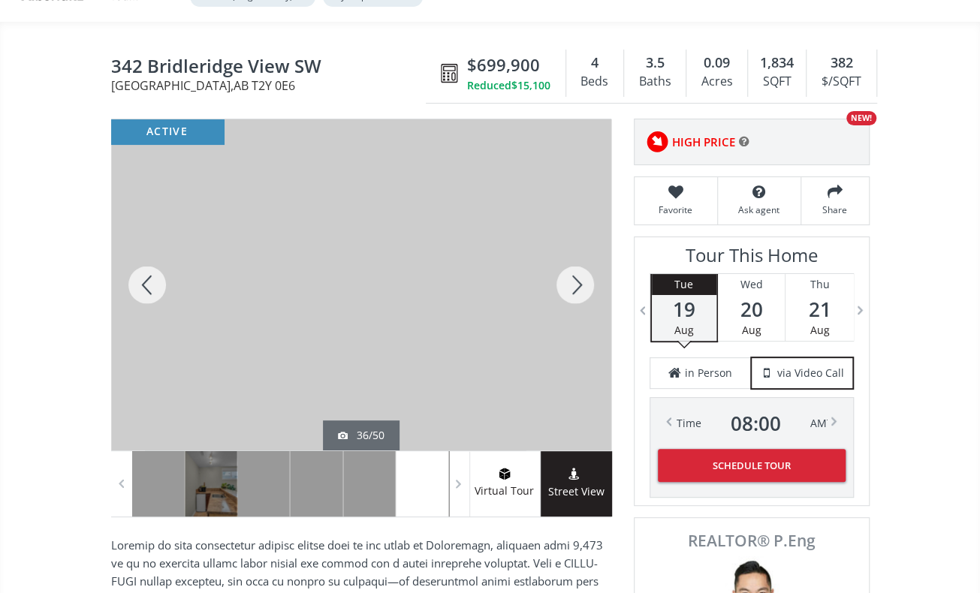
click at [573, 276] on div at bounding box center [575, 284] width 72 height 331
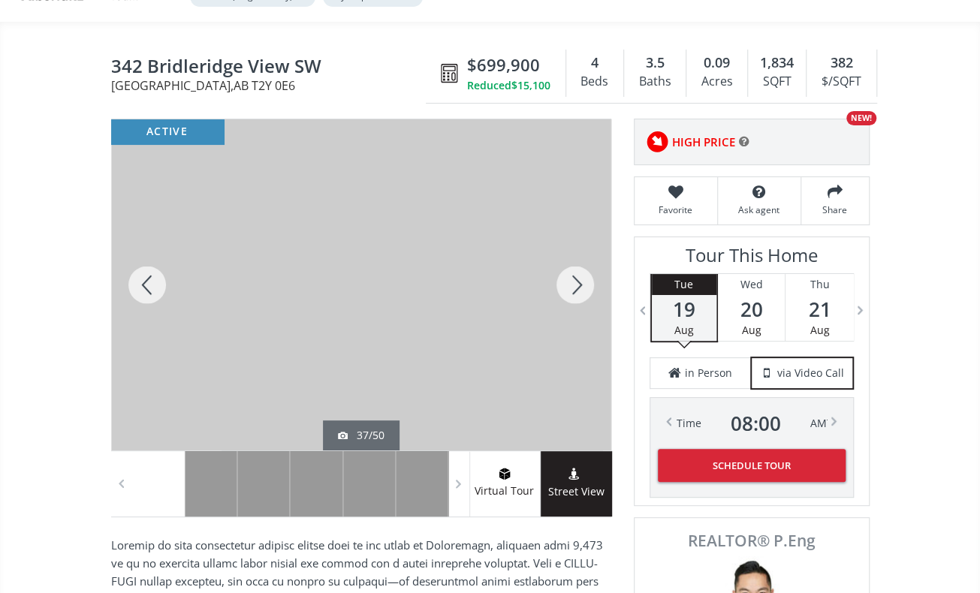
click at [574, 270] on div at bounding box center [575, 284] width 72 height 331
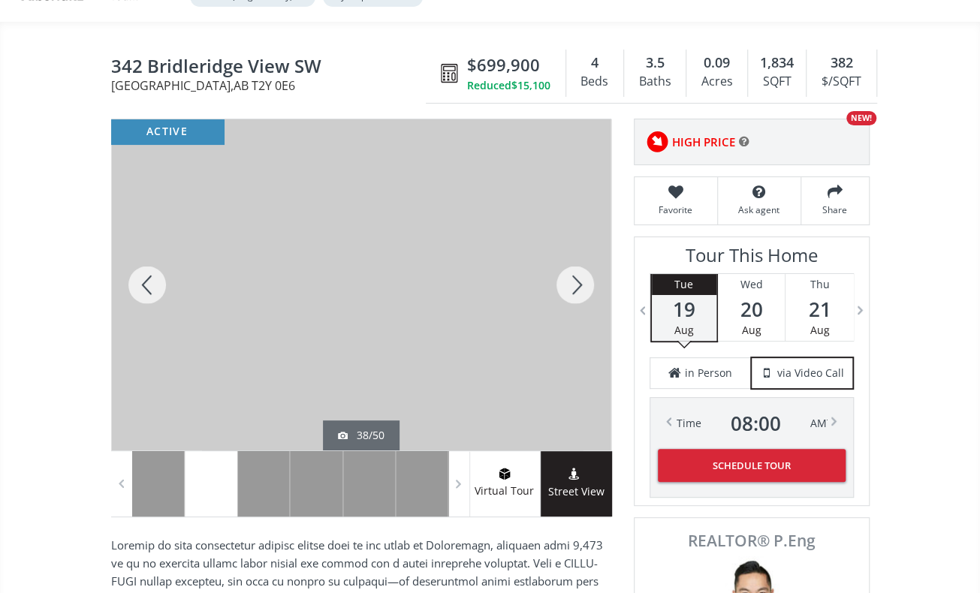
click at [574, 270] on div at bounding box center [575, 284] width 72 height 331
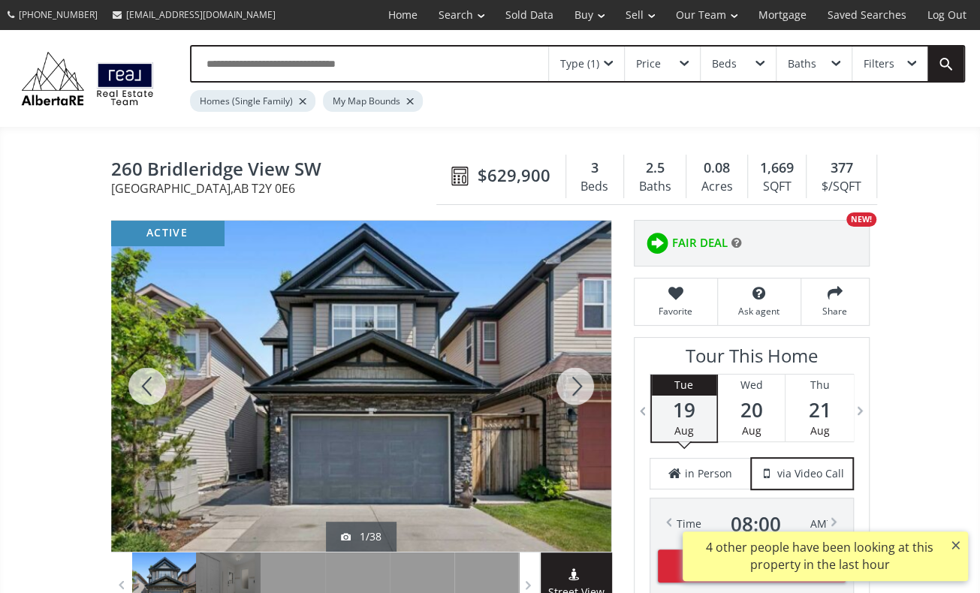
scroll to position [107, 0]
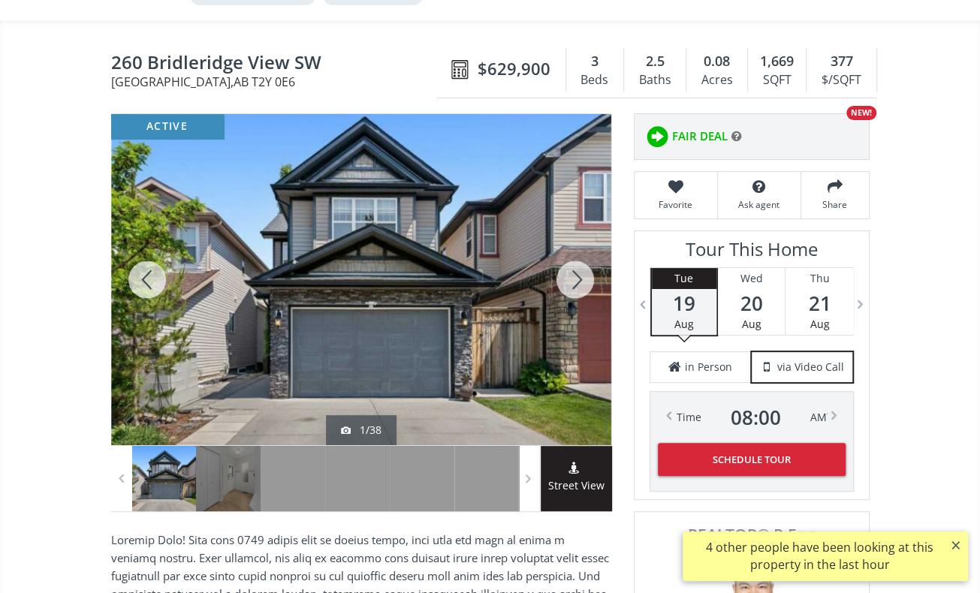
click at [569, 272] on div at bounding box center [575, 279] width 72 height 331
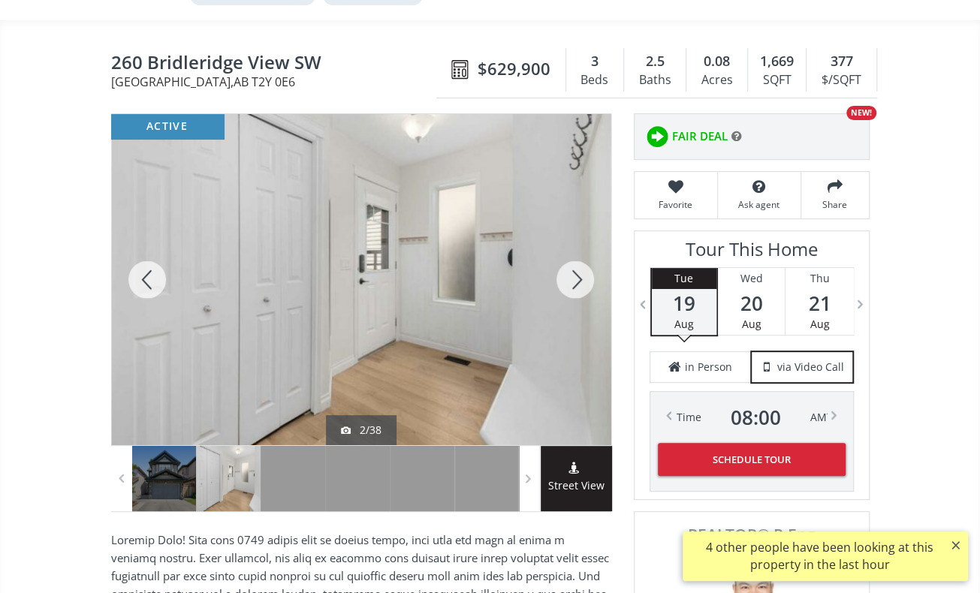
click at [569, 272] on div at bounding box center [575, 279] width 72 height 331
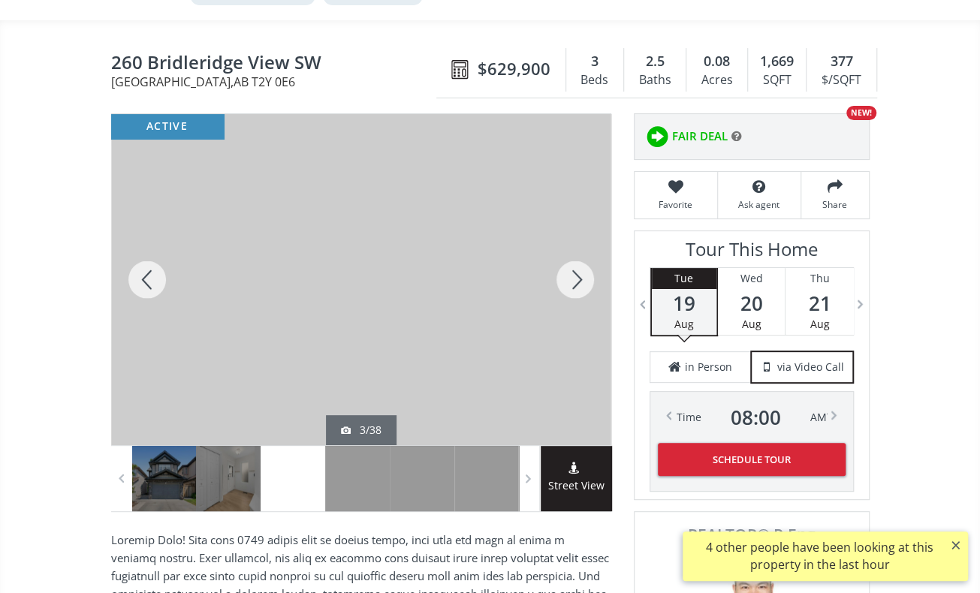
click at [569, 272] on div at bounding box center [575, 279] width 72 height 331
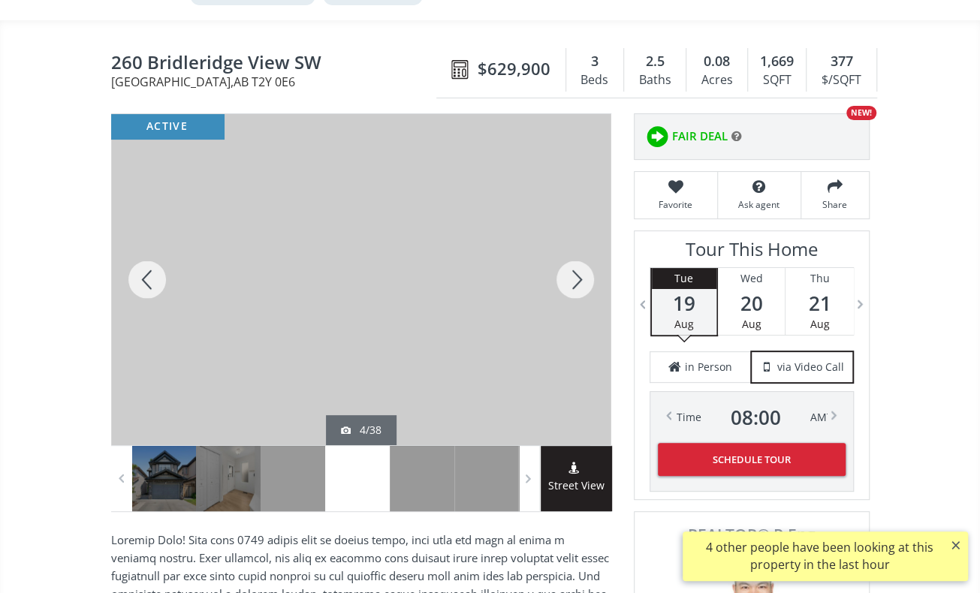
click at [569, 272] on div at bounding box center [575, 279] width 72 height 331
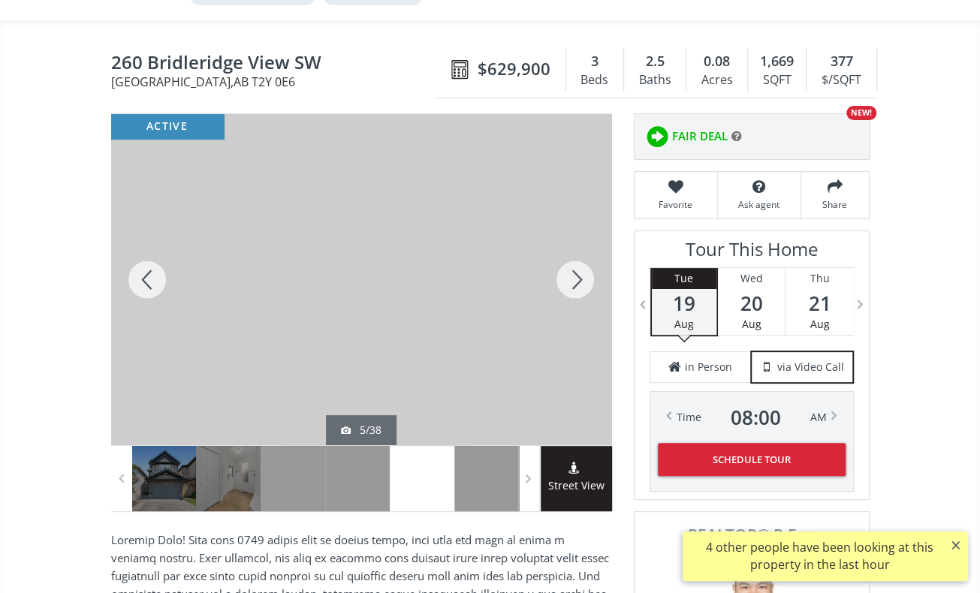
click at [569, 271] on div at bounding box center [575, 279] width 72 height 331
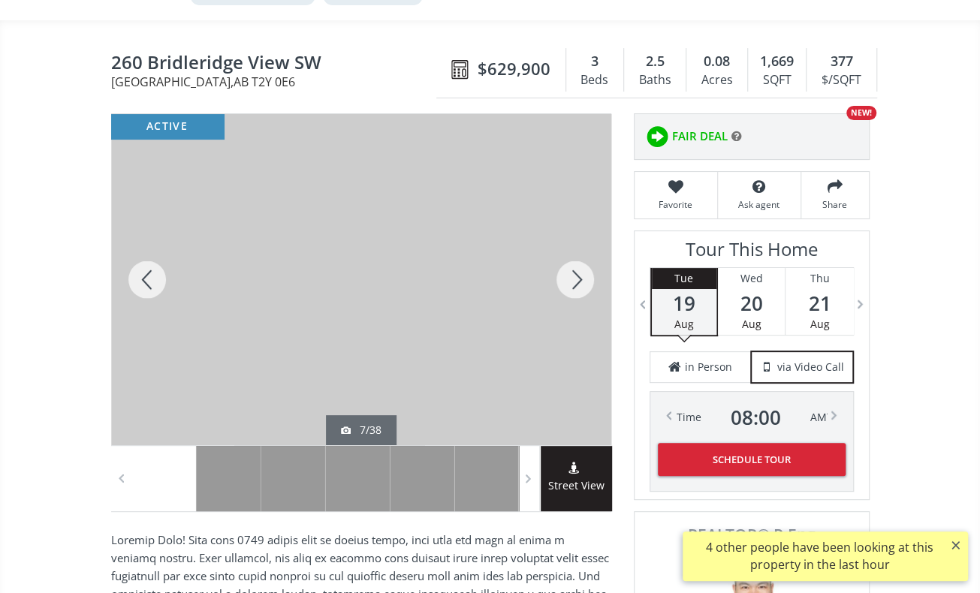
click at [569, 271] on div at bounding box center [575, 279] width 72 height 331
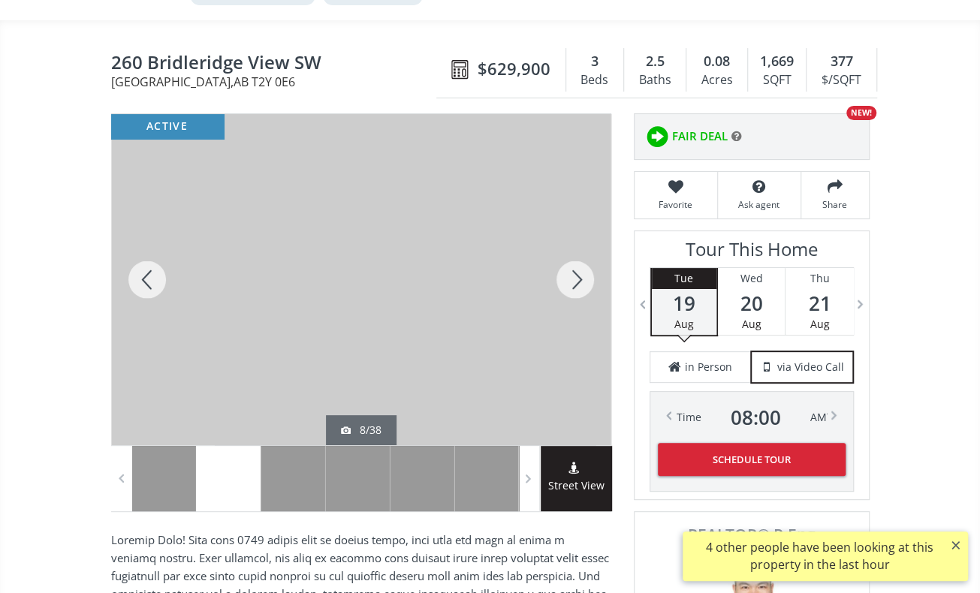
click at [569, 271] on div at bounding box center [575, 279] width 72 height 331
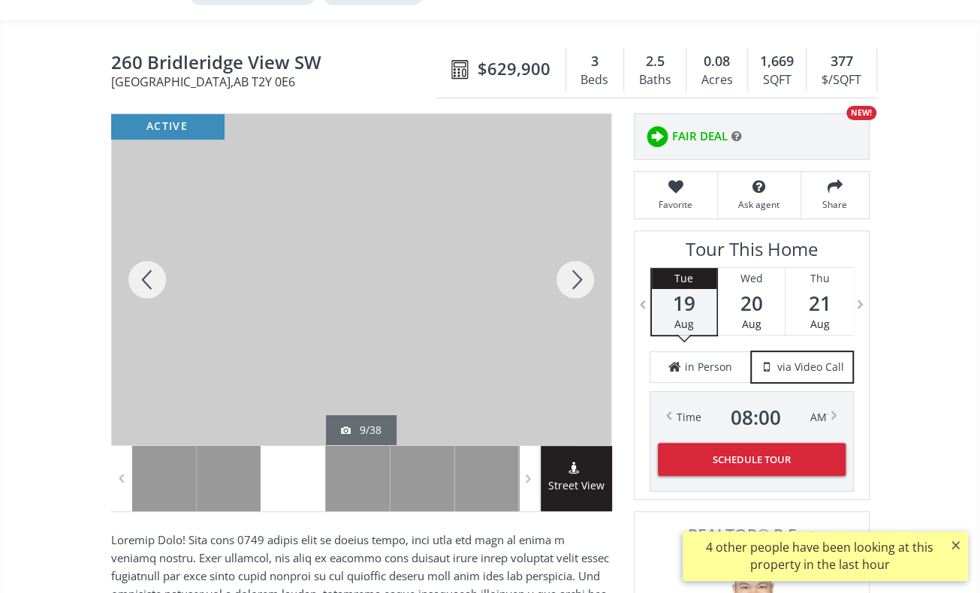
click at [569, 271] on div at bounding box center [575, 279] width 72 height 331
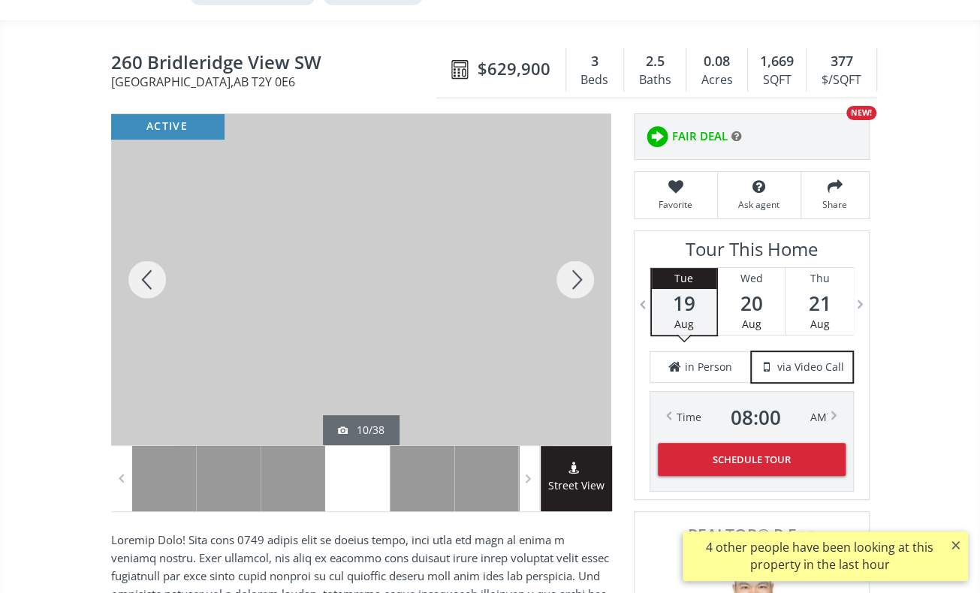
click at [569, 271] on div at bounding box center [575, 279] width 72 height 331
click at [569, 270] on div at bounding box center [575, 279] width 72 height 331
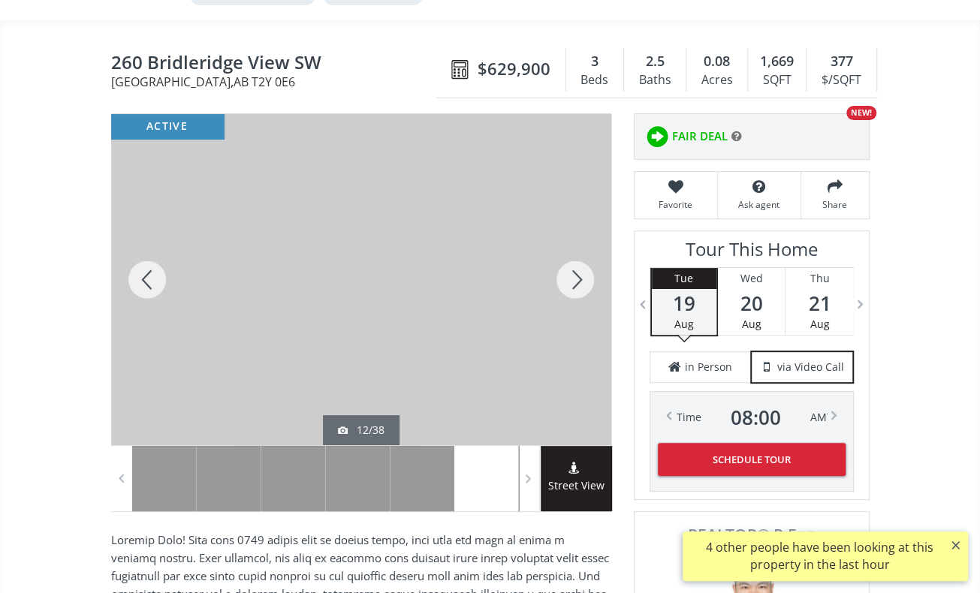
click at [569, 270] on div at bounding box center [575, 279] width 72 height 331
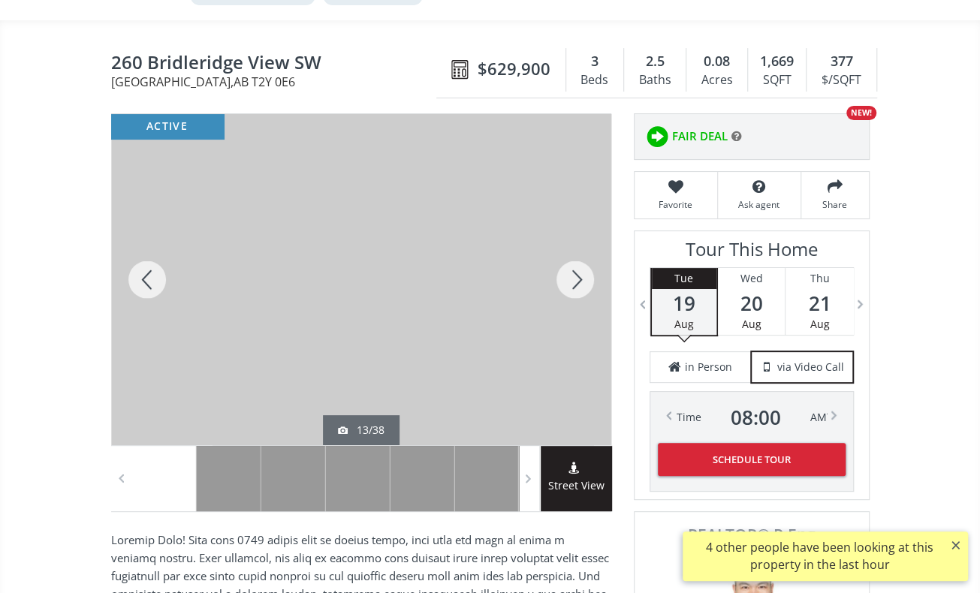
click at [569, 270] on div at bounding box center [575, 279] width 72 height 331
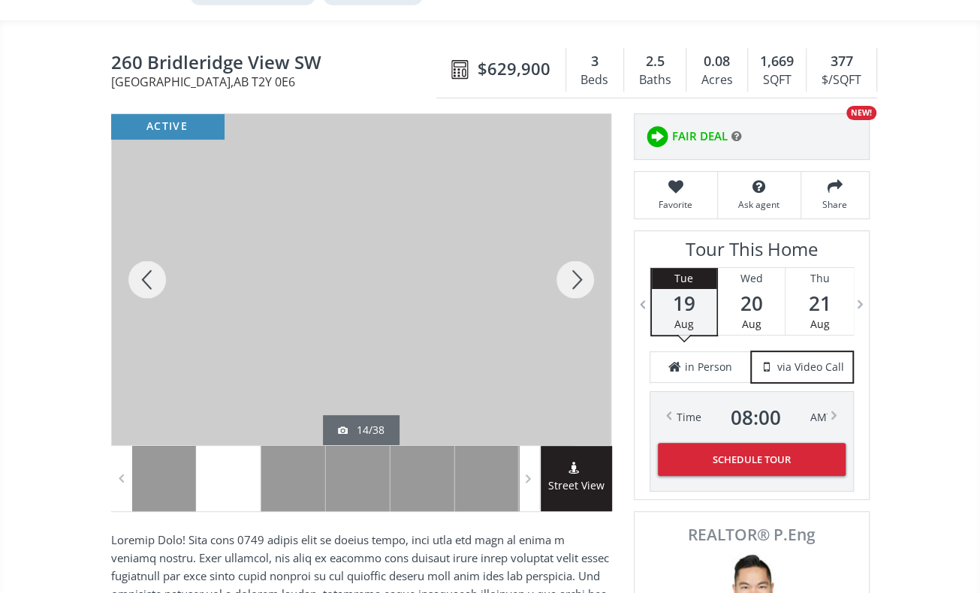
click at [569, 270] on div at bounding box center [575, 279] width 72 height 331
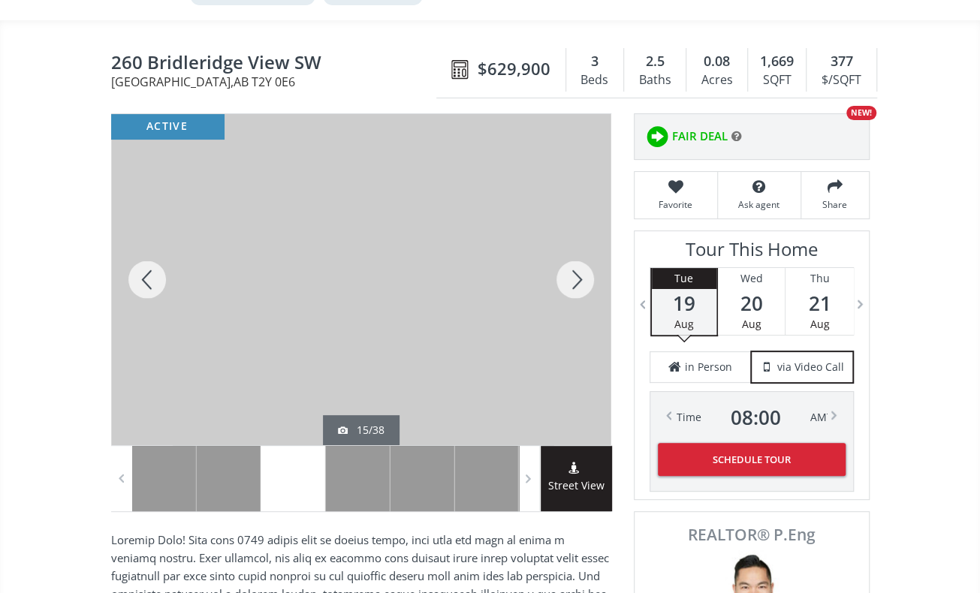
click at [569, 270] on div at bounding box center [575, 279] width 72 height 331
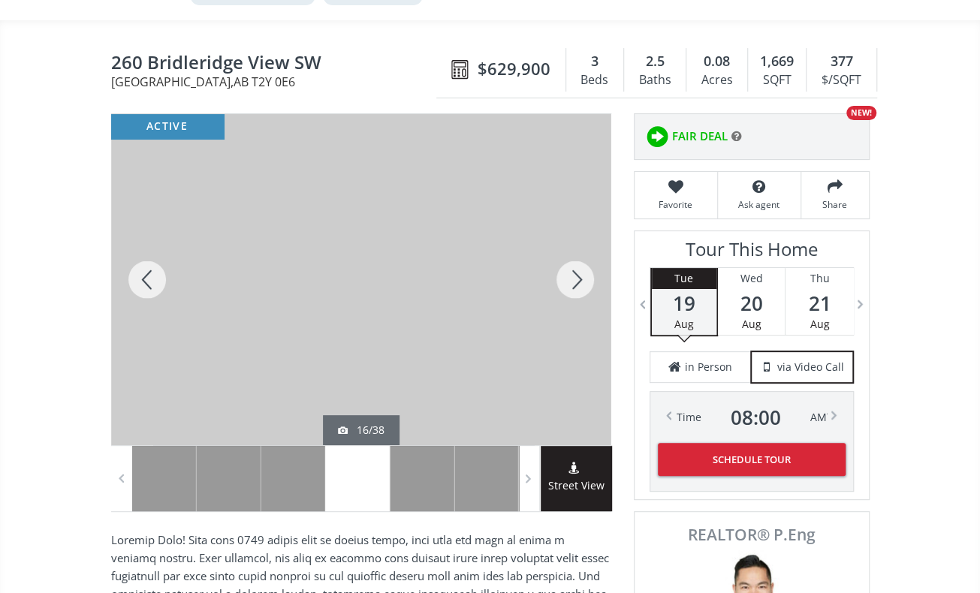
click at [569, 270] on div at bounding box center [575, 279] width 72 height 331
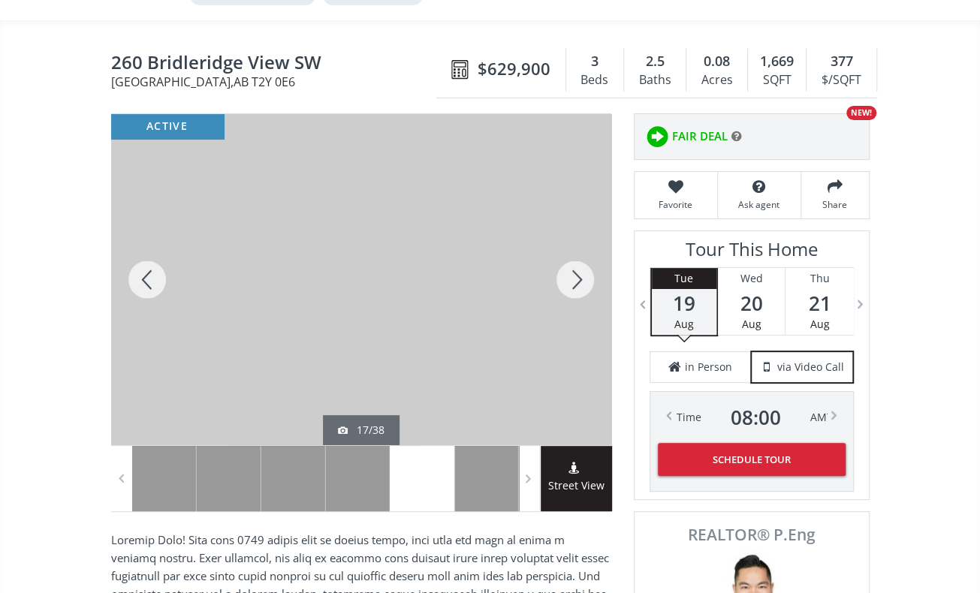
click at [570, 268] on div at bounding box center [575, 279] width 72 height 331
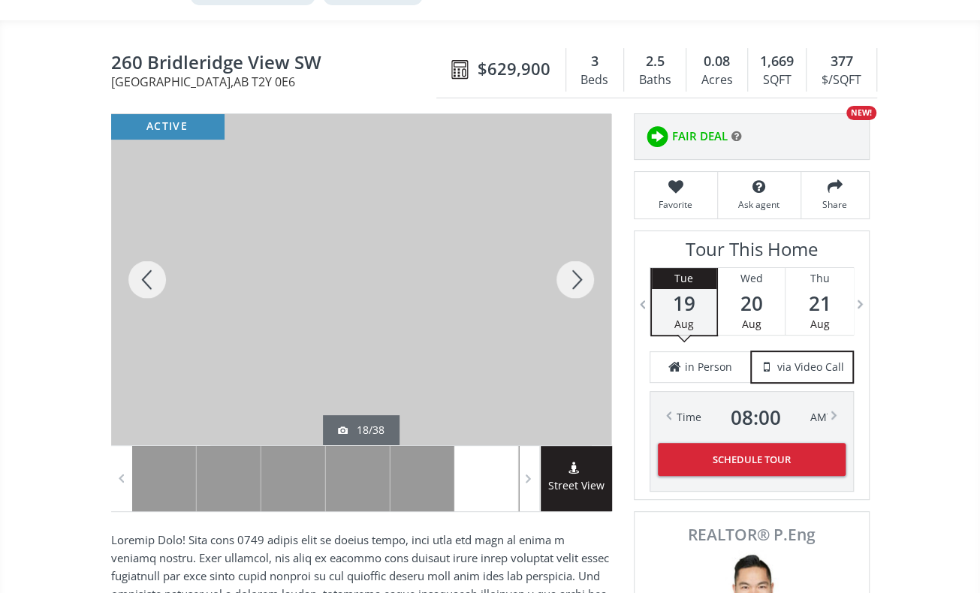
click at [571, 273] on div at bounding box center [575, 279] width 72 height 331
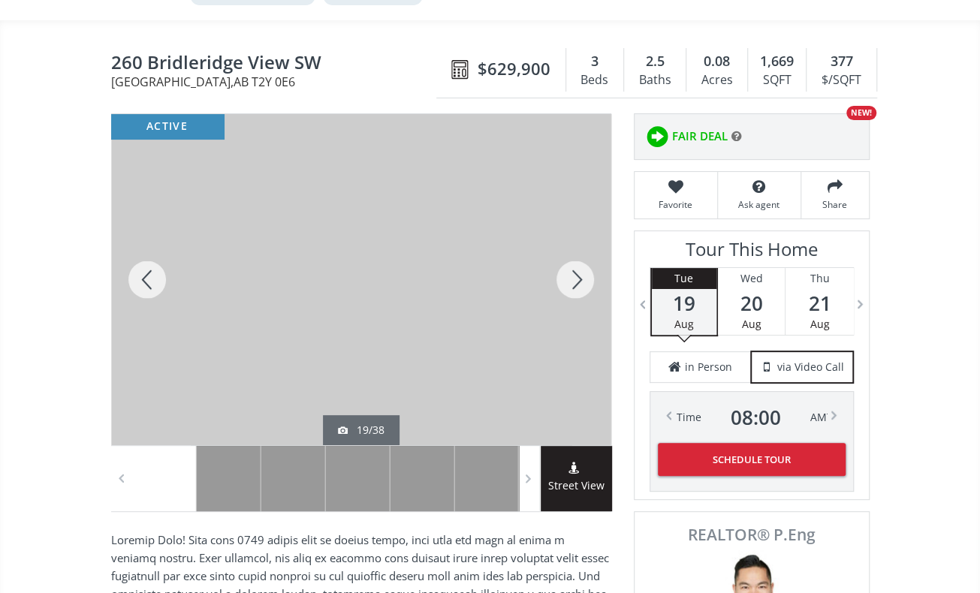
click at [571, 273] on div at bounding box center [575, 279] width 72 height 331
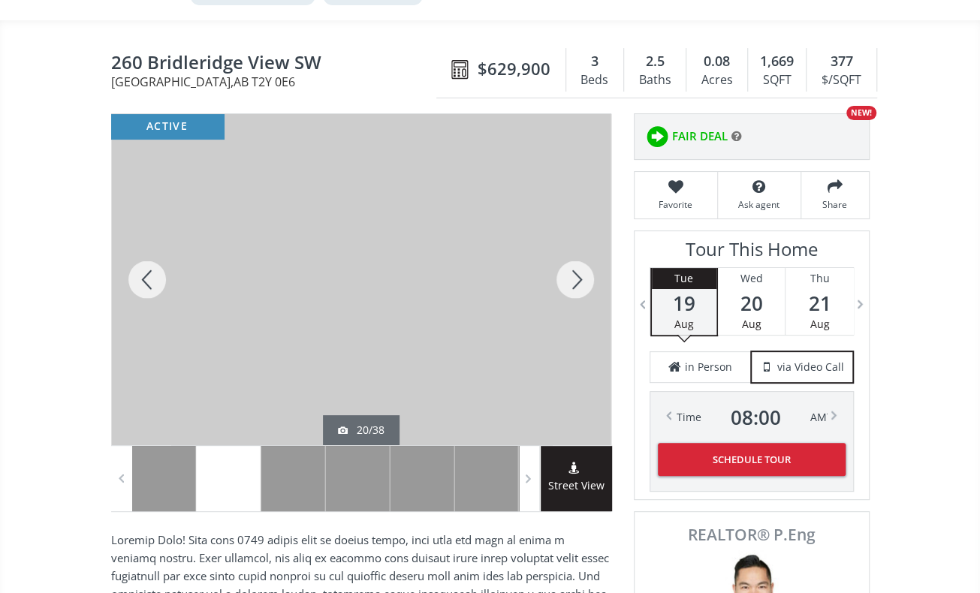
click at [571, 273] on div at bounding box center [575, 279] width 72 height 331
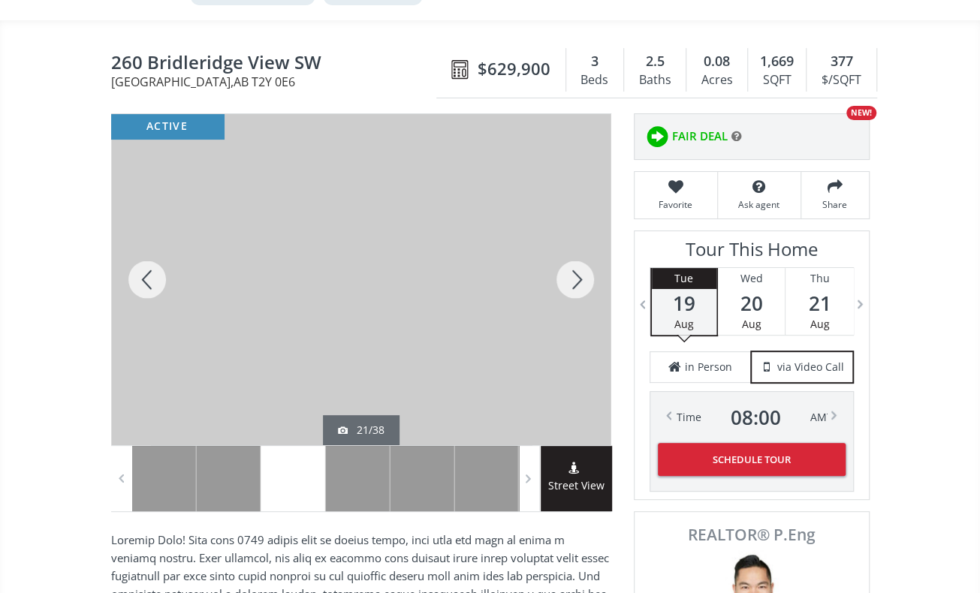
click at [571, 273] on div at bounding box center [575, 279] width 72 height 331
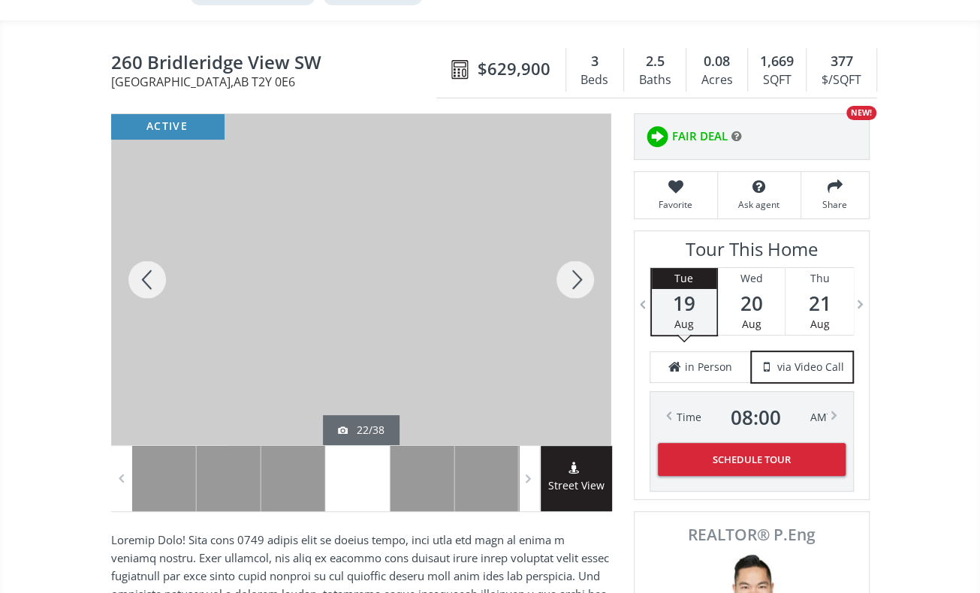
click at [571, 273] on div at bounding box center [575, 279] width 72 height 331
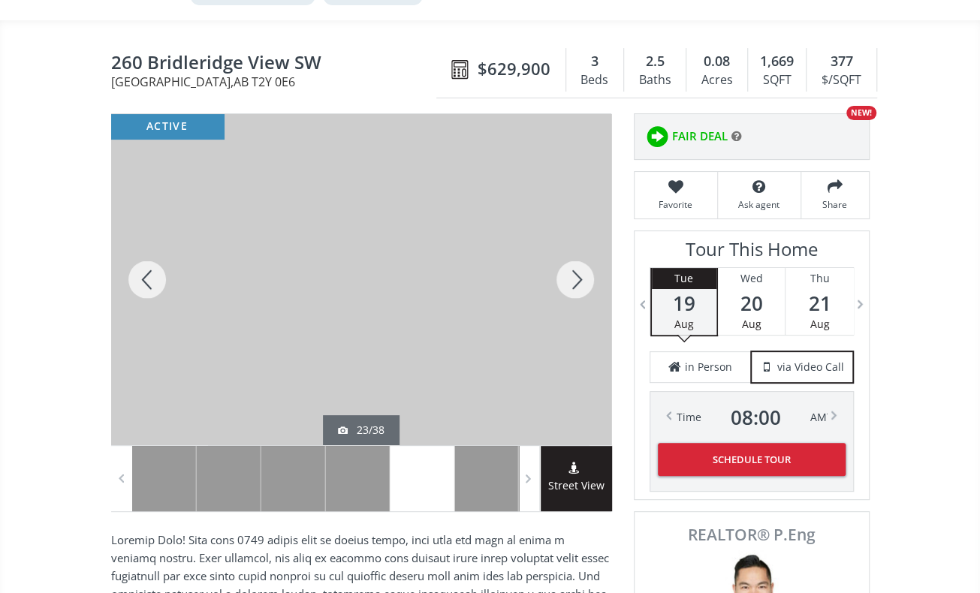
click at [571, 273] on div at bounding box center [575, 279] width 72 height 331
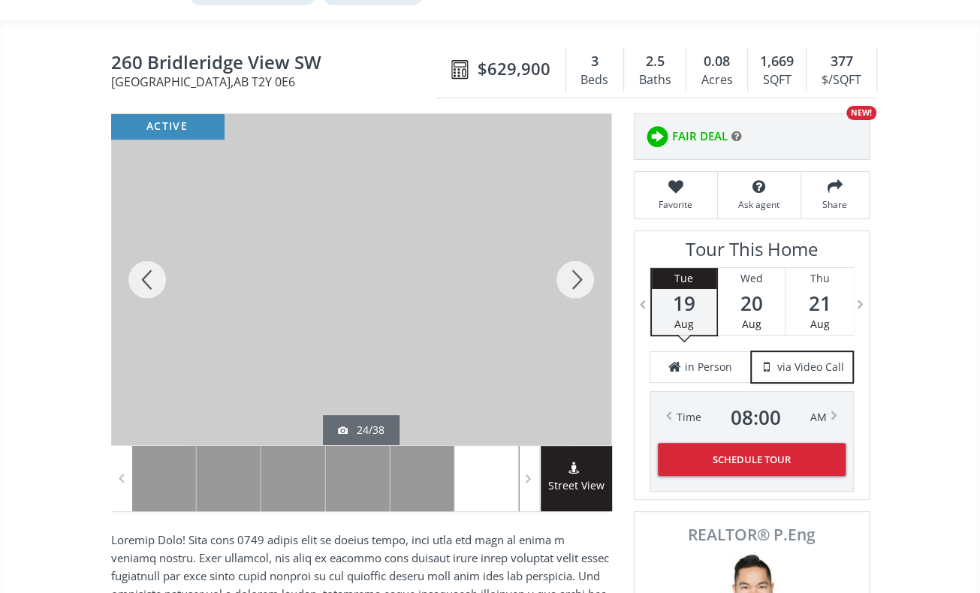
click at [571, 273] on div at bounding box center [575, 279] width 72 height 331
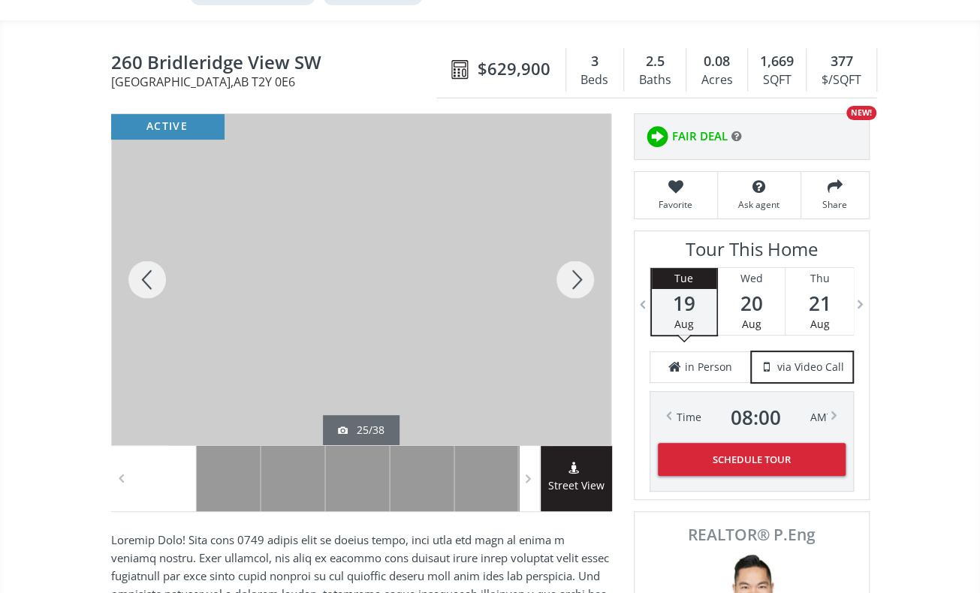
click at [571, 273] on div at bounding box center [575, 279] width 72 height 331
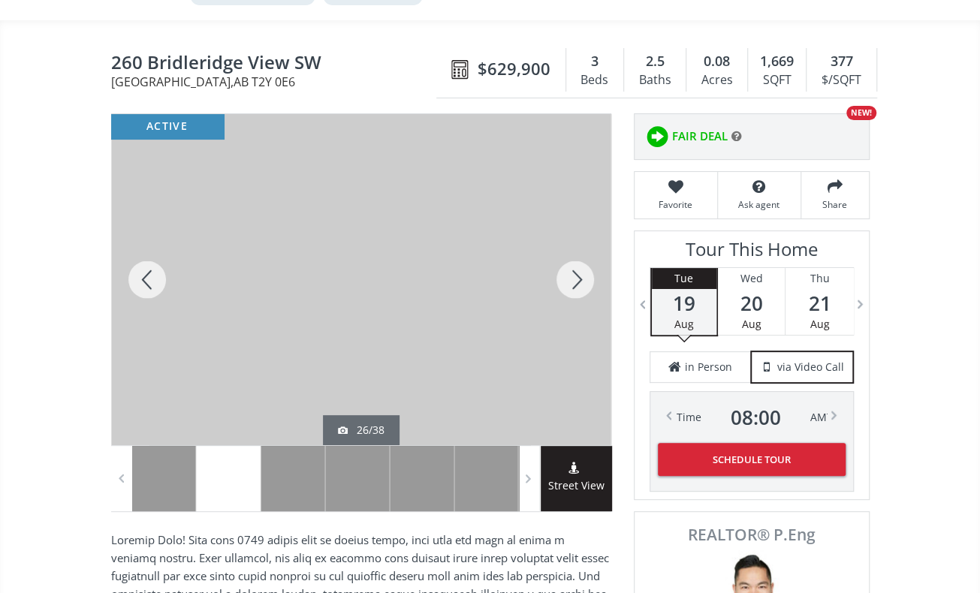
click at [571, 273] on div at bounding box center [575, 279] width 72 height 331
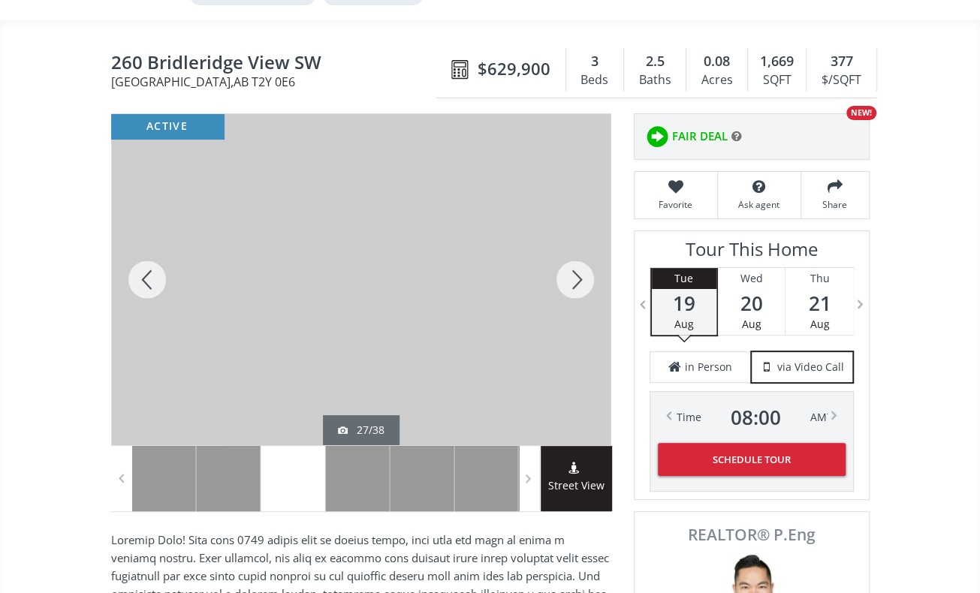
click at [571, 273] on div at bounding box center [575, 279] width 72 height 331
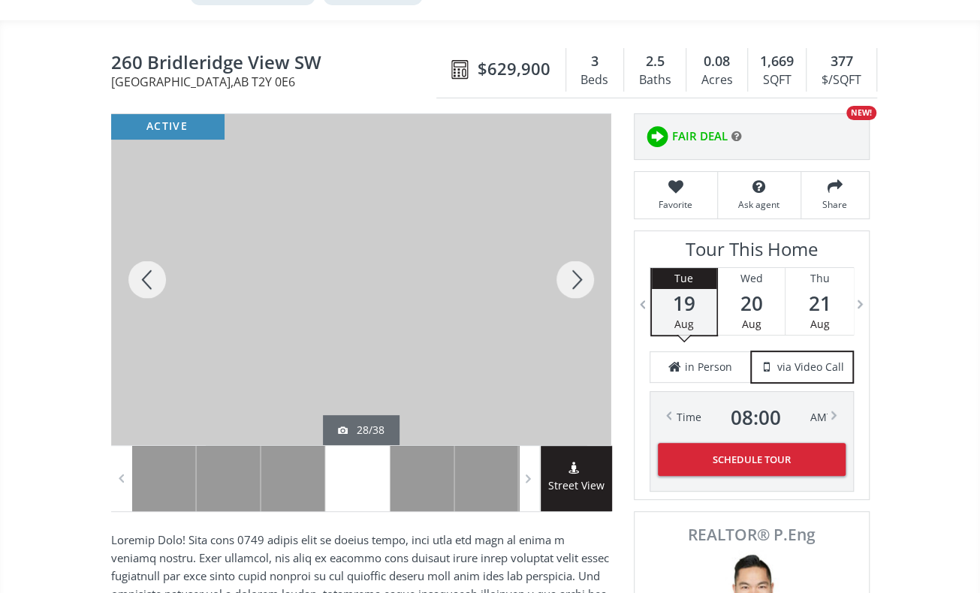
click at [571, 273] on div at bounding box center [575, 279] width 72 height 331
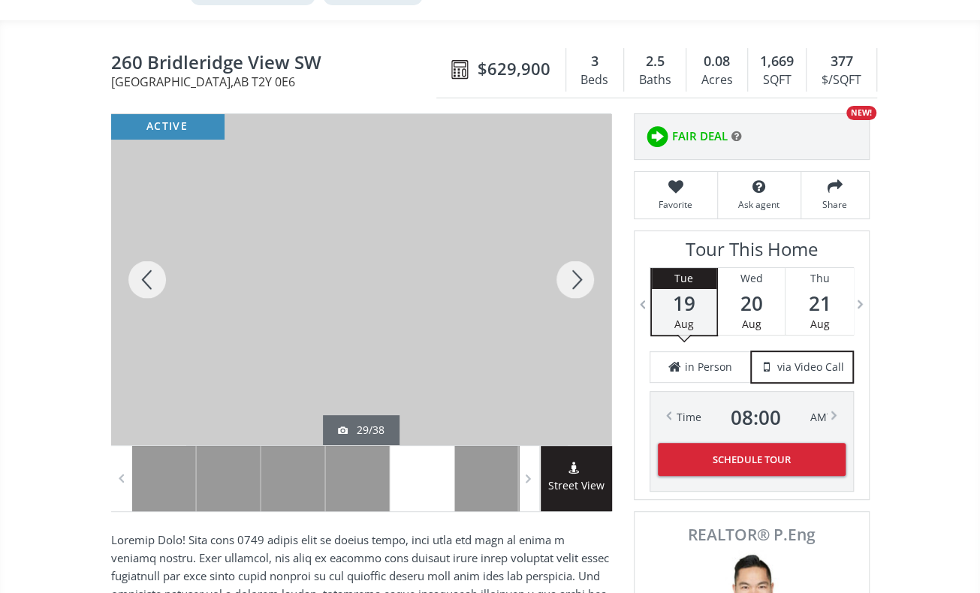
click at [569, 268] on div at bounding box center [575, 279] width 72 height 331
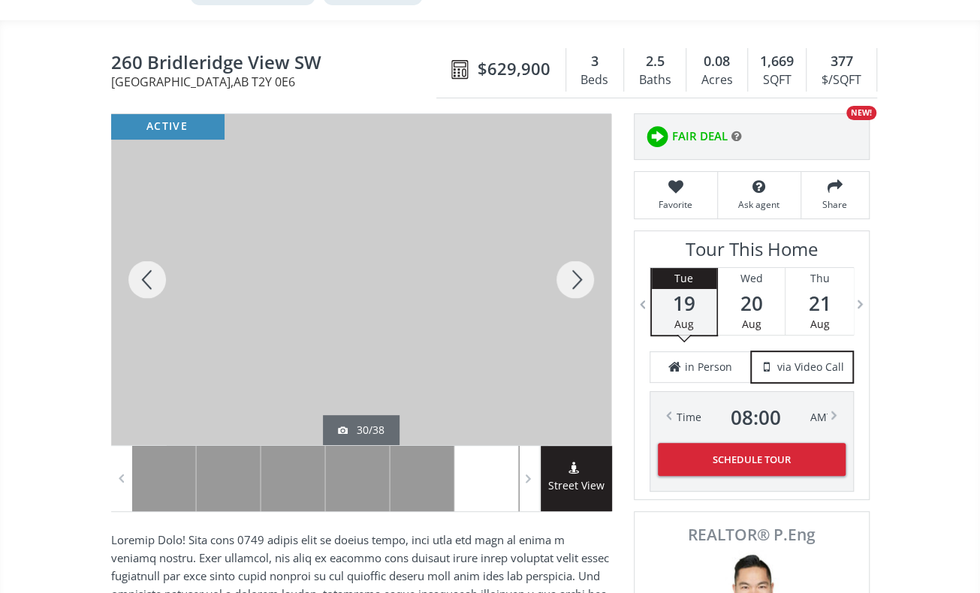
click at [569, 268] on div at bounding box center [575, 279] width 72 height 331
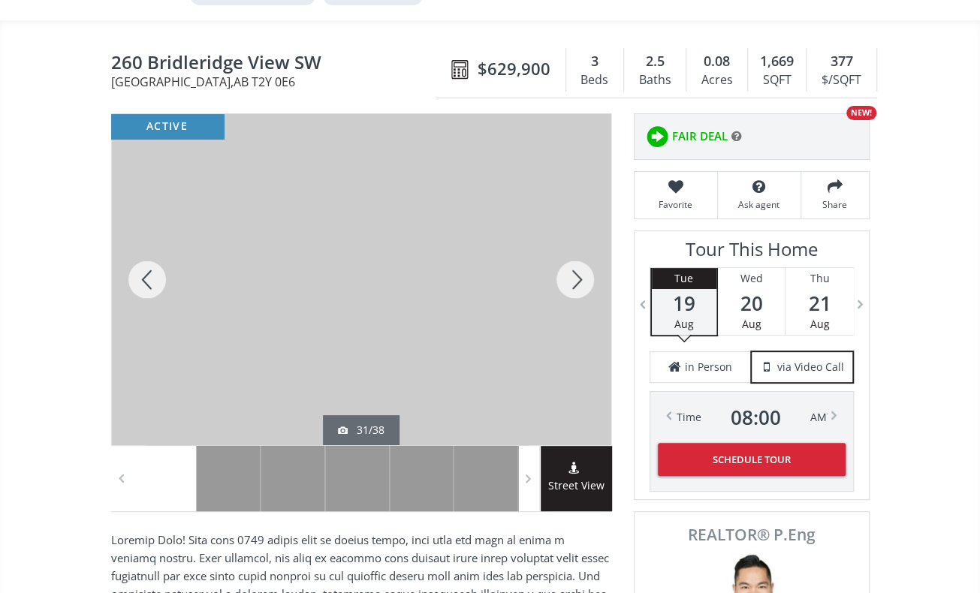
click at [569, 268] on div at bounding box center [575, 279] width 72 height 331
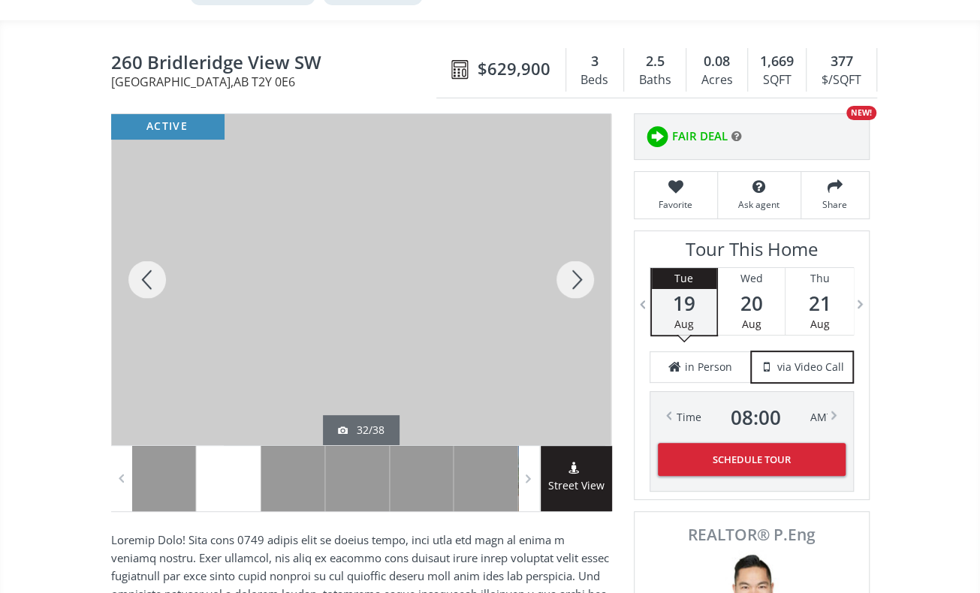
click at [569, 268] on div at bounding box center [575, 279] width 72 height 331
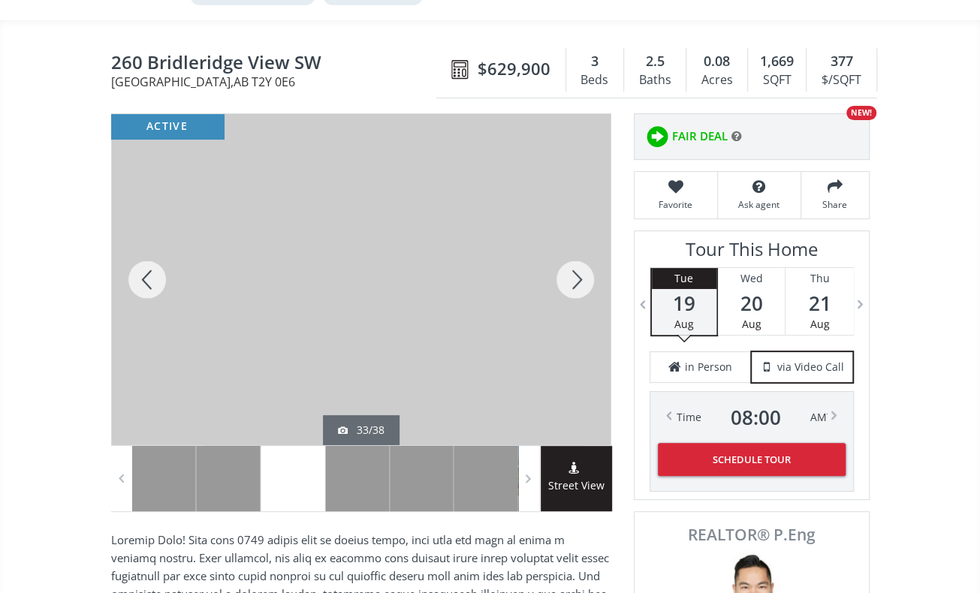
click at [571, 267] on div at bounding box center [575, 279] width 72 height 331
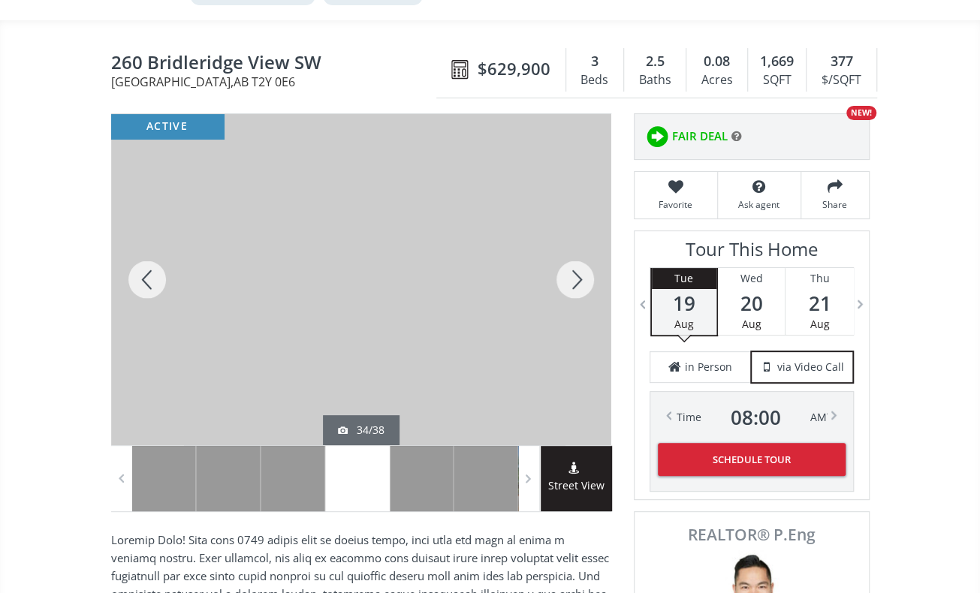
click at [571, 267] on div at bounding box center [575, 279] width 72 height 331
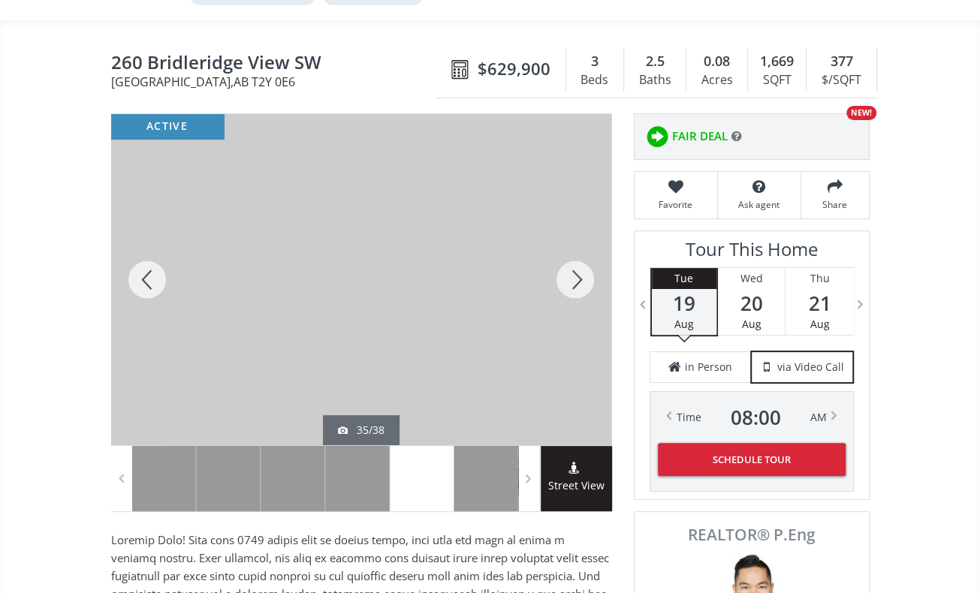
click at [571, 267] on div at bounding box center [575, 279] width 72 height 331
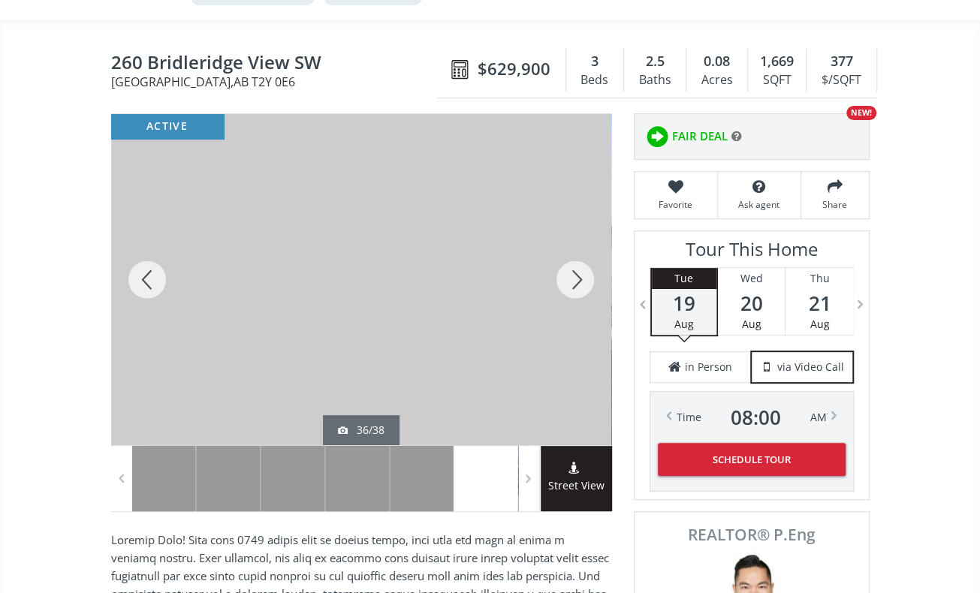
click at [167, 271] on div at bounding box center [147, 279] width 72 height 331
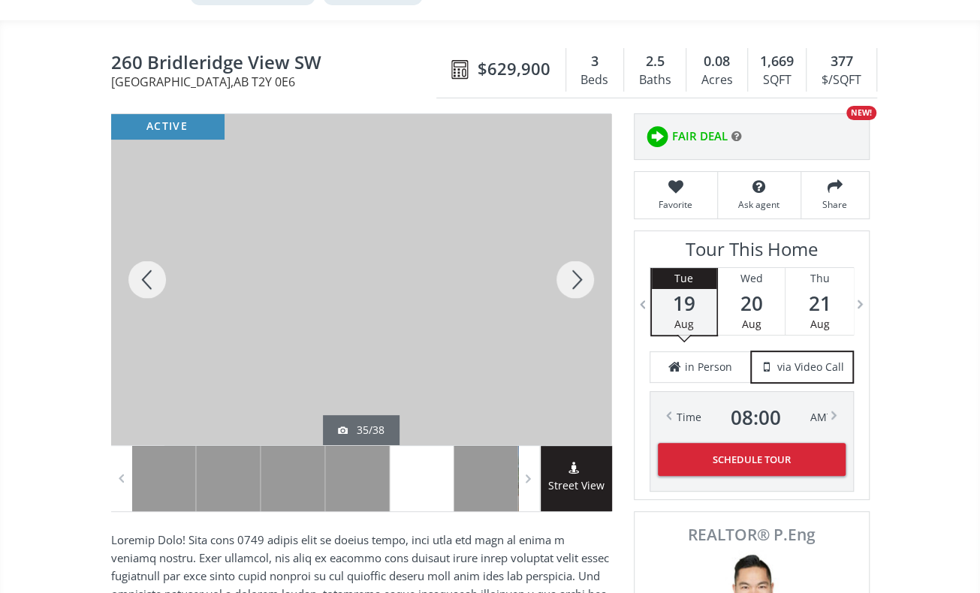
click at [586, 269] on div at bounding box center [575, 279] width 72 height 331
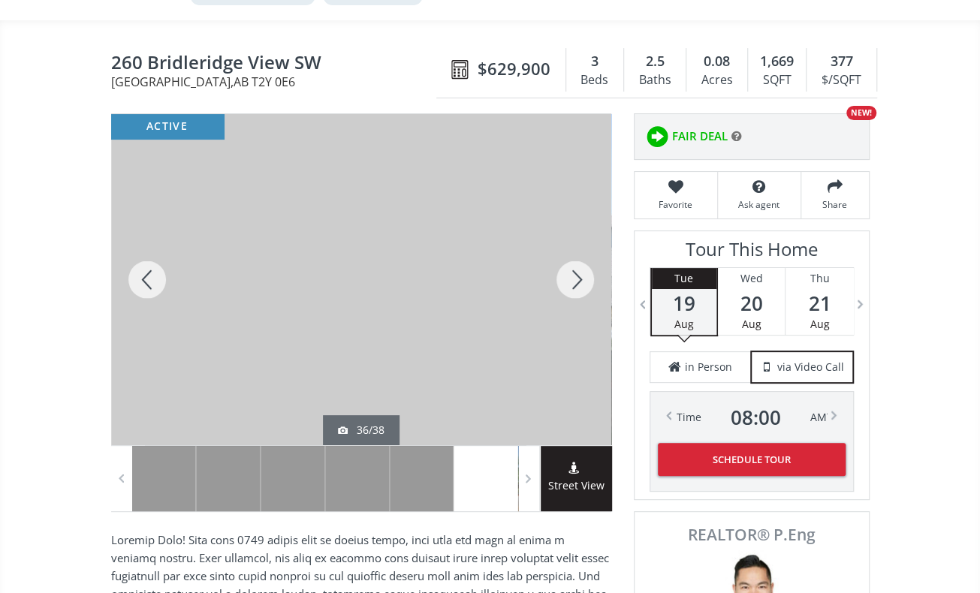
click at [586, 269] on div at bounding box center [575, 279] width 72 height 331
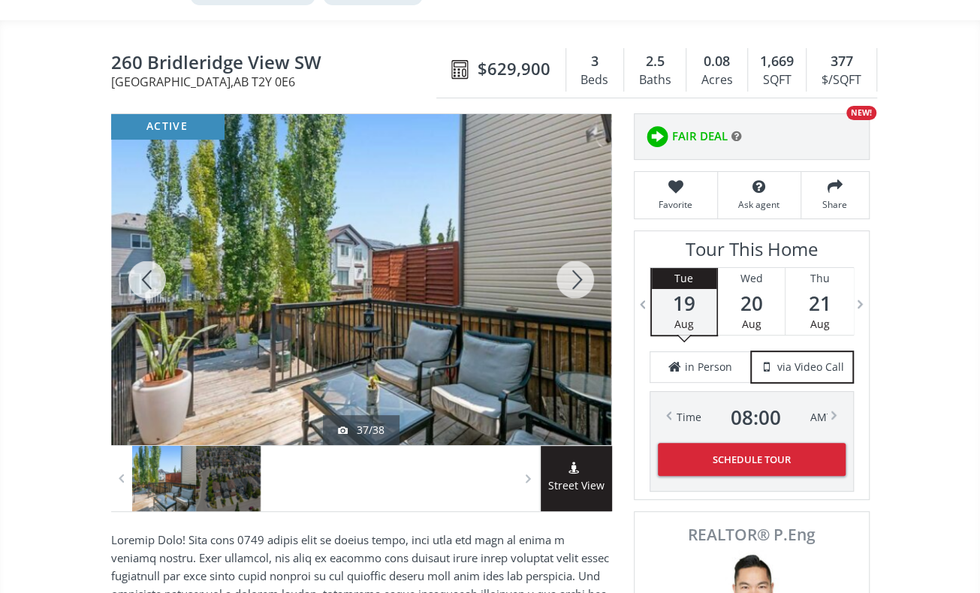
click at [586, 269] on div at bounding box center [575, 279] width 72 height 331
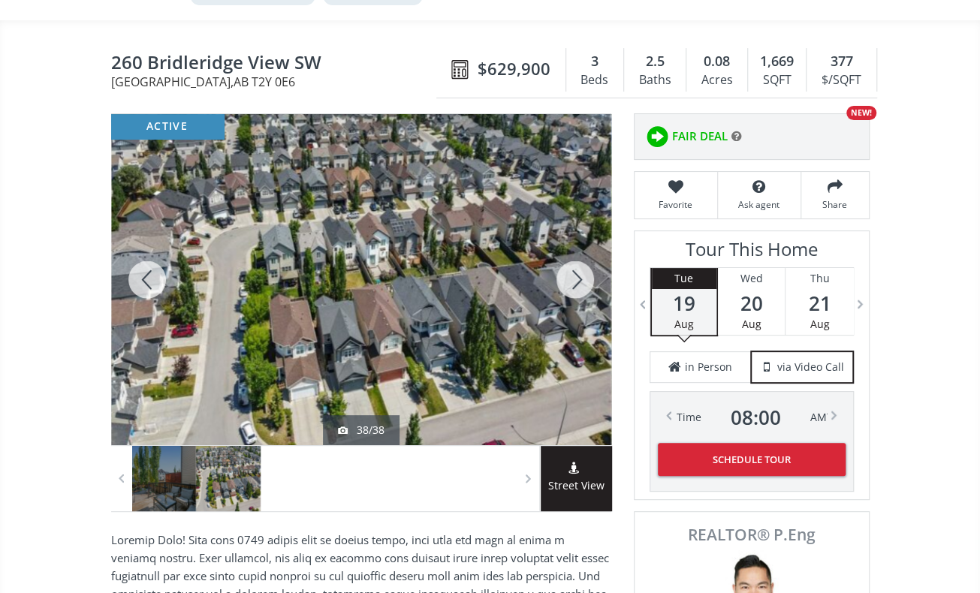
click at [586, 269] on div at bounding box center [575, 279] width 72 height 331
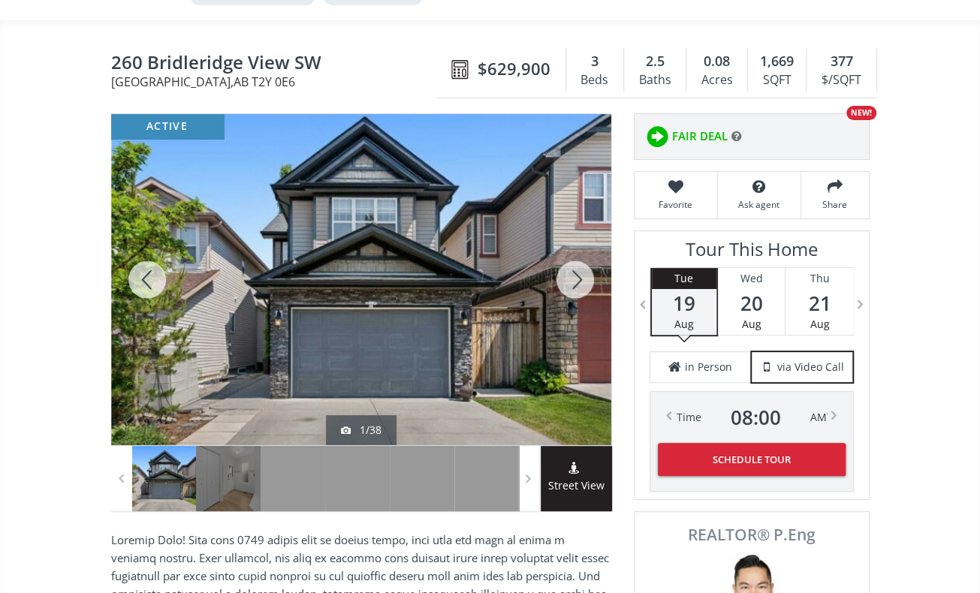
click at [586, 269] on div at bounding box center [575, 279] width 72 height 331
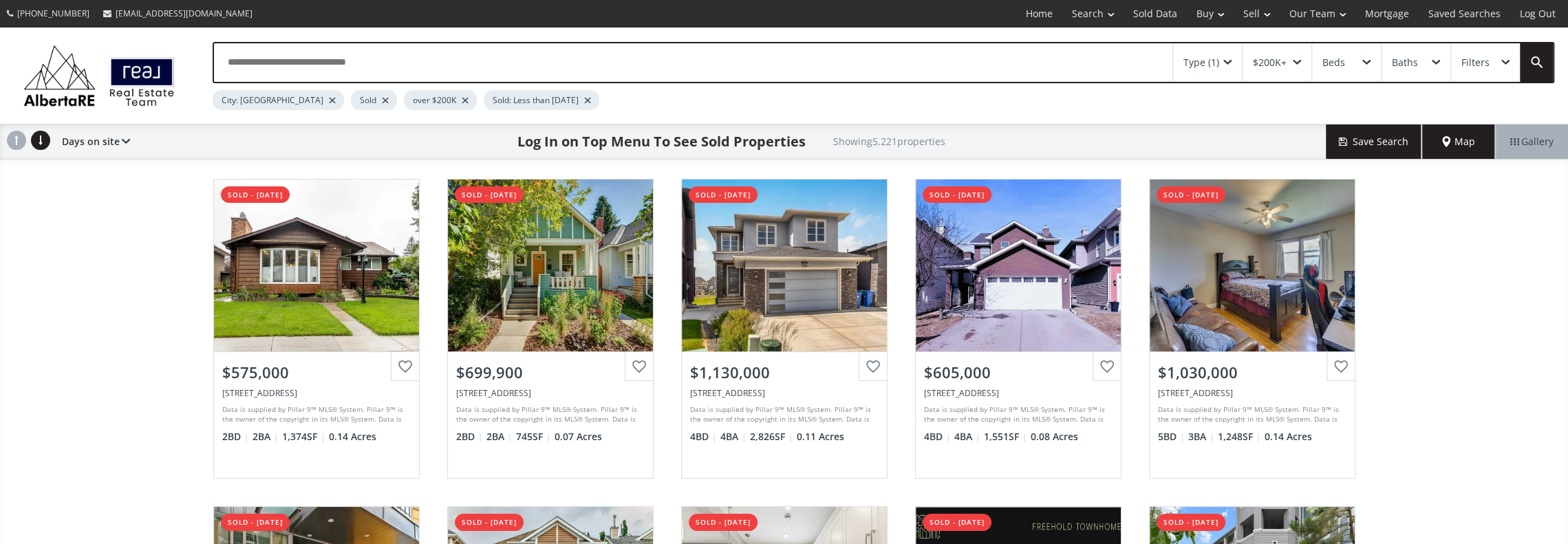
click at [1449, 139] on span "Map" at bounding box center [1459, 141] width 33 height 14
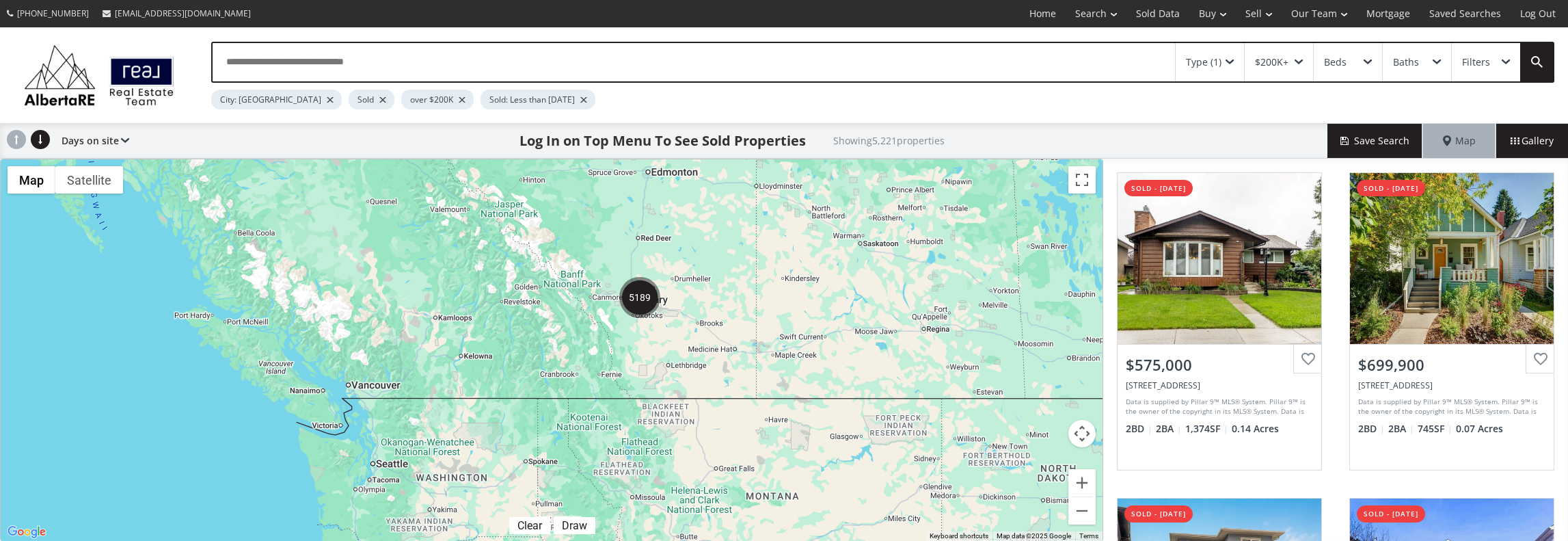
drag, startPoint x: 344, startPoint y: 416, endPoint x: 777, endPoint y: 290, distance: 451.0
click at [783, 283] on div "To navigate, press the arrow keys." at bounding box center [551, 350] width 1101 height 382
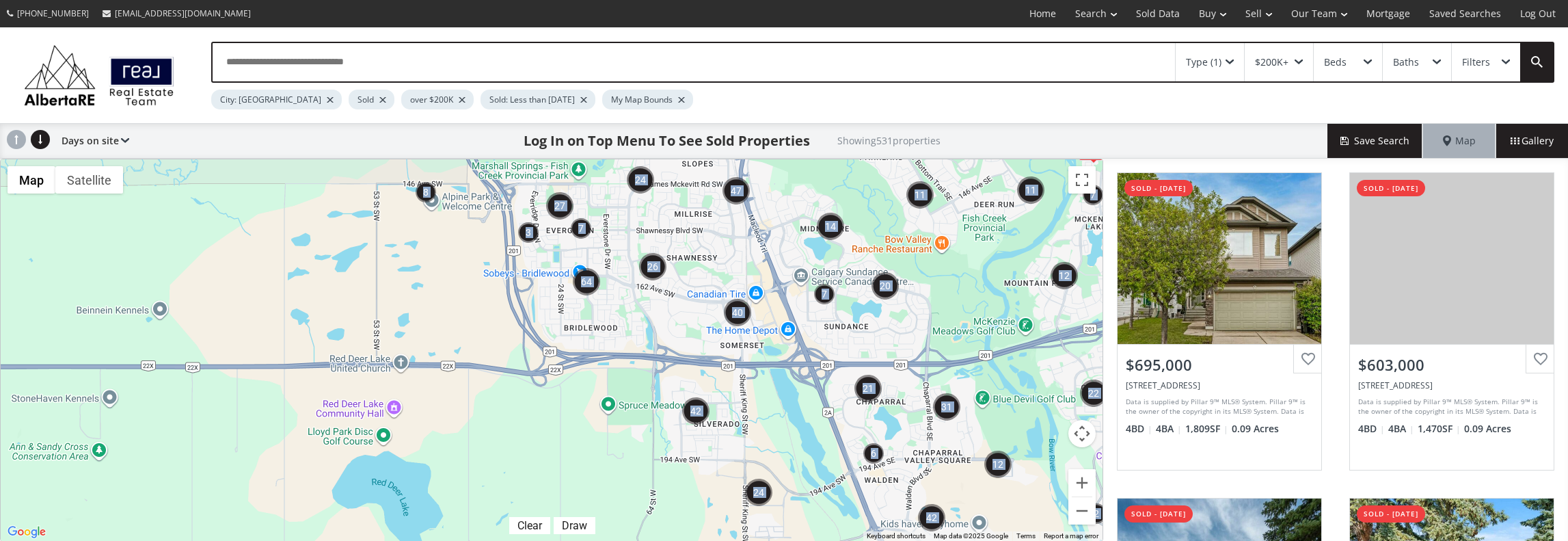
drag, startPoint x: 646, startPoint y: 303, endPoint x: 645, endPoint y: 343, distance: 40.0
click at [645, 343] on div "← Move left → Move right ↑ Move up ↓ Move down + Zoom in - Zoom out Home Jump l…" at bounding box center [551, 350] width 1103 height 383
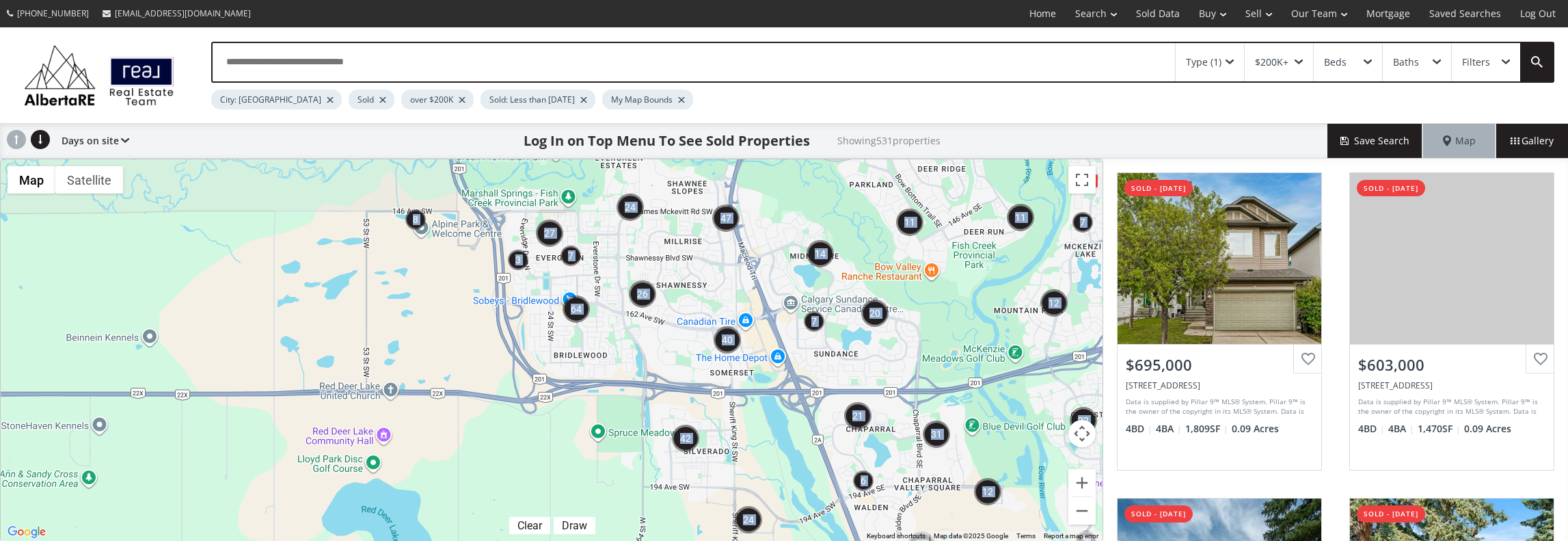
drag, startPoint x: 632, startPoint y: 332, endPoint x: 618, endPoint y: 372, distance: 42.4
click at [618, 372] on div "To navigate, press the arrow keys. $850K" at bounding box center [551, 350] width 1101 height 382
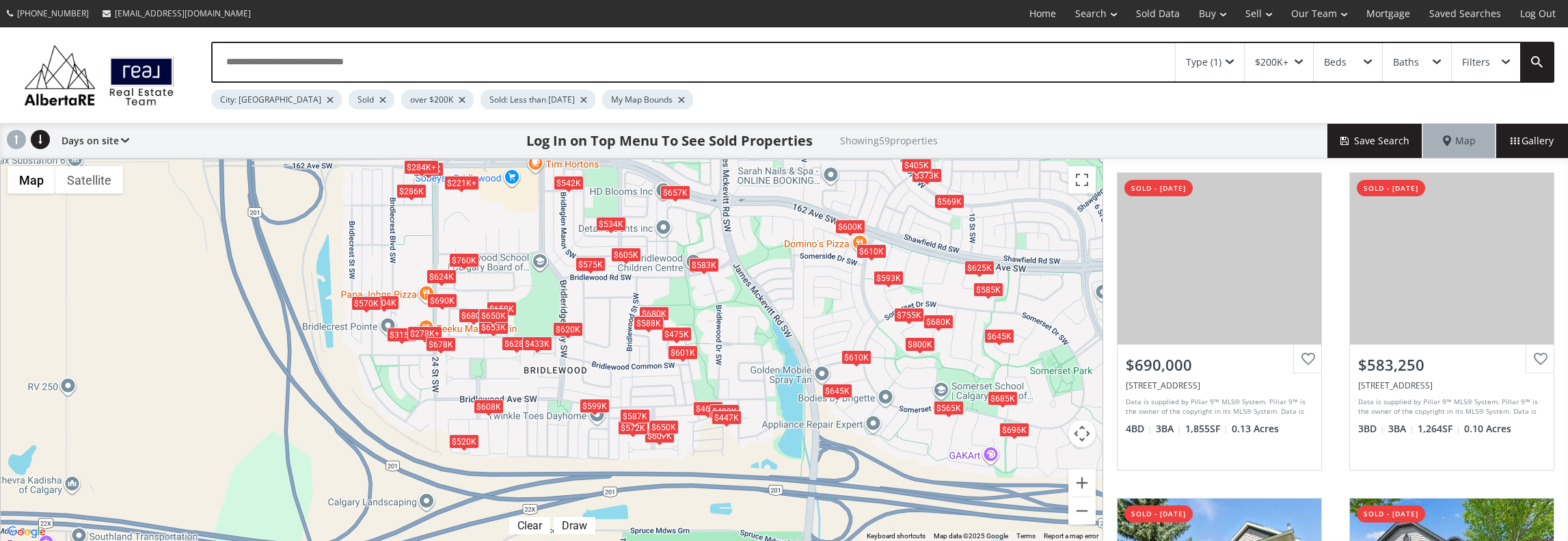
click at [446, 298] on div "$690K" at bounding box center [441, 301] width 30 height 15
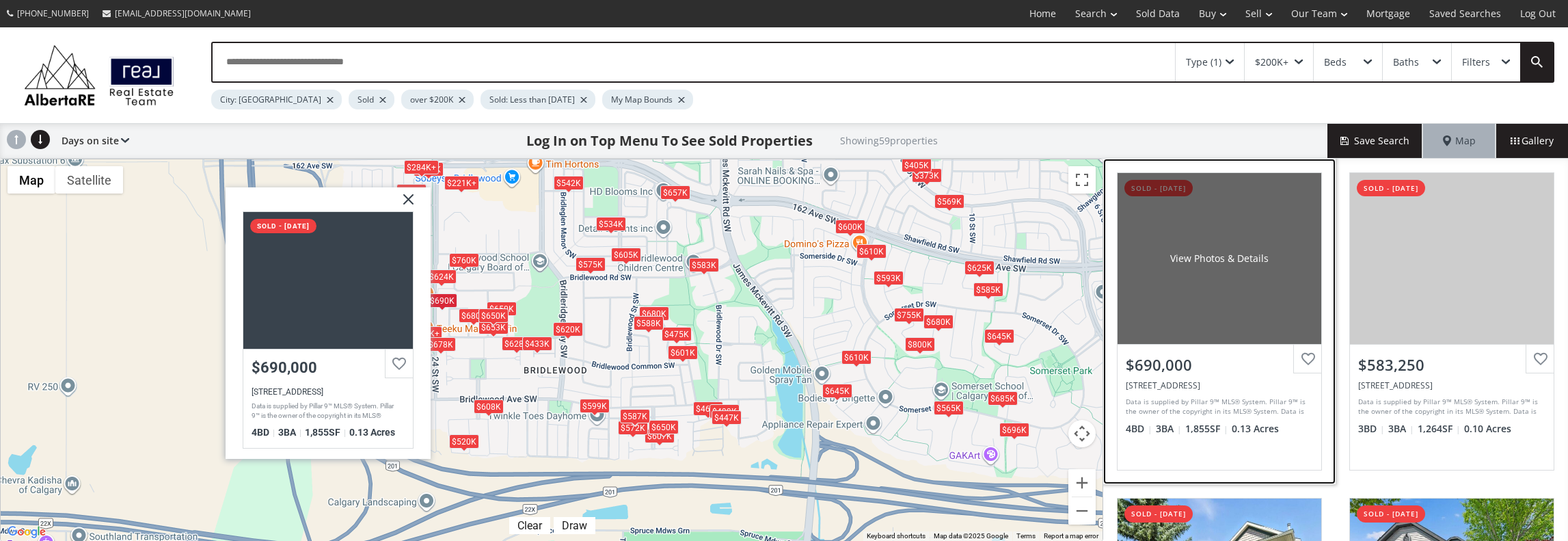
click at [1218, 226] on div "View Photos & Details" at bounding box center [1219, 259] width 204 height 171
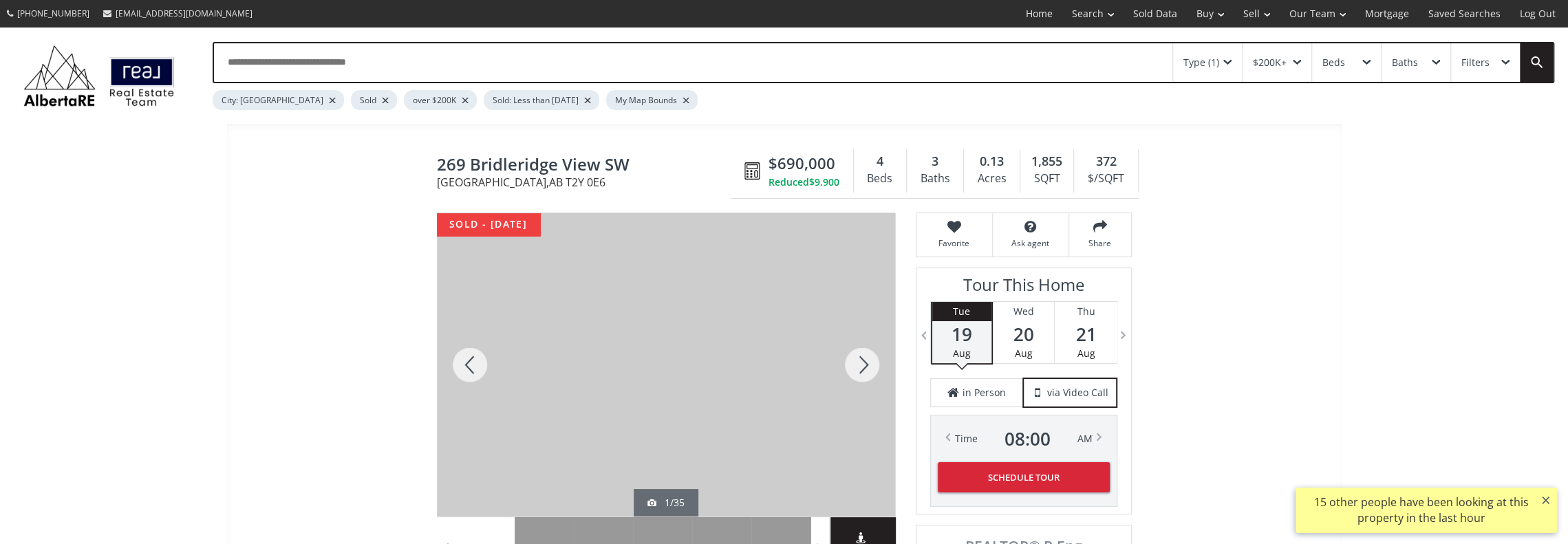
click at [696, 272] on div at bounding box center [666, 364] width 458 height 303
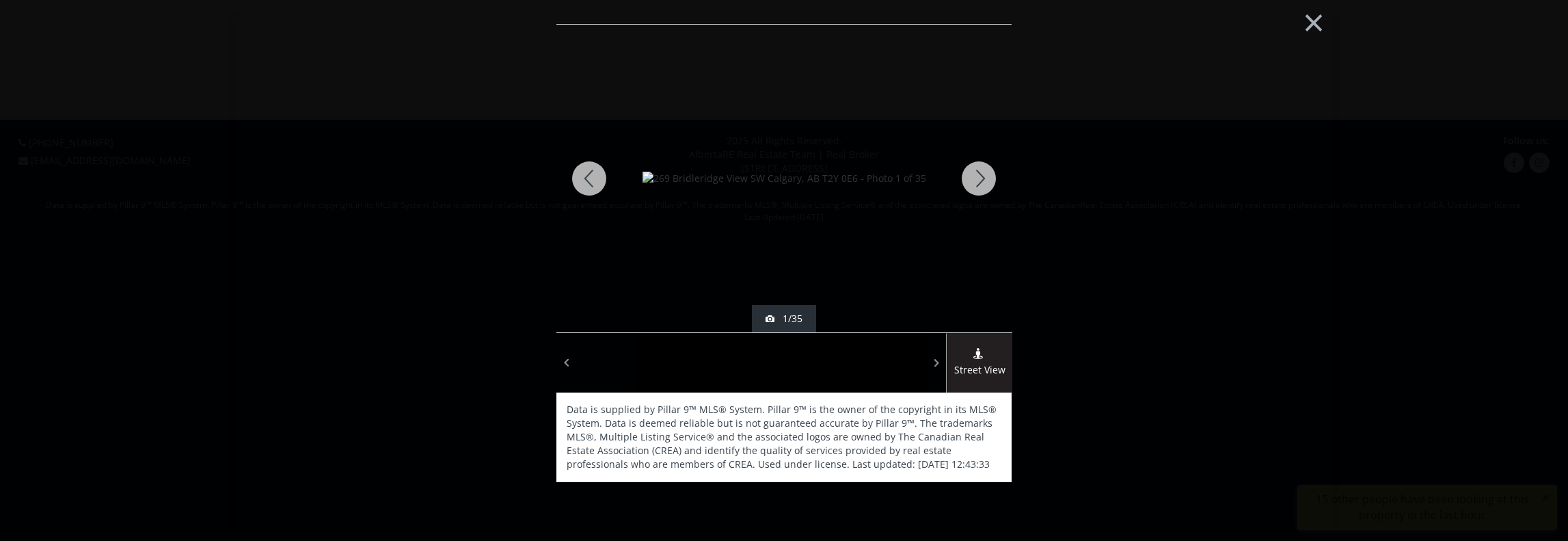
click at [978, 171] on div at bounding box center [978, 179] width 66 height 308
click at [980, 160] on div at bounding box center [978, 179] width 66 height 308
click at [981, 171] on div at bounding box center [978, 179] width 66 height 308
click at [983, 171] on div at bounding box center [978, 179] width 66 height 308
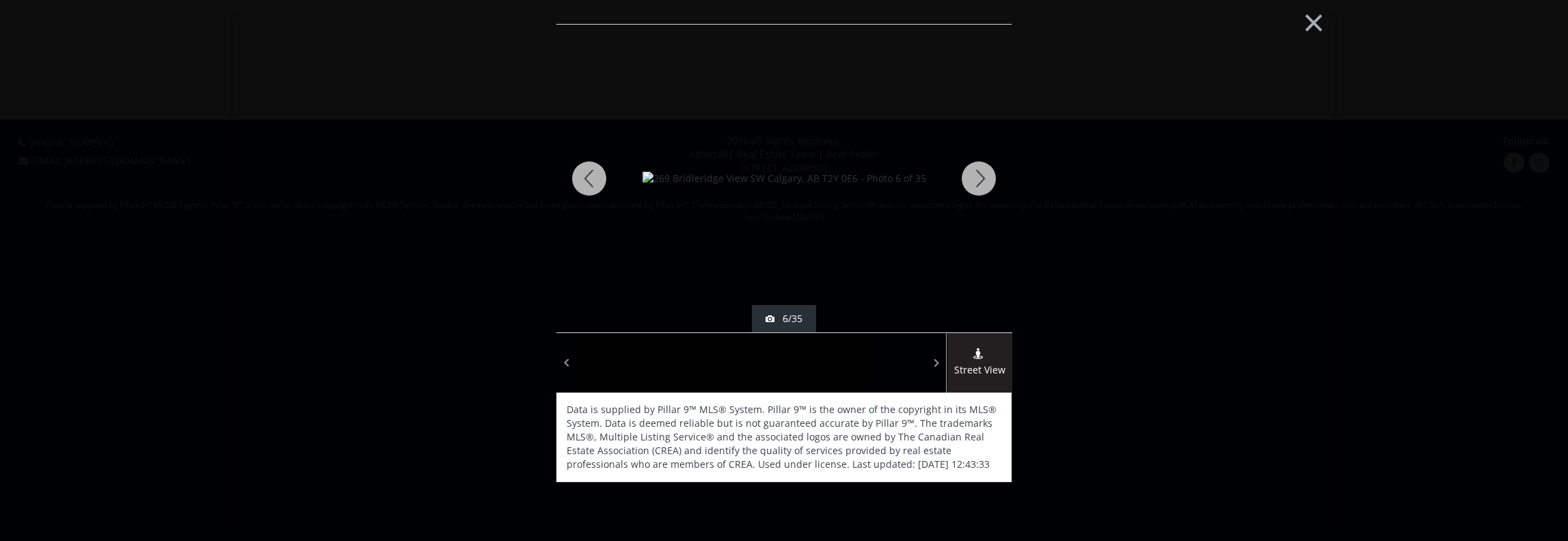
click at [983, 171] on div at bounding box center [978, 179] width 66 height 308
click at [984, 171] on div at bounding box center [978, 179] width 66 height 308
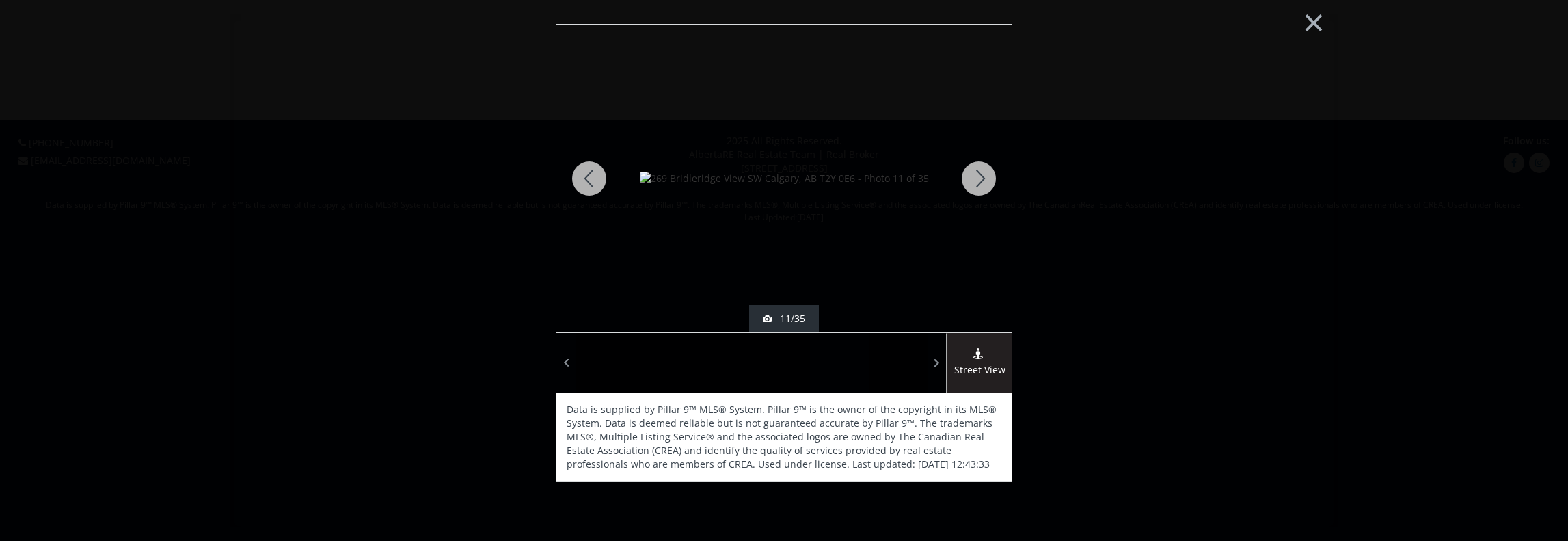
click at [984, 171] on div at bounding box center [978, 179] width 66 height 308
click at [984, 176] on div at bounding box center [978, 179] width 66 height 308
click at [984, 179] on div at bounding box center [978, 179] width 66 height 308
click at [985, 178] on div at bounding box center [978, 179] width 66 height 308
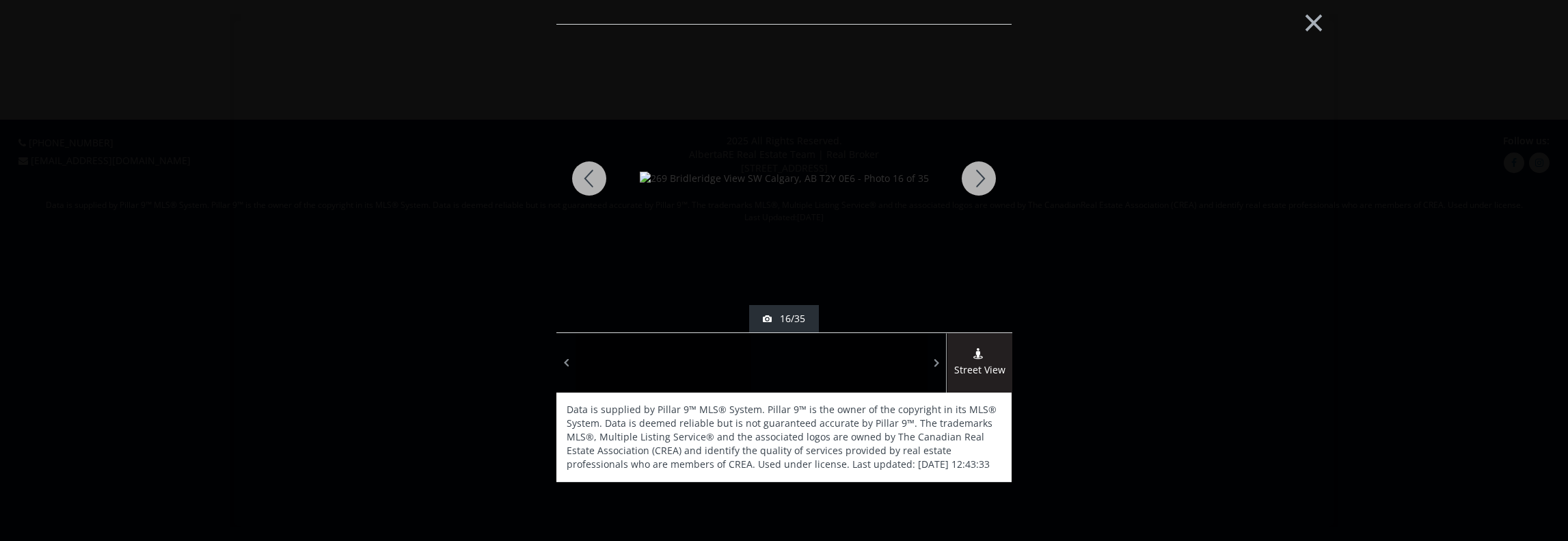
click at [985, 178] on div at bounding box center [978, 179] width 66 height 308
click at [596, 172] on div at bounding box center [589, 179] width 66 height 308
click at [986, 176] on div at bounding box center [978, 179] width 66 height 308
click at [592, 185] on div at bounding box center [589, 179] width 66 height 308
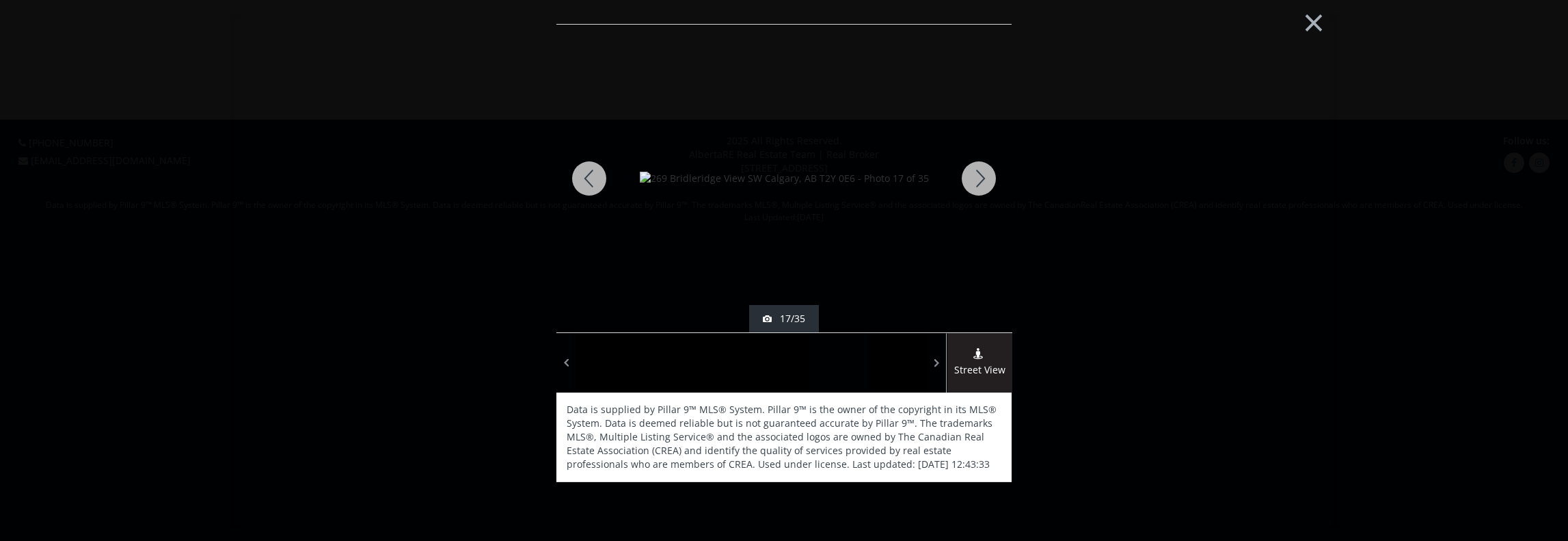
click at [592, 185] on div at bounding box center [589, 179] width 66 height 308
click at [977, 174] on div at bounding box center [978, 179] width 66 height 308
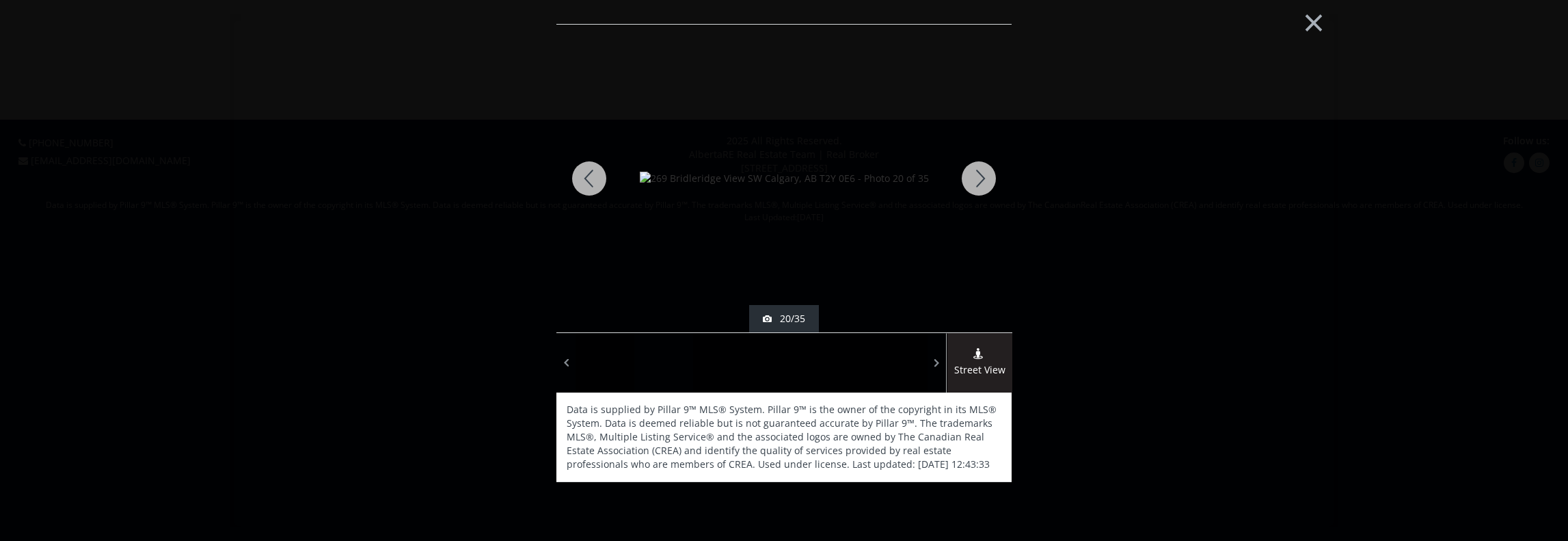
click at [978, 176] on div at bounding box center [978, 179] width 66 height 308
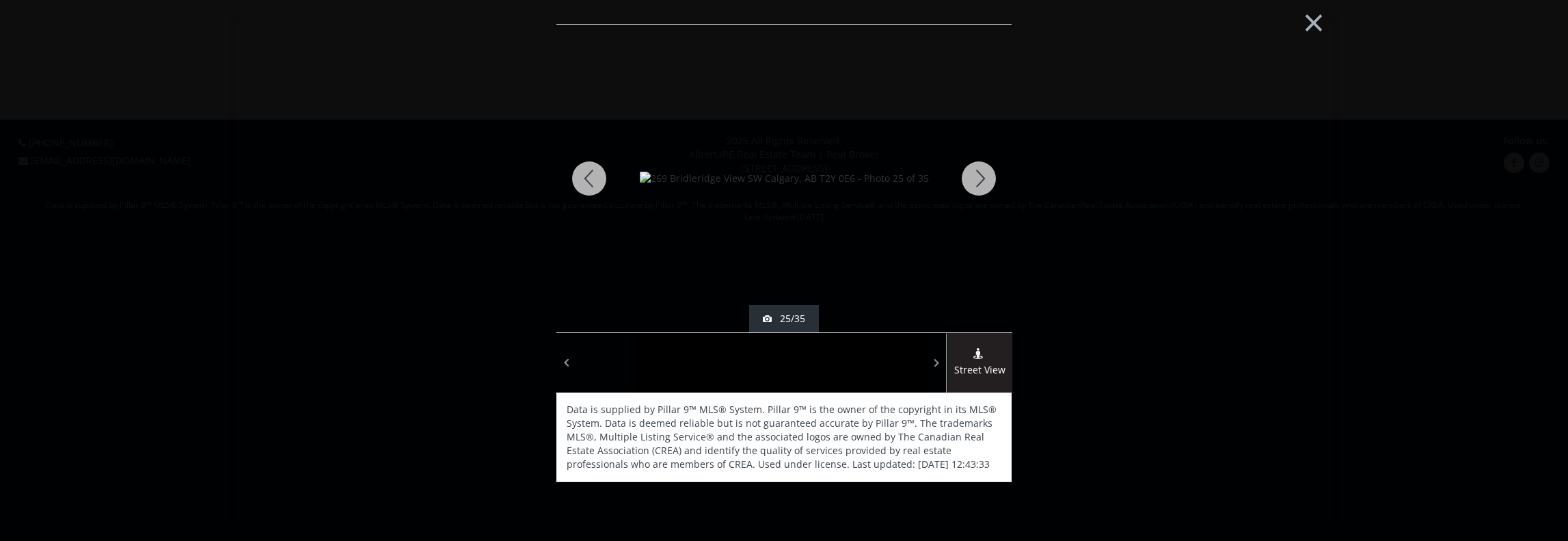
click at [978, 176] on div at bounding box center [978, 179] width 66 height 308
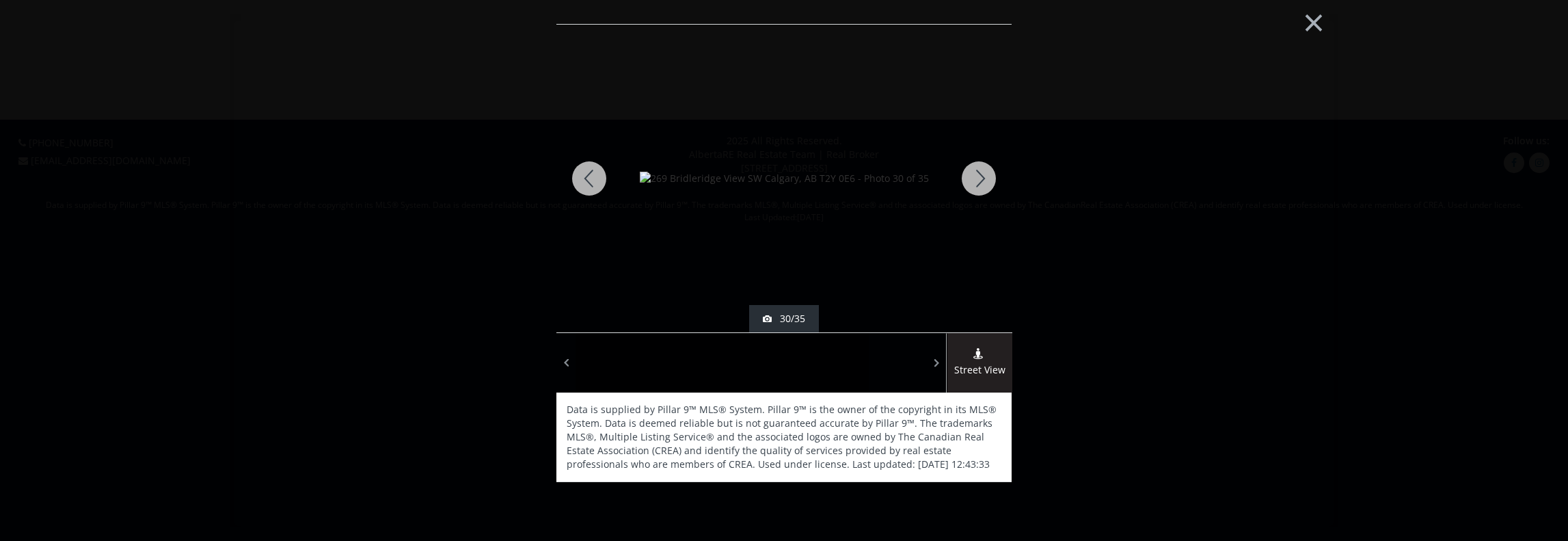
click at [978, 177] on div at bounding box center [978, 179] width 66 height 308
click at [986, 171] on div at bounding box center [978, 179] width 66 height 308
click at [986, 169] on div at bounding box center [978, 179] width 66 height 308
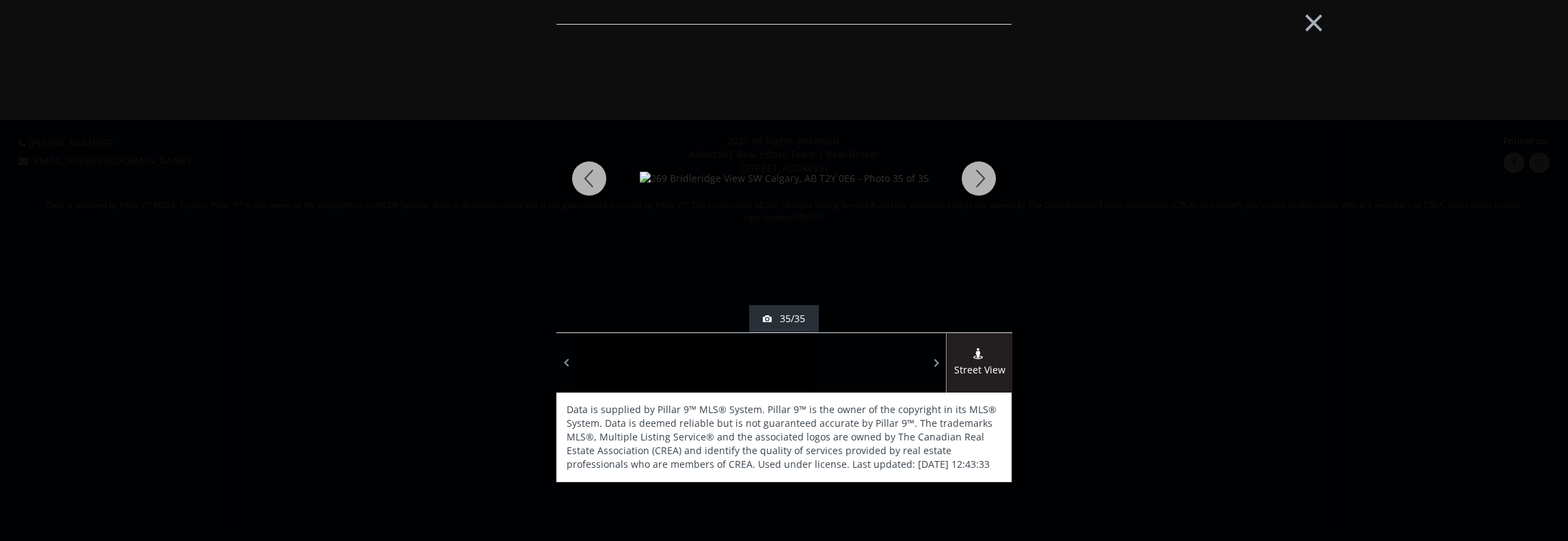
drag, startPoint x: 1172, startPoint y: 130, endPoint x: 1203, endPoint y: 119, distance: 32.9
click at [1174, 130] on div "× sold - [DATE] 35/35 Street View Data is supplied by Pillar 9™ MLS® System. Pi…" at bounding box center [784, 270] width 1107 height 514
drag, startPoint x: 1314, startPoint y: 2, endPoint x: 1310, endPoint y: 9, distance: 8.1
click at [1310, 9] on button "×" at bounding box center [1313, 21] width 76 height 56
